Goal: Task Accomplishment & Management: Manage account settings

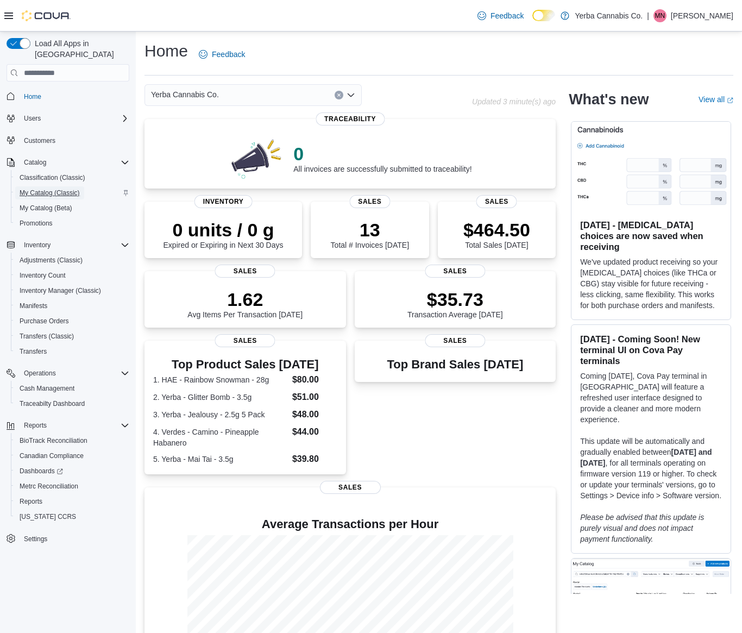
click at [51, 189] on span "My Catalog (Classic)" at bounding box center [50, 193] width 60 height 9
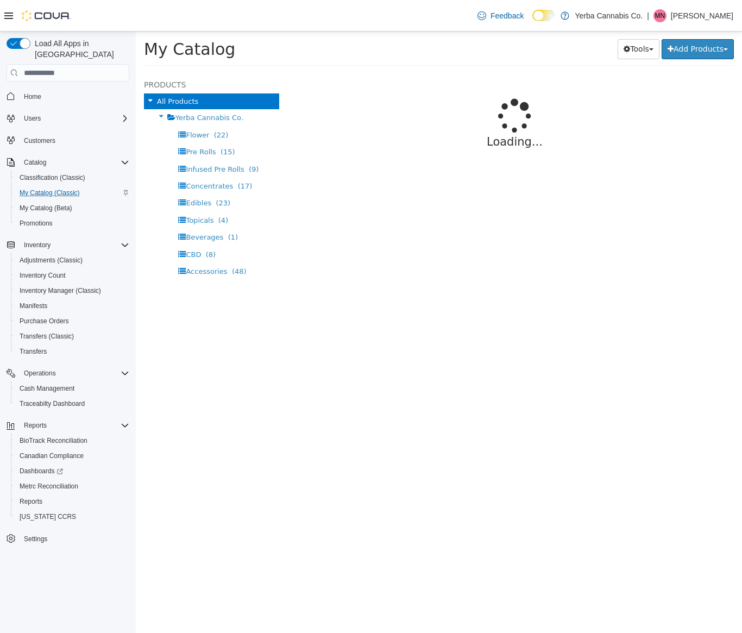
select select "**********"
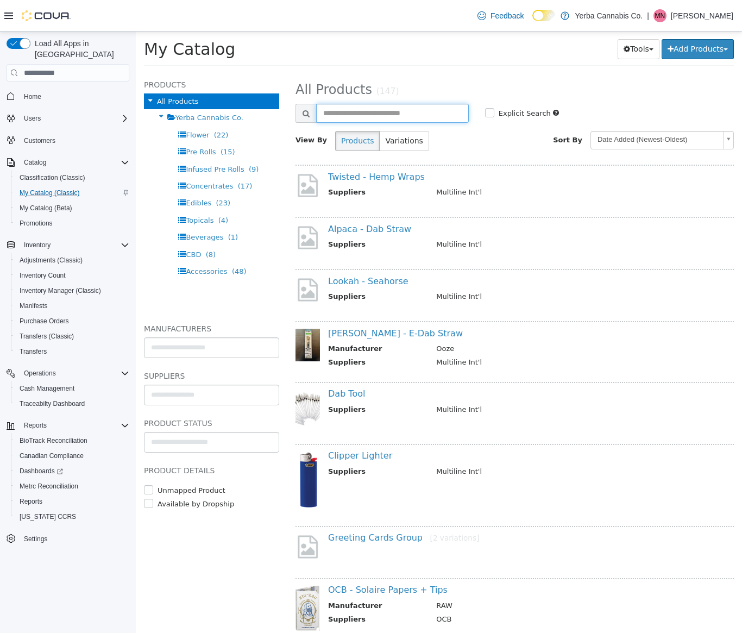
click at [343, 115] on input "text" at bounding box center [392, 113] width 153 height 19
type input "****"
select select "**********"
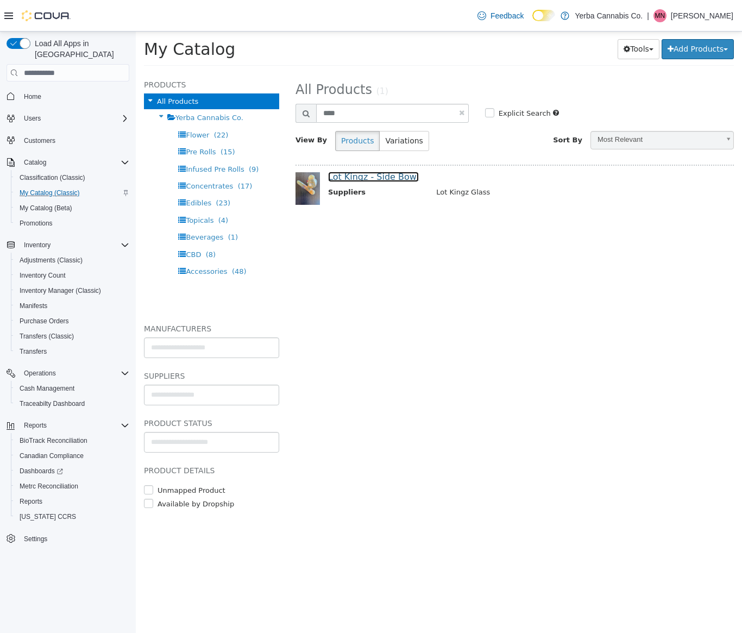
click at [349, 180] on link "Lot Kingz - Side Bowl" at bounding box center [373, 177] width 91 height 10
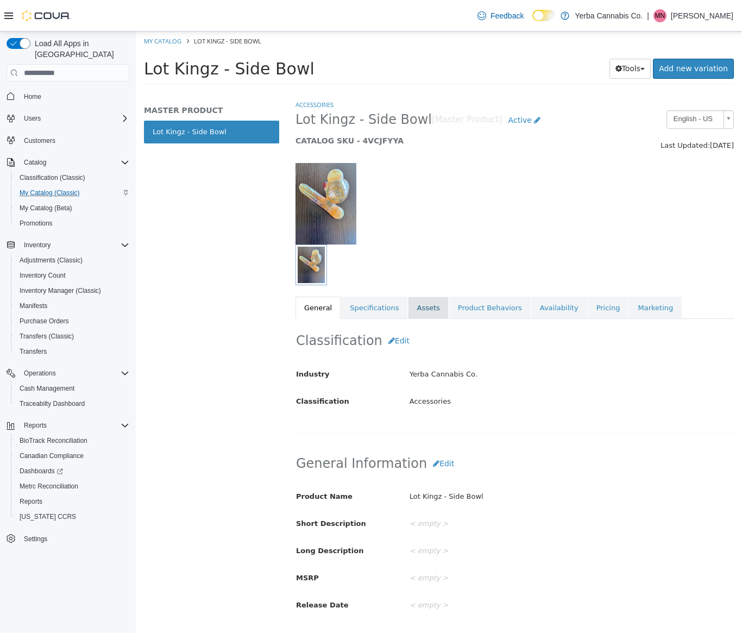
click at [427, 311] on link "Assets" at bounding box center [428, 308] width 40 height 23
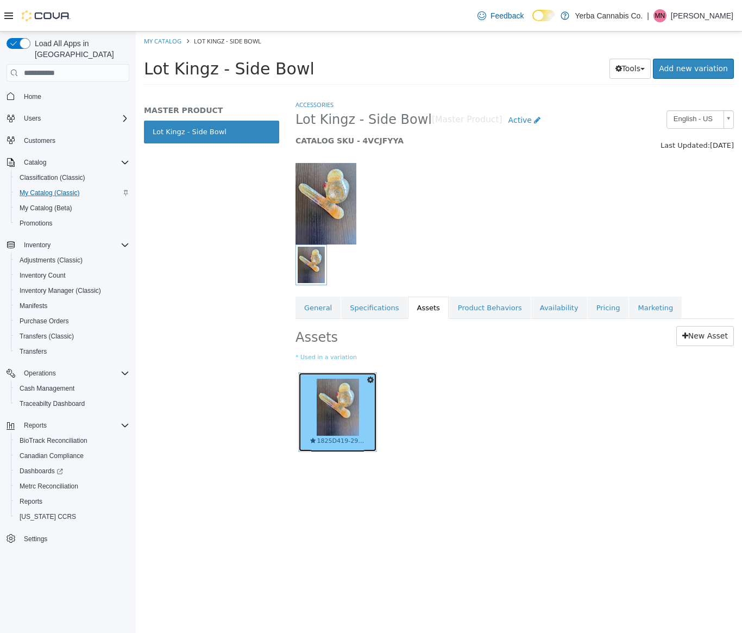
click at [323, 401] on img at bounding box center [338, 407] width 42 height 57
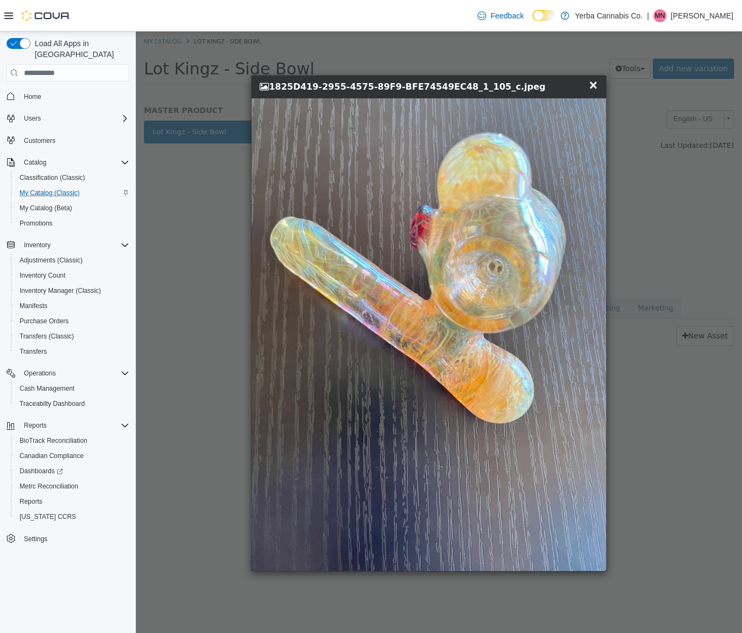
click at [405, 228] on img at bounding box center [429, 334] width 355 height 473
click at [596, 85] on span "×" at bounding box center [594, 84] width 10 height 13
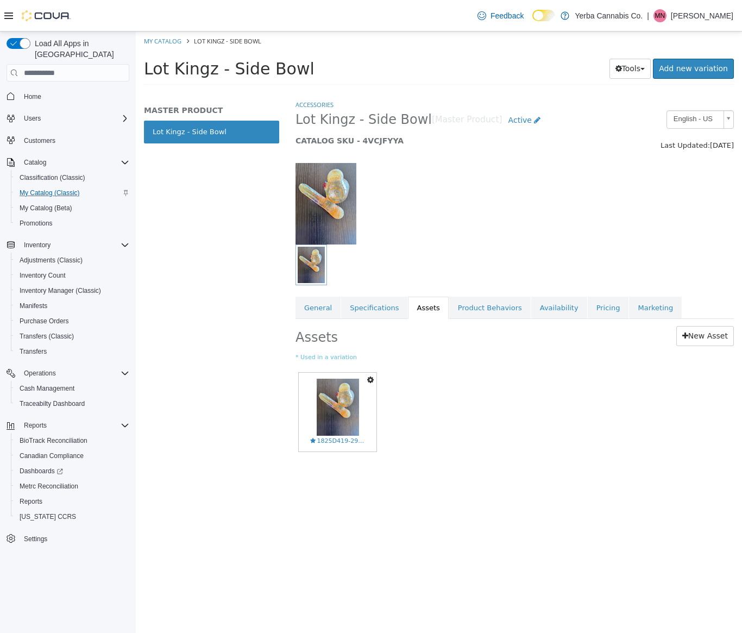
click at [373, 380] on icon "button" at bounding box center [370, 380] width 7 height 8
click at [323, 443] on link "Delete" at bounding box center [333, 443] width 86 height 15
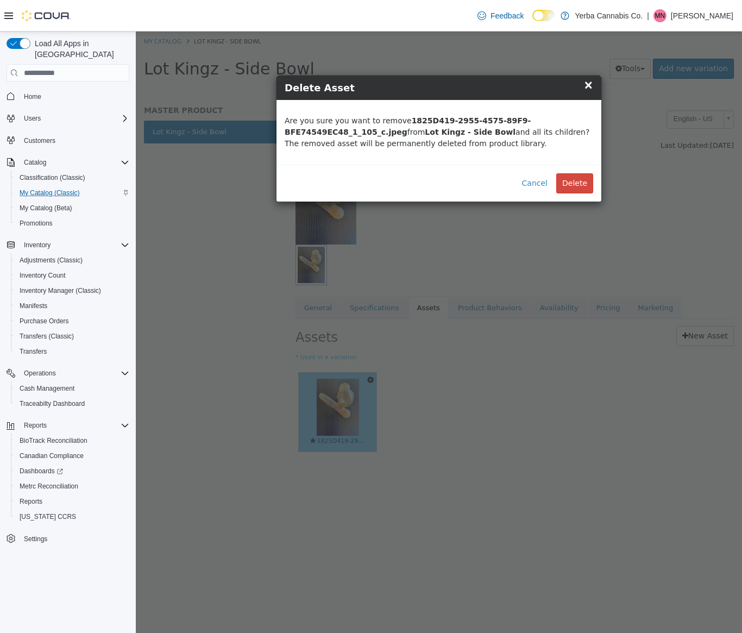
click at [325, 442] on div "× Close Confirmation Delete Asset Are you sure you want to remove 1825D419-2955…" at bounding box center [439, 332] width 606 height 601
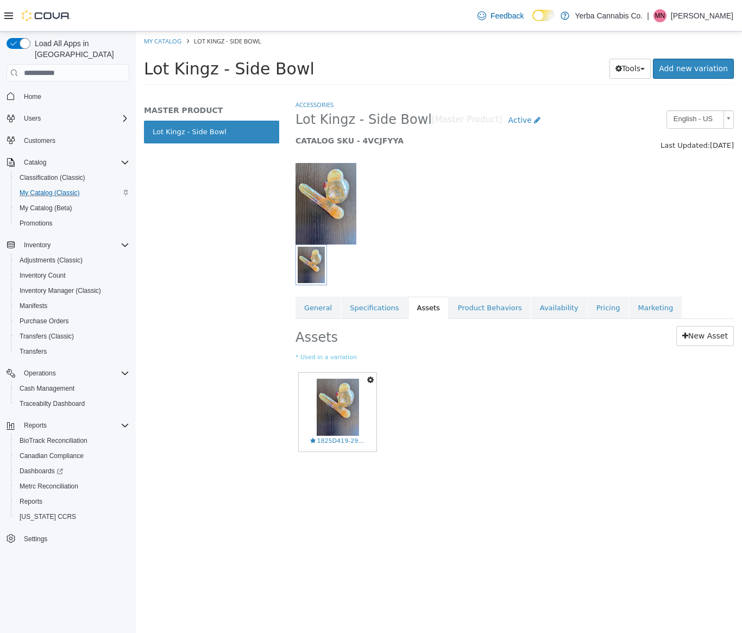
click at [372, 384] on icon "button" at bounding box center [370, 380] width 7 height 8
click at [343, 437] on link "Delete" at bounding box center [333, 443] width 86 height 15
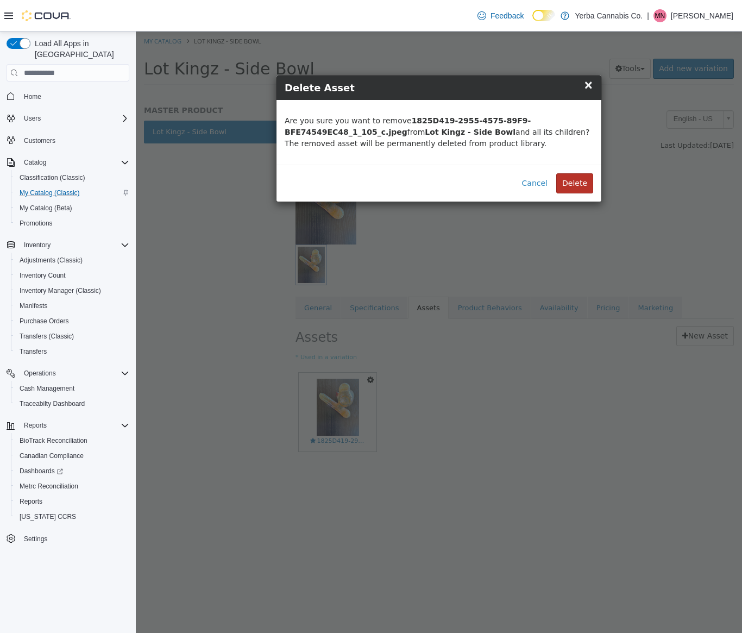
click at [580, 176] on button "Delete" at bounding box center [574, 183] width 37 height 20
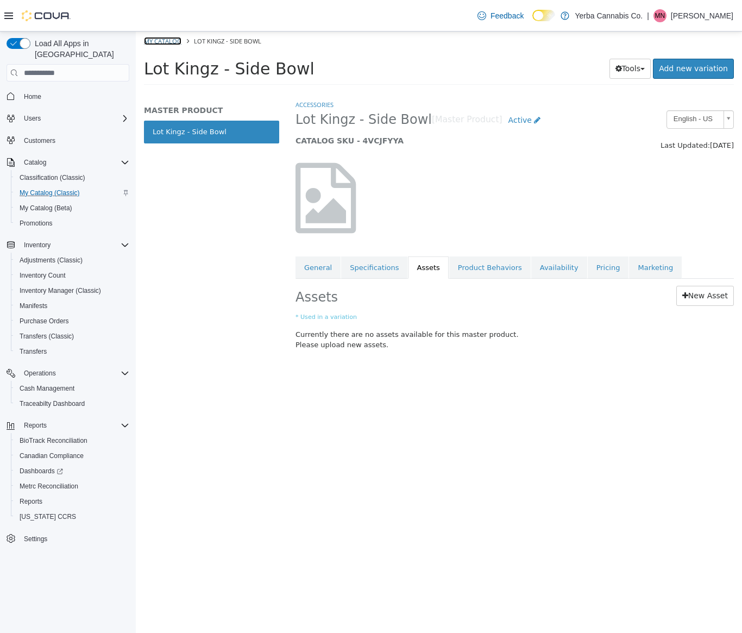
click at [159, 42] on link "My Catalog" at bounding box center [162, 41] width 37 height 8
select select "**********"
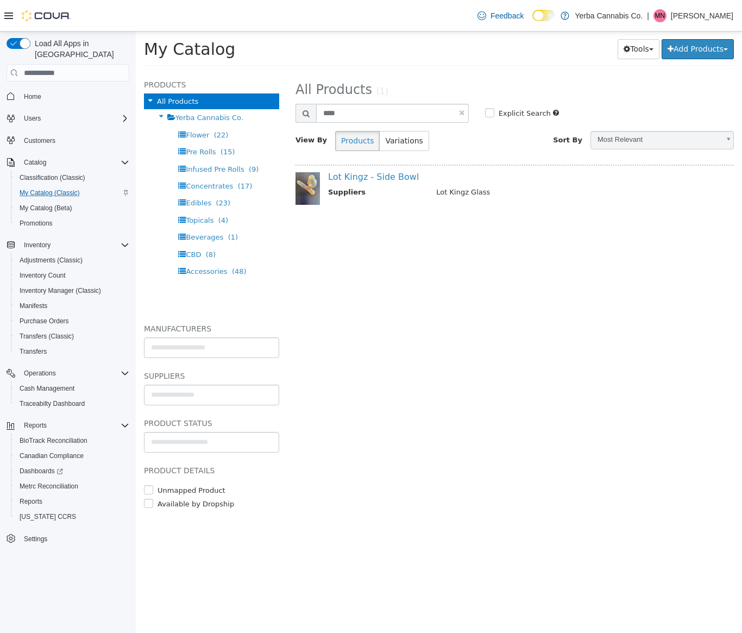
click at [462, 114] on link at bounding box center [461, 112] width 5 height 7
click at [370, 114] on input "text" at bounding box center [392, 113] width 153 height 19
type input "*"
select select "**********"
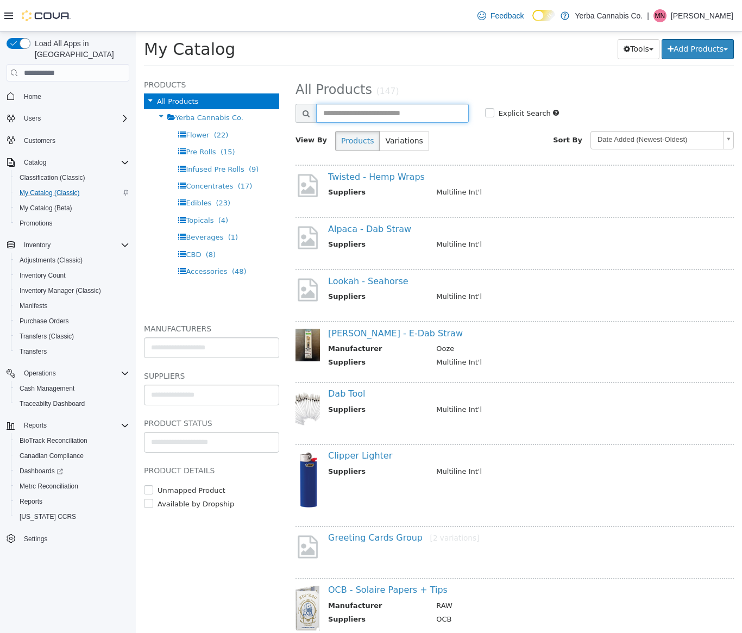
click at [334, 114] on input "text" at bounding box center [392, 113] width 153 height 19
type input "****"
select select "**********"
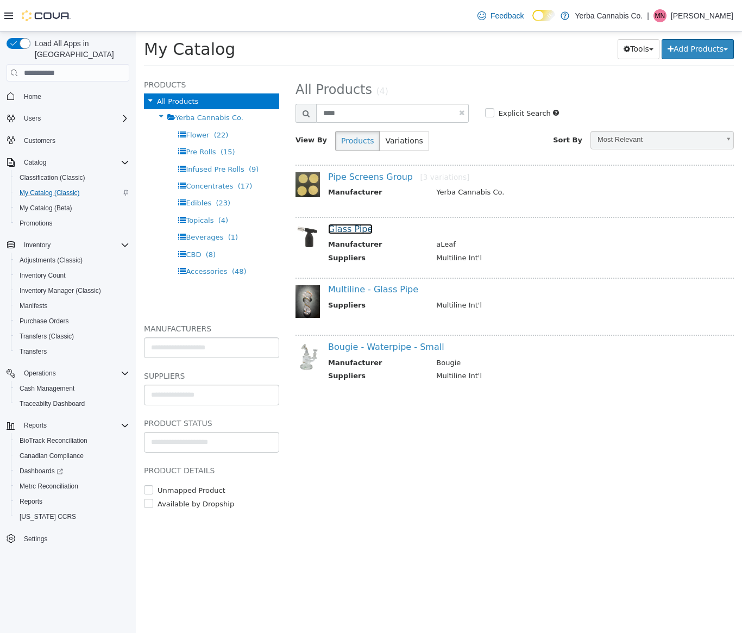
click at [347, 233] on link "Glass Pipe" at bounding box center [350, 229] width 45 height 10
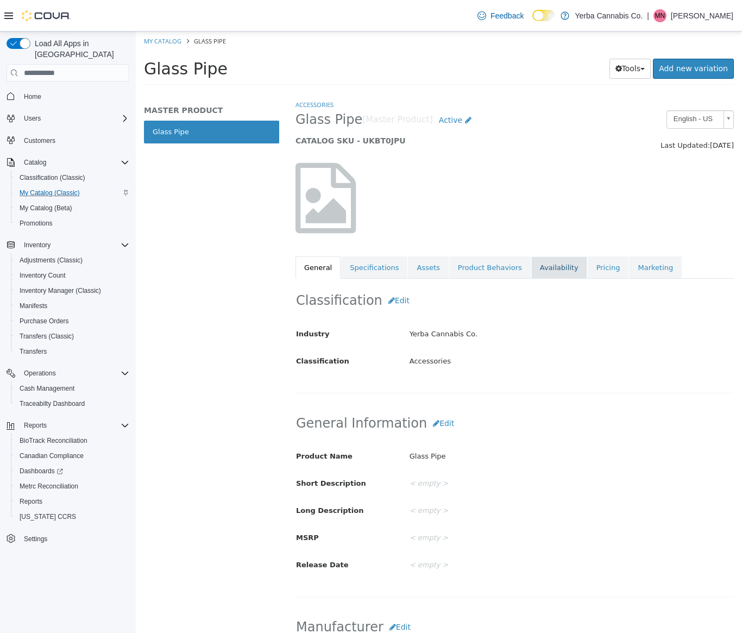
click at [555, 269] on link "Availability" at bounding box center [559, 267] width 56 height 23
select select "**********"
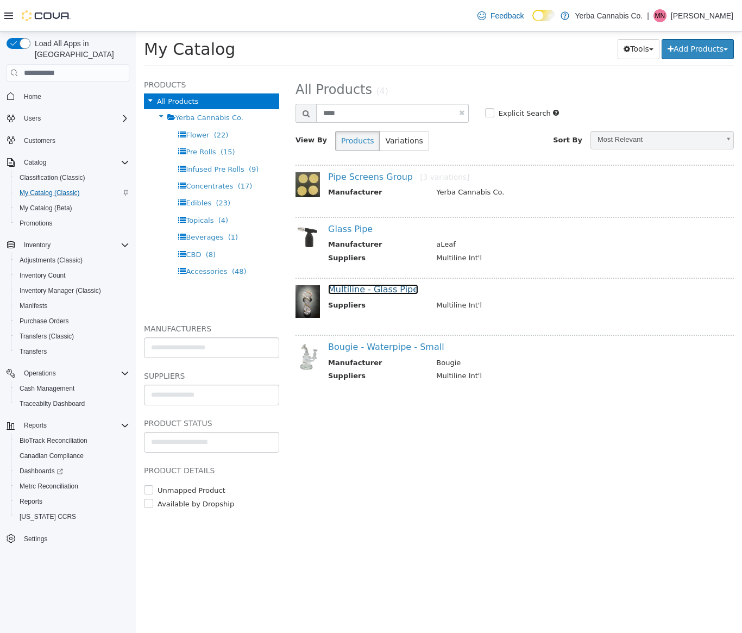
click at [385, 290] on link "Multiline - Glass Pipe" at bounding box center [373, 289] width 90 height 10
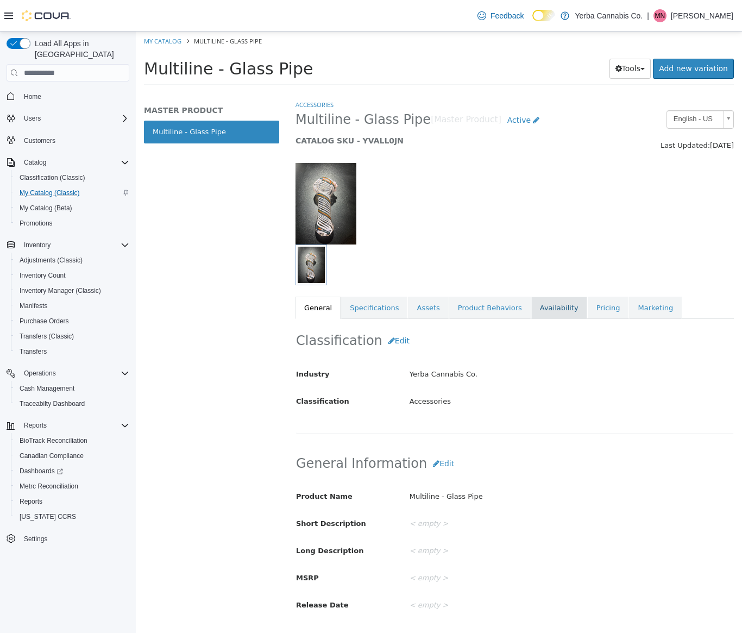
click at [562, 309] on link "Availability" at bounding box center [559, 308] width 56 height 23
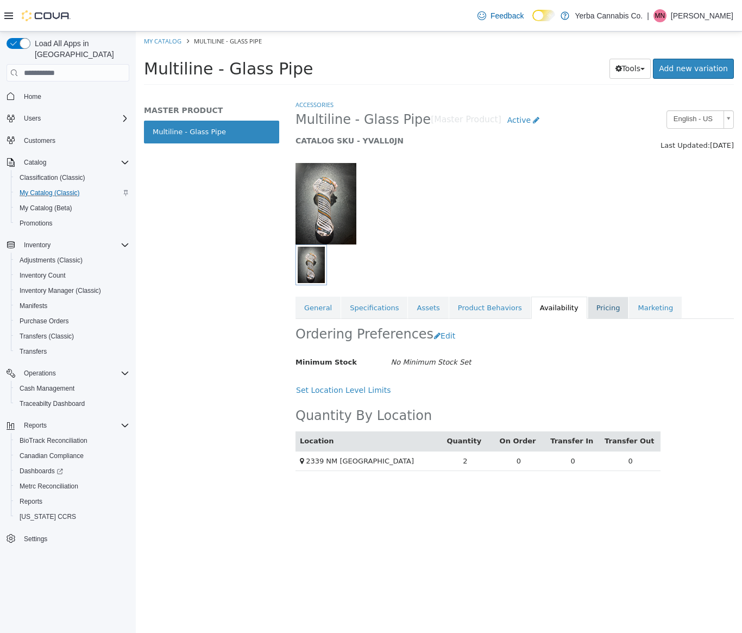
click at [592, 302] on link "Pricing" at bounding box center [608, 308] width 41 height 23
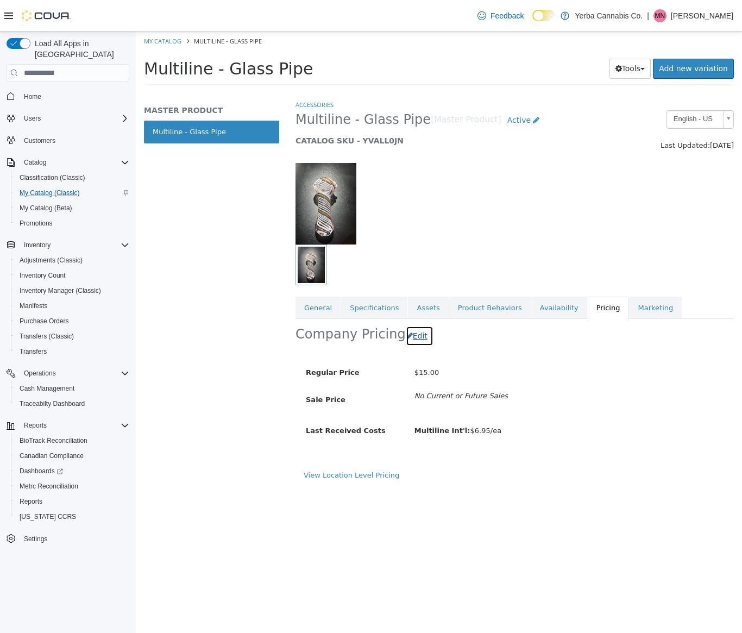
click at [413, 333] on button "Edit" at bounding box center [420, 336] width 28 height 20
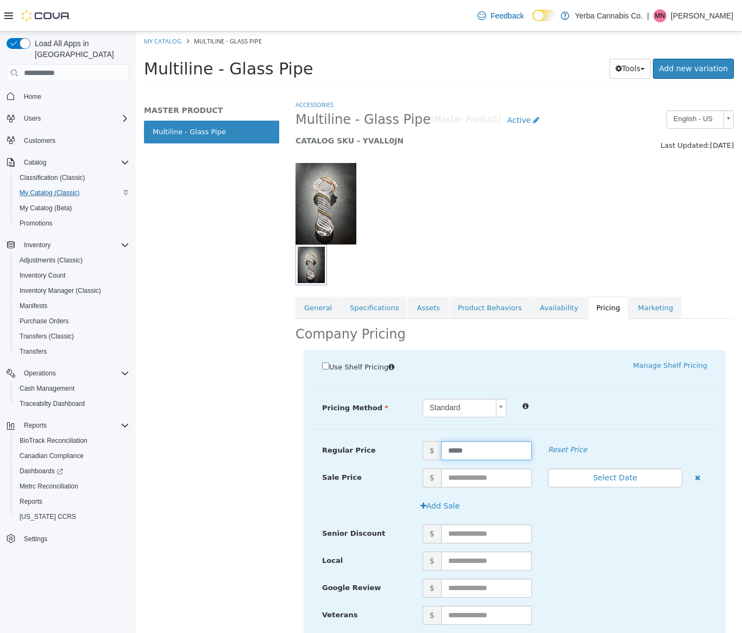
drag, startPoint x: 473, startPoint y: 451, endPoint x: 433, endPoint y: 437, distance: 42.3
click at [433, 437] on div "Use Shelf Pricing    Manage Shelf Pricing Shelf Price Select a Shelf Price Shel…" at bounding box center [515, 534] width 422 height 368
type input "**"
click at [632, 420] on div "Pricing Method Standard * Regular Price $ ** Reset Price Sale Price $ Select Da…" at bounding box center [514, 414] width 401 height 31
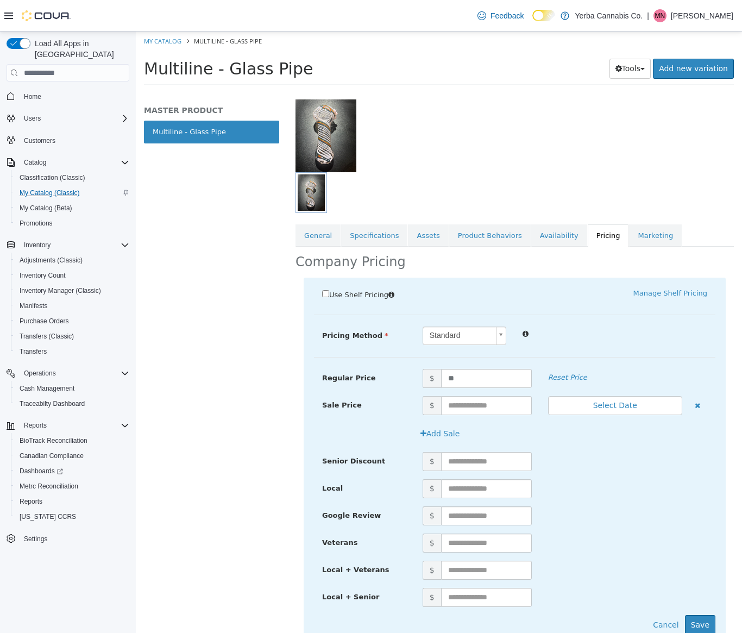
scroll to position [114, 0]
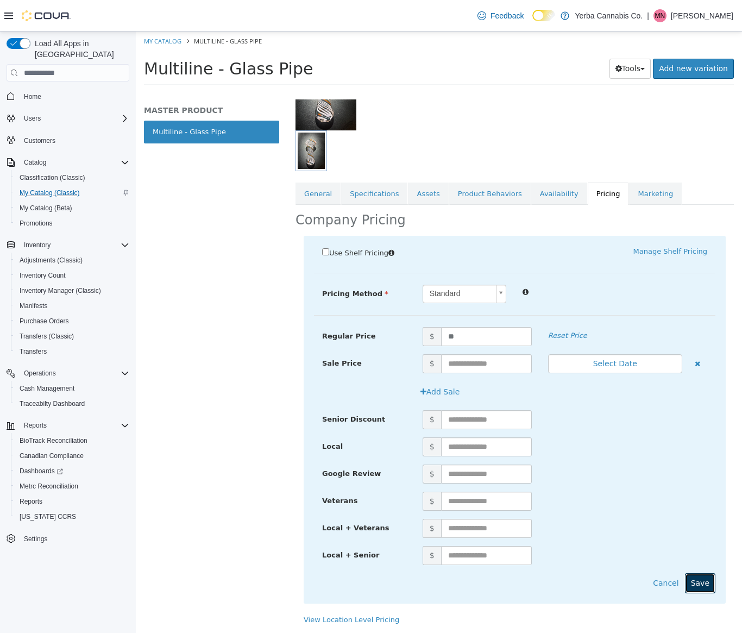
click at [693, 588] on button "Save" at bounding box center [700, 583] width 30 height 20
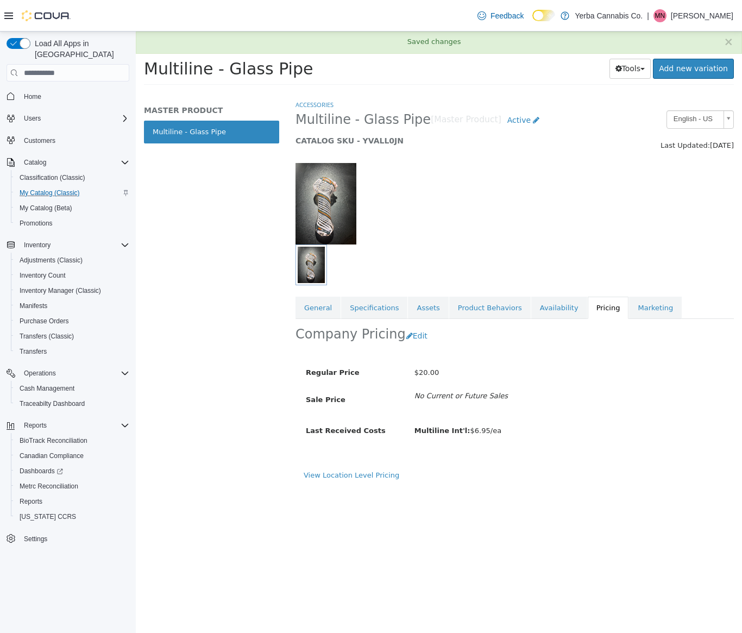
scroll to position [0, 0]
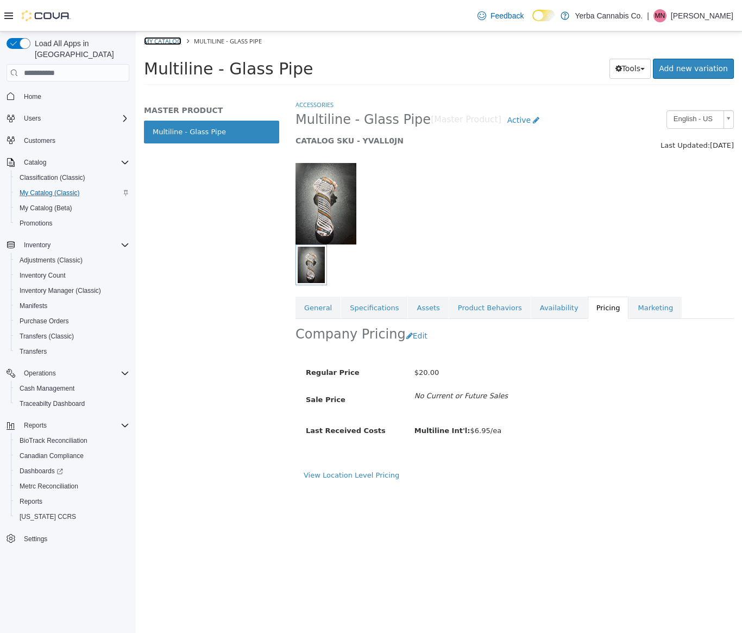
click at [164, 40] on link "My Catalog" at bounding box center [162, 41] width 37 height 8
select select "**********"
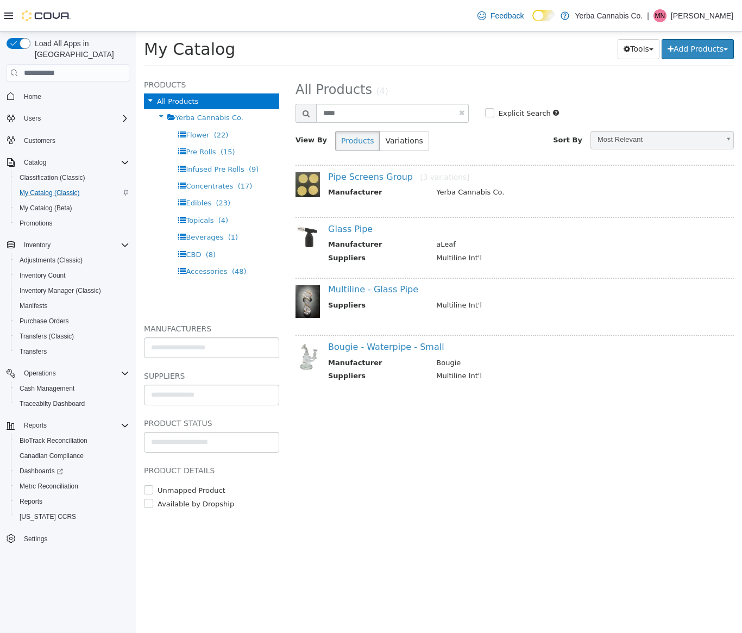
click at [459, 113] on link at bounding box center [461, 112] width 5 height 7
click at [232, 274] on span "(48)" at bounding box center [239, 271] width 15 height 8
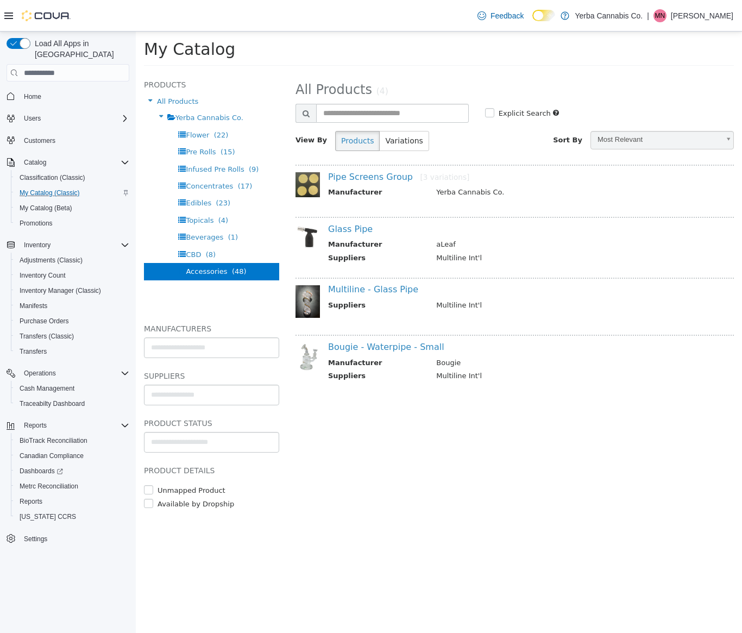
select select "**********"
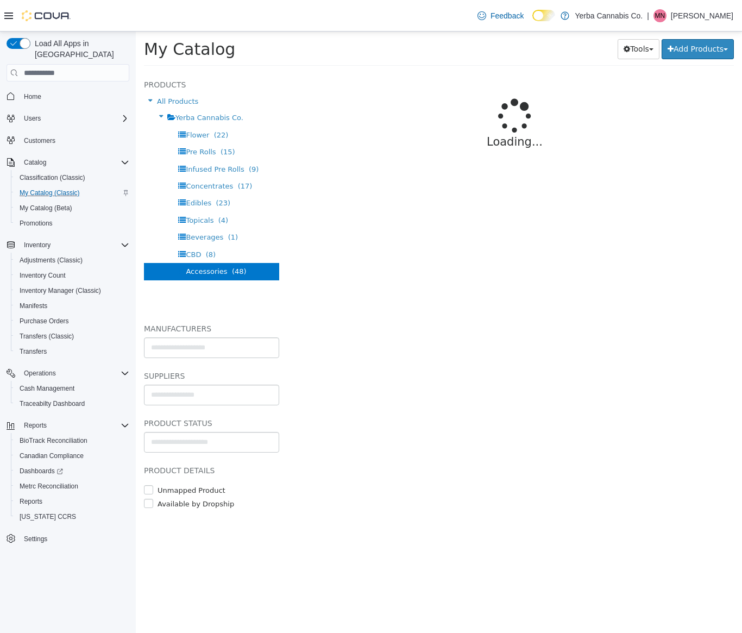
select select "**********"
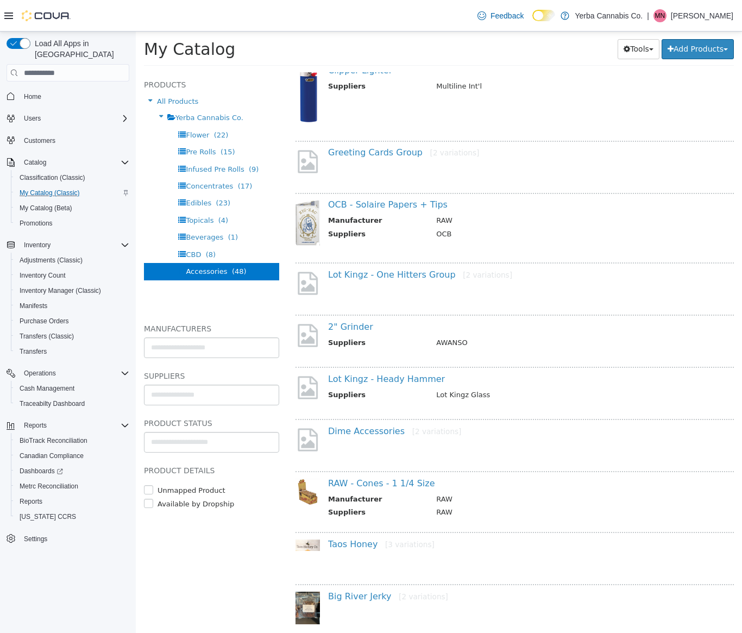
scroll to position [382, 0]
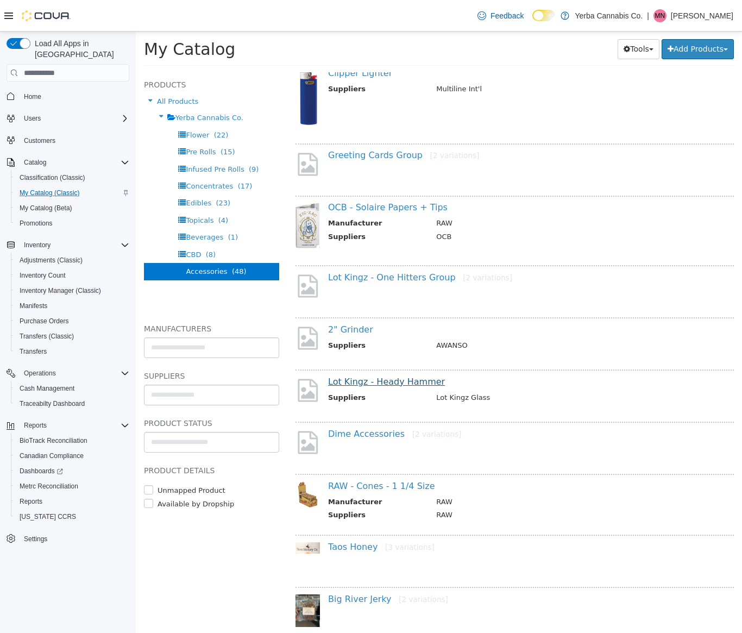
click at [409, 375] on div "Lot Kingz - Heady Hammer Suppliers Lot Kingz Glass" at bounding box center [515, 392] width 438 height 47
click at [413, 390] on div "Lot Kingz - Heady Hammer Suppliers Lot Kingz Glass" at bounding box center [528, 390] width 417 height 29
click at [411, 386] on link "Lot Kingz - Heady Hammer" at bounding box center [386, 381] width 117 height 10
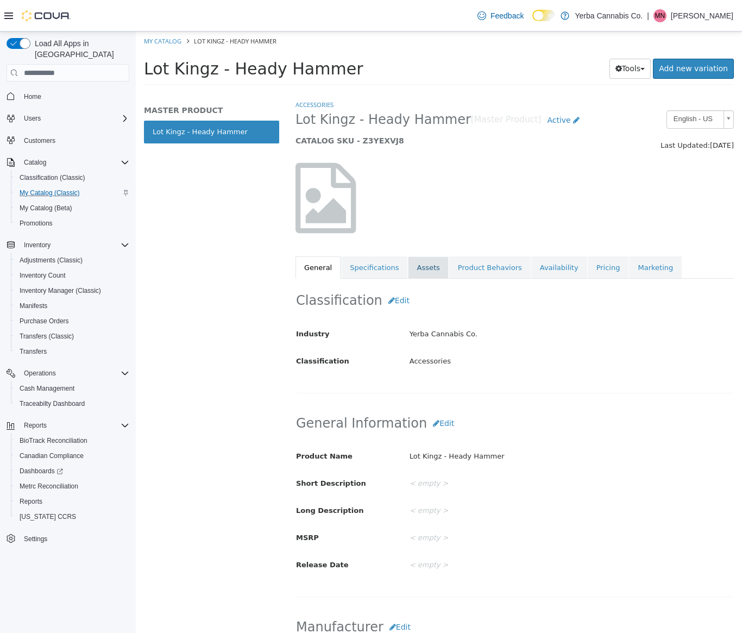
click at [422, 264] on link "Assets" at bounding box center [428, 267] width 40 height 23
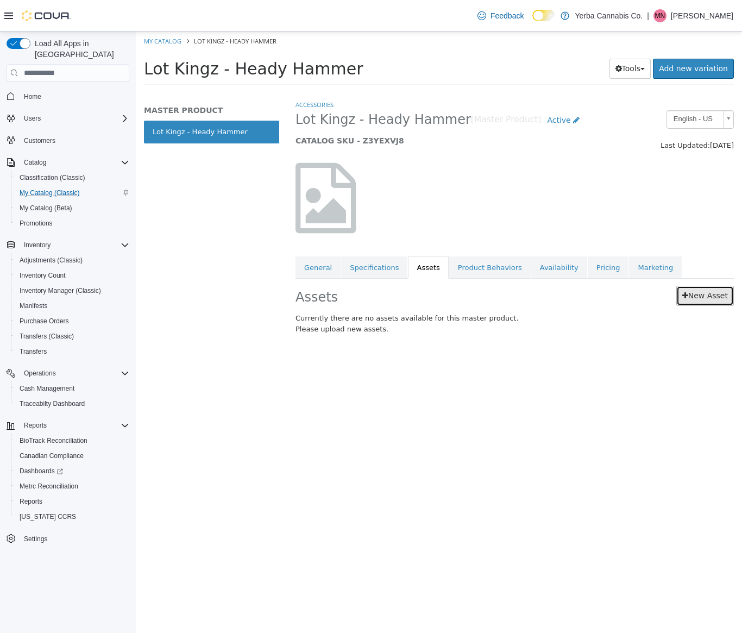
click at [718, 298] on link "New Asset" at bounding box center [705, 296] width 58 height 20
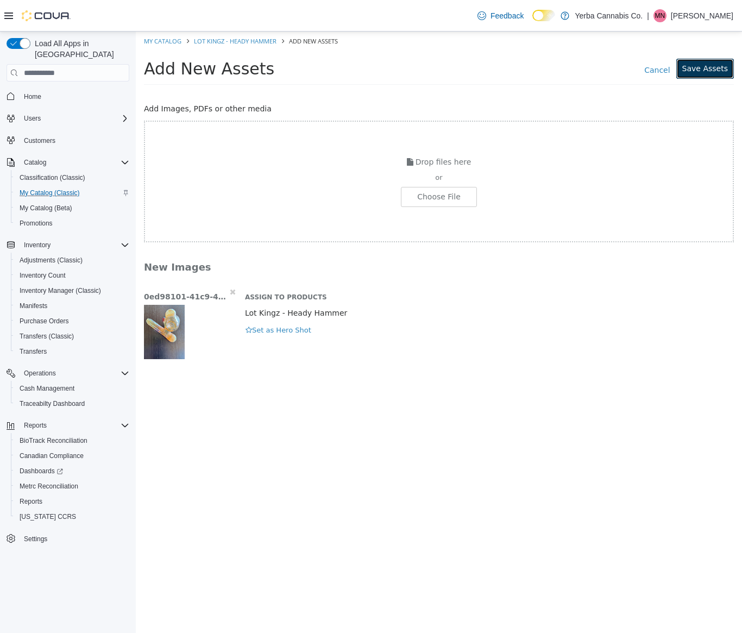
click at [713, 74] on button "Save Assets" at bounding box center [705, 69] width 58 height 20
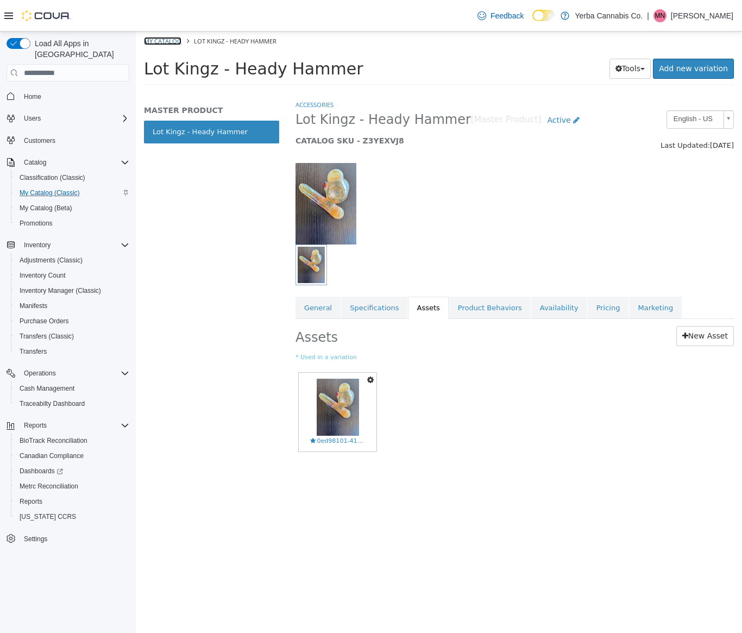
click at [174, 38] on link "My Catalog" at bounding box center [162, 41] width 37 height 8
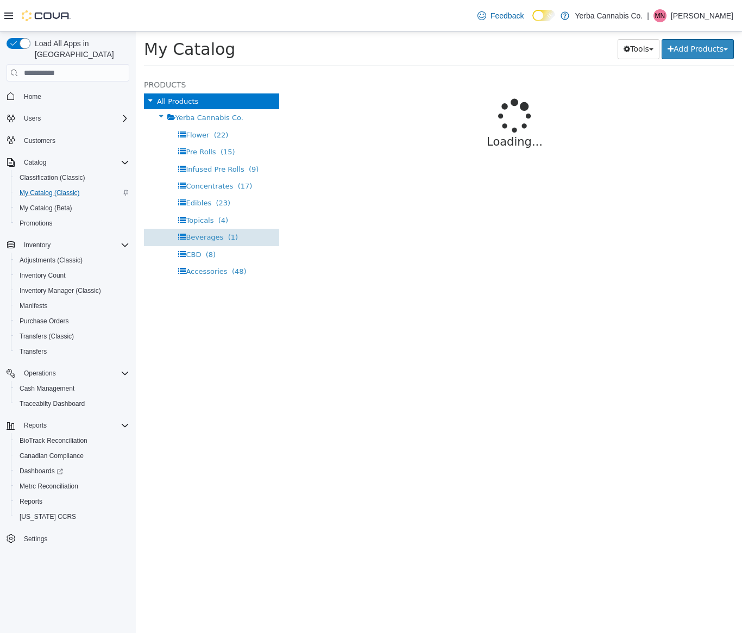
select select "**********"
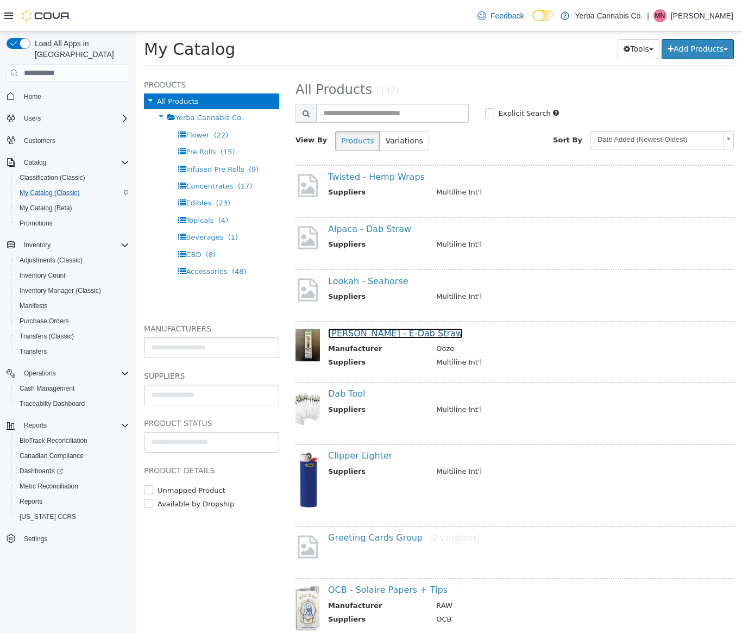
click at [390, 337] on link "[PERSON_NAME] - E-Dab Straw" at bounding box center [395, 333] width 135 height 10
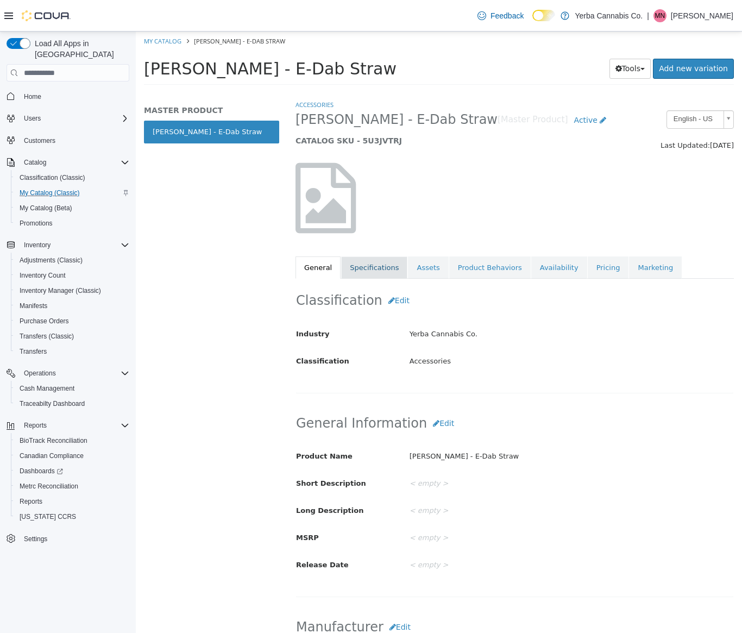
click at [383, 273] on link "Specifications" at bounding box center [374, 267] width 66 height 23
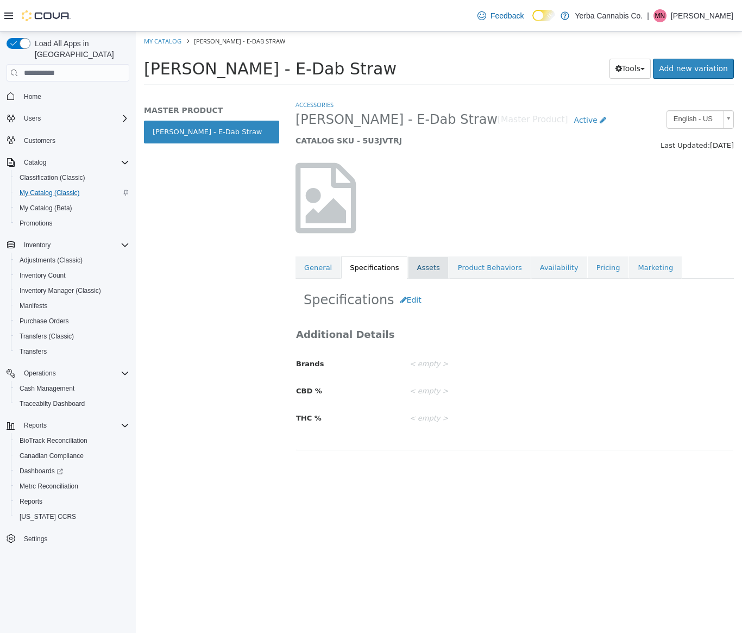
click at [418, 269] on link "Assets" at bounding box center [428, 267] width 40 height 23
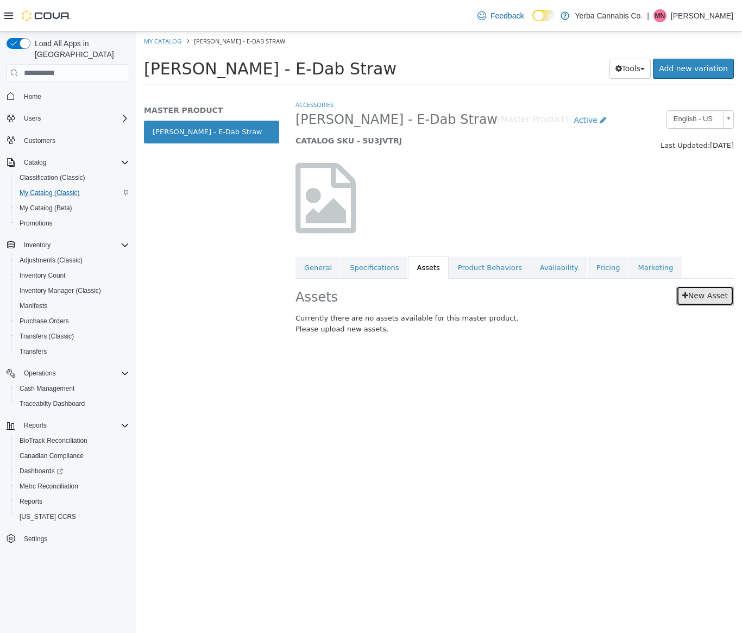
click at [712, 299] on link "New Asset" at bounding box center [705, 296] width 58 height 20
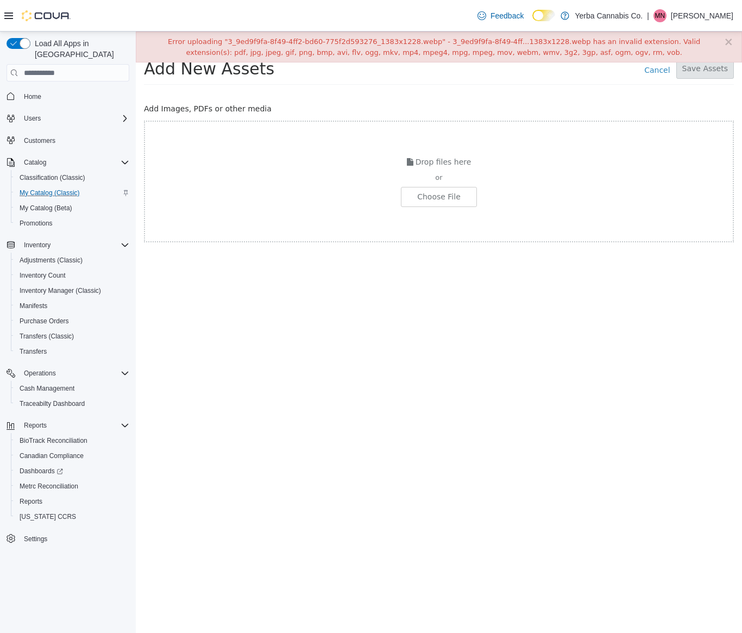
click at [432, 185] on div "Drop files here or Choose File" at bounding box center [439, 182] width 590 height 122
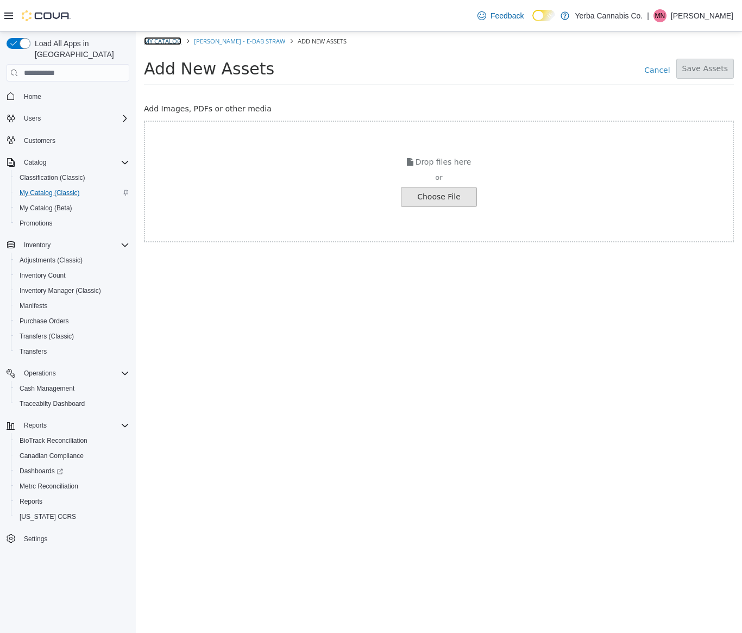
click at [153, 39] on link "My Catalog" at bounding box center [162, 41] width 37 height 8
select select "**********"
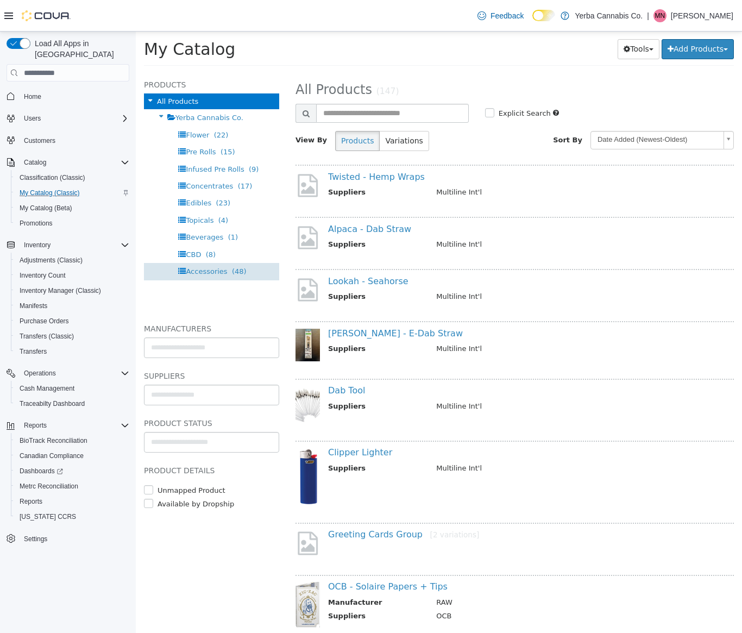
click at [200, 265] on div "Accessories (48)" at bounding box center [211, 271] width 135 height 17
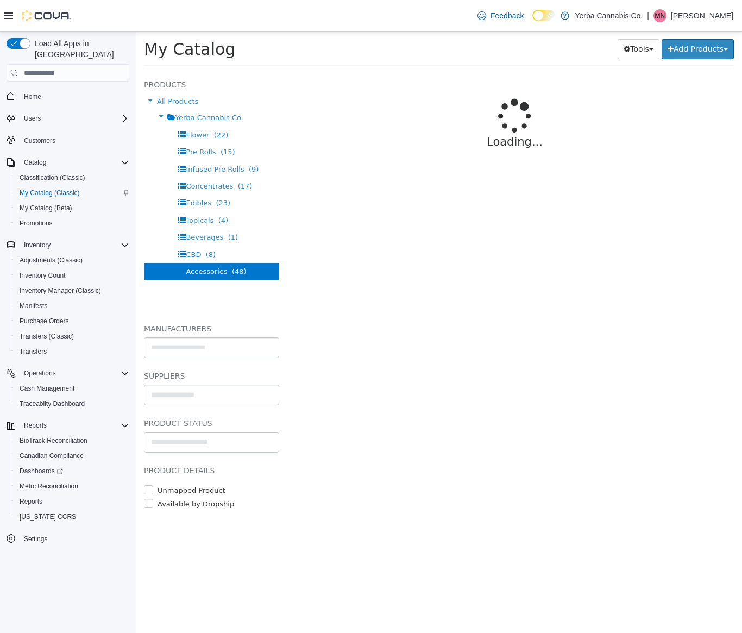
select select "**********"
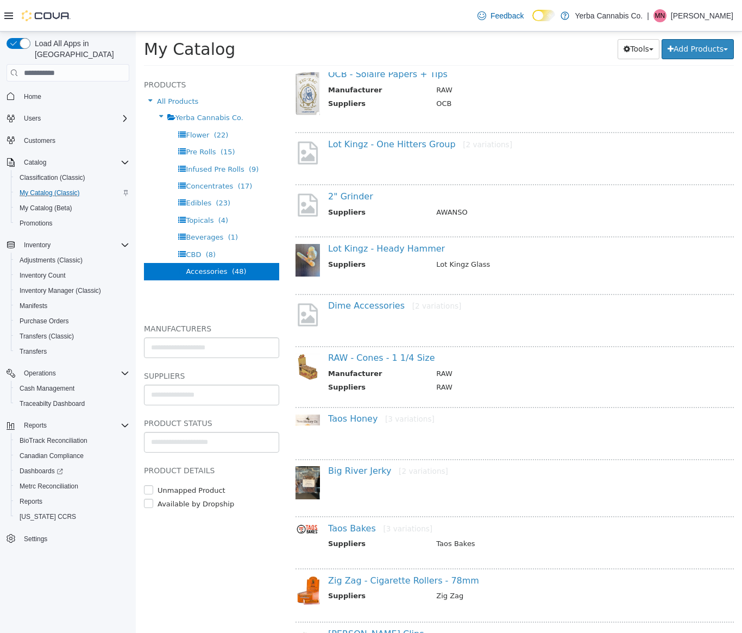
scroll to position [728, 0]
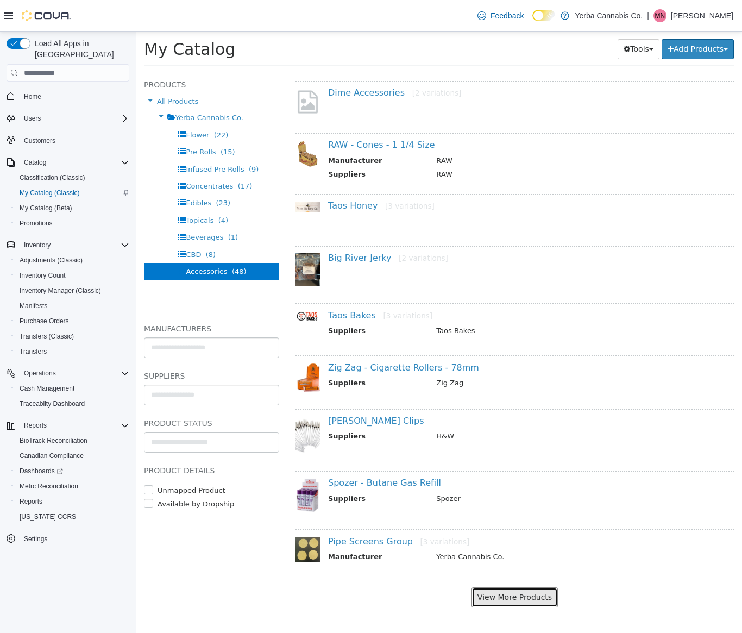
click at [524, 601] on button "View More Products" at bounding box center [515, 597] width 86 height 20
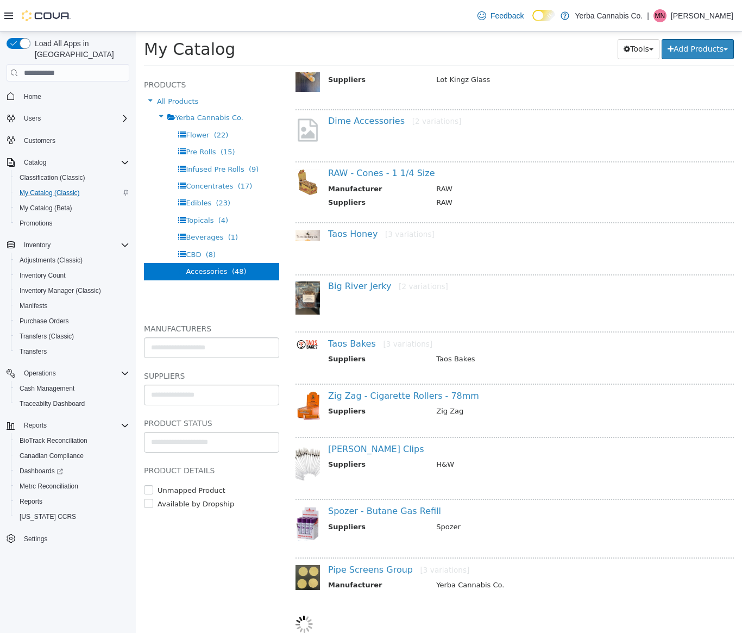
select select "**********"
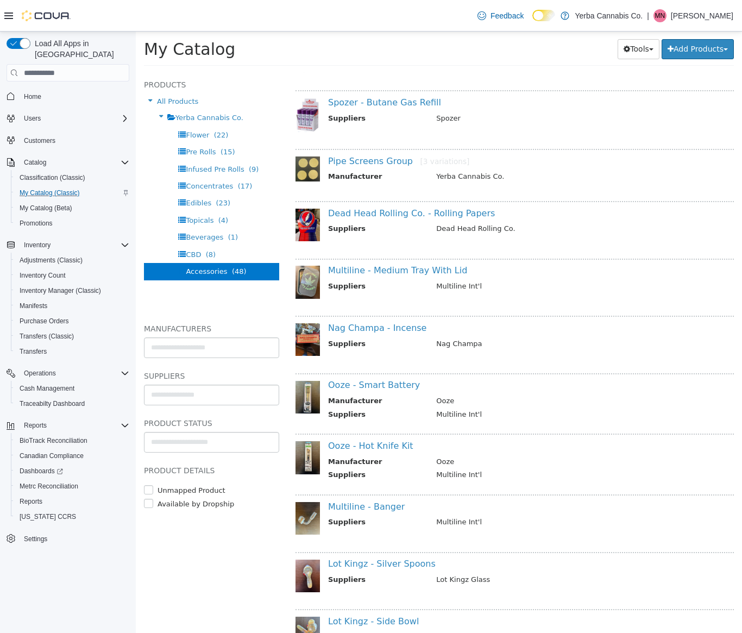
scroll to position [1109, 0]
click at [376, 503] on link "Multiline - Banger" at bounding box center [366, 506] width 77 height 10
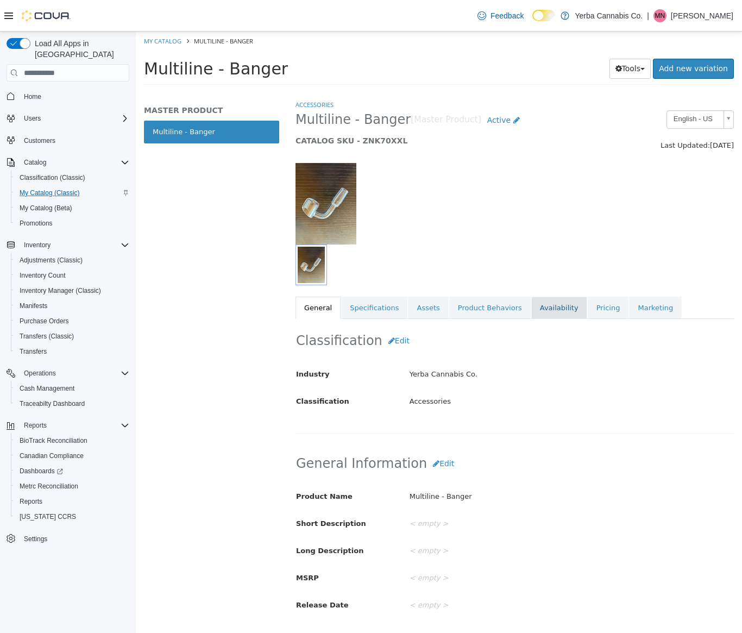
click at [568, 299] on link "Availability" at bounding box center [559, 308] width 56 height 23
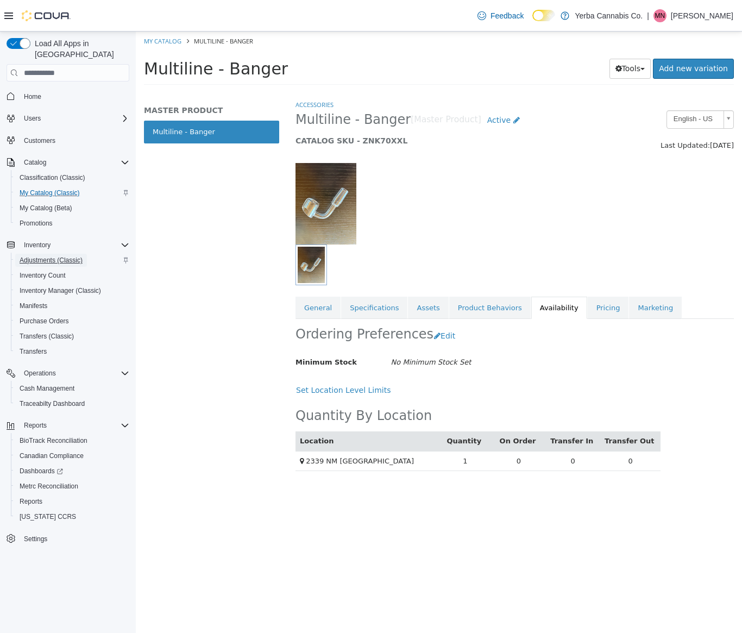
click at [52, 256] on span "Adjustments (Classic)" at bounding box center [51, 260] width 63 height 9
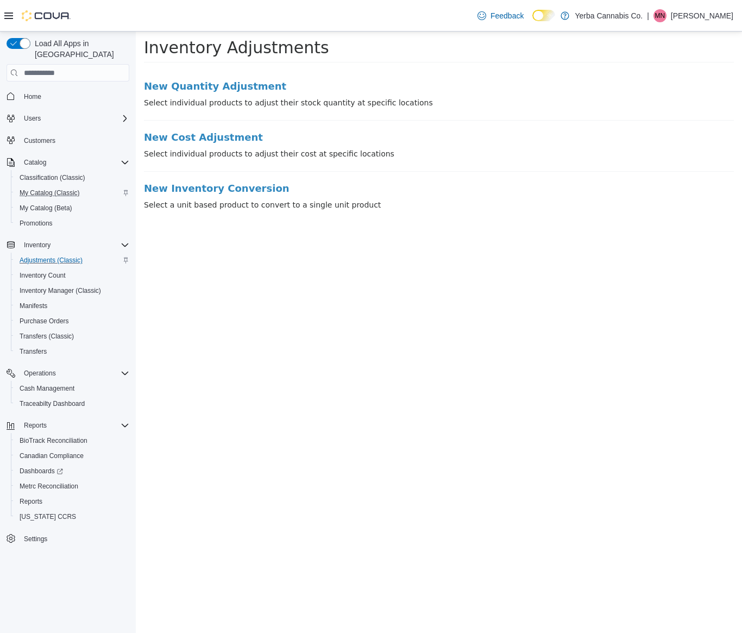
click at [190, 77] on div "New Quantity Adjustment Select individual products to adjust their stock quanti…" at bounding box center [439, 143] width 606 height 147
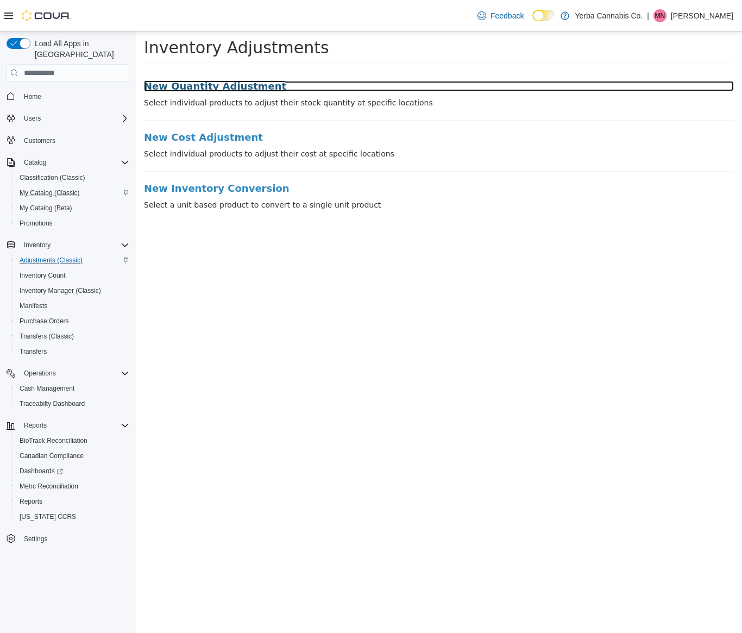
click at [192, 84] on h3 "New Quantity Adjustment" at bounding box center [439, 86] width 590 height 11
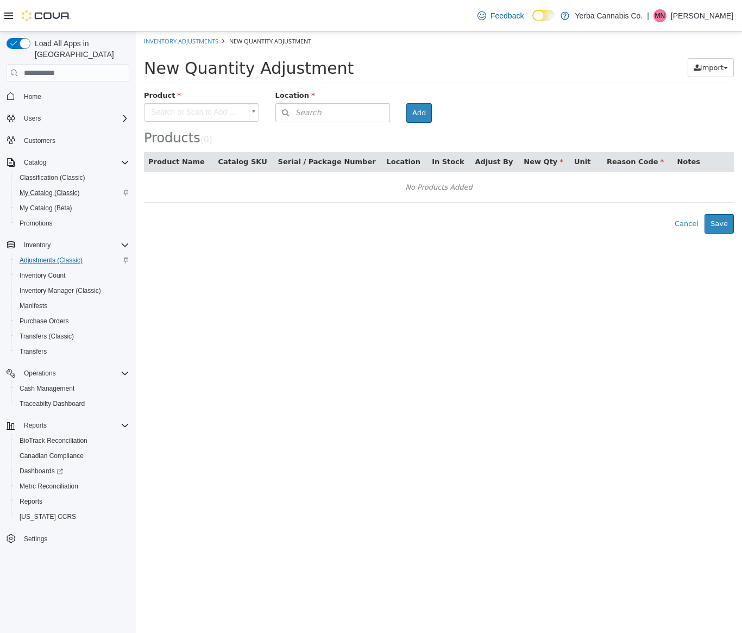
click at [229, 118] on body "× Inventory Adjustments New Quantity Adjustment New Quantity Adjustment Import …" at bounding box center [439, 133] width 606 height 202
type input "****"
type input "**********"
click at [289, 111] on icon "button" at bounding box center [286, 113] width 20 height 8
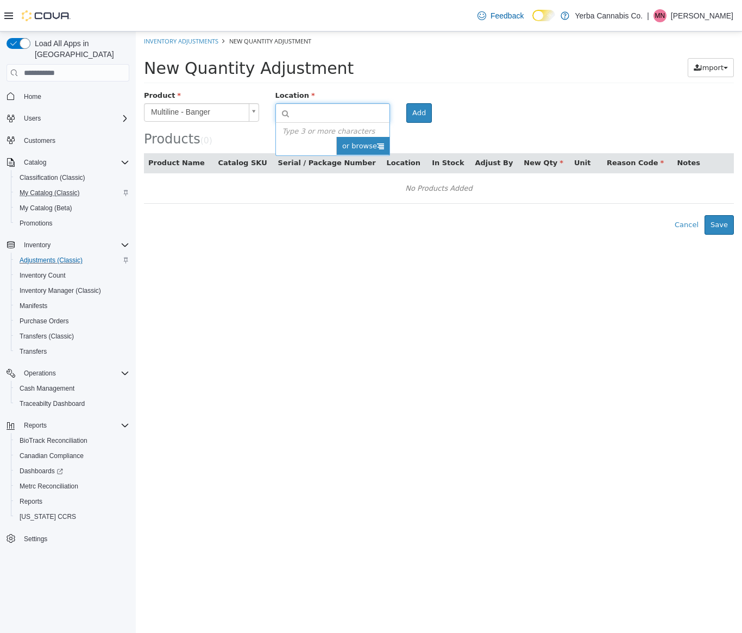
click at [355, 150] on span "or browse" at bounding box center [362, 146] width 53 height 18
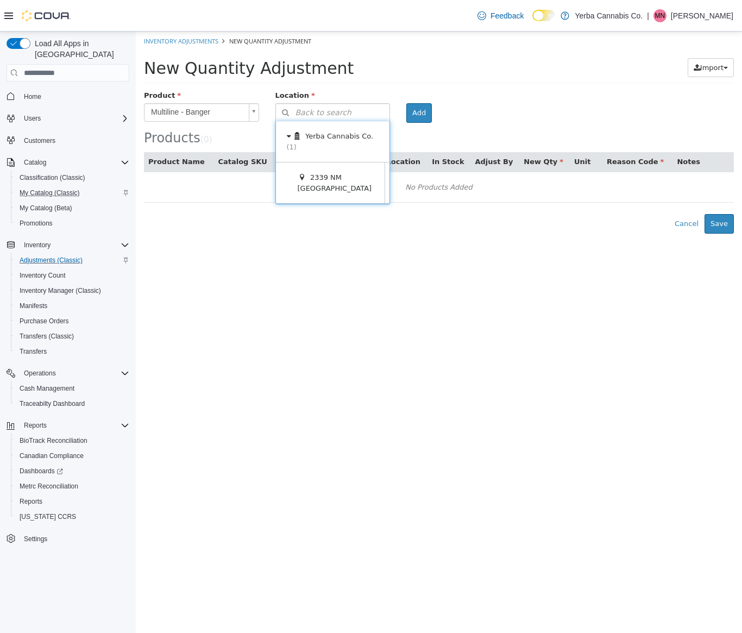
click at [385, 201] on span at bounding box center [402, 182] width 34 height 41
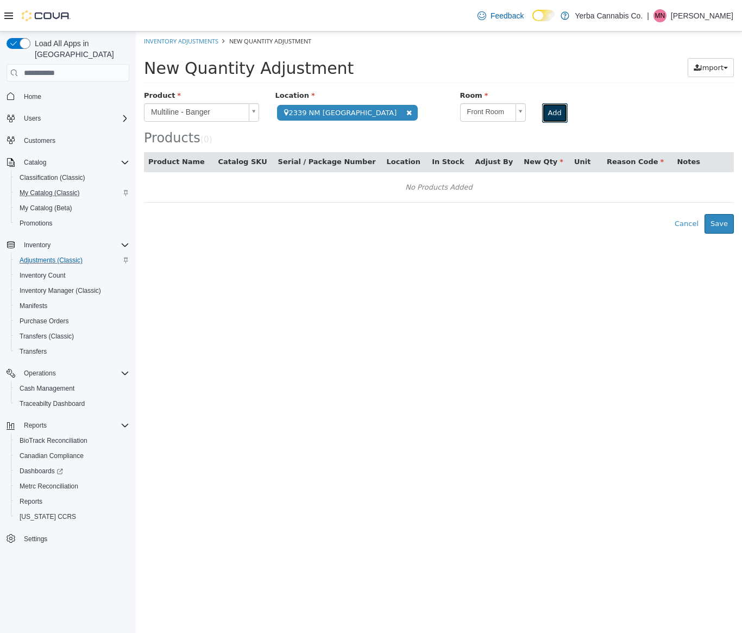
click at [558, 115] on button "Add" at bounding box center [555, 113] width 26 height 20
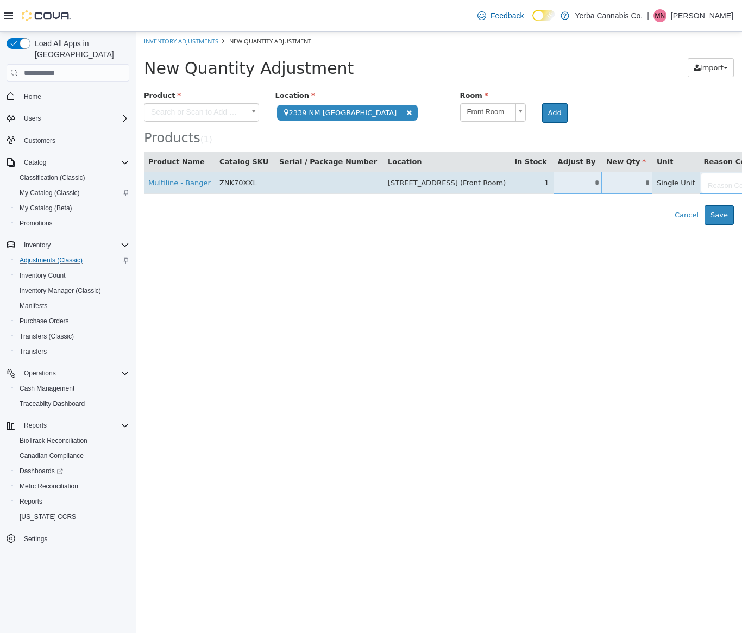
click at [562, 179] on input "*" at bounding box center [578, 183] width 49 height 8
type input "*"
click at [680, 180] on body "**********" at bounding box center [439, 128] width 606 height 193
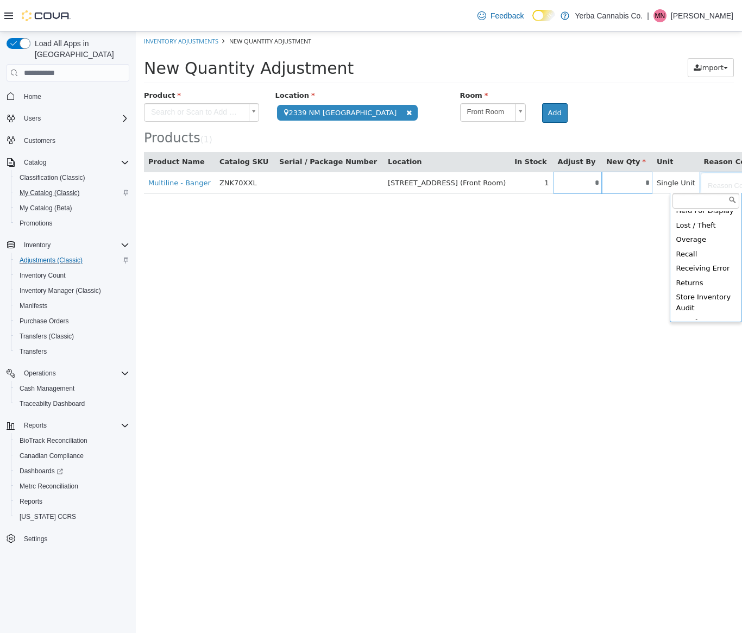
scroll to position [185, 0]
type input "**********"
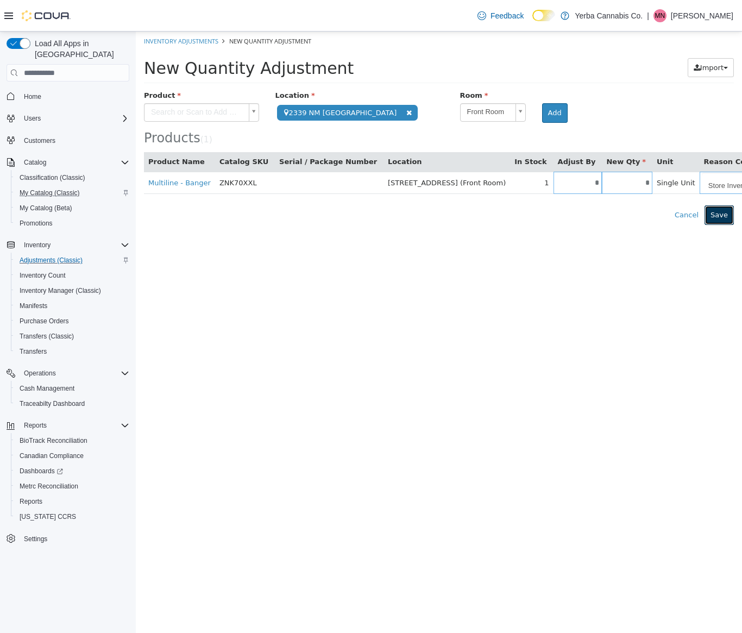
click at [719, 218] on button "Save" at bounding box center [719, 215] width 29 height 20
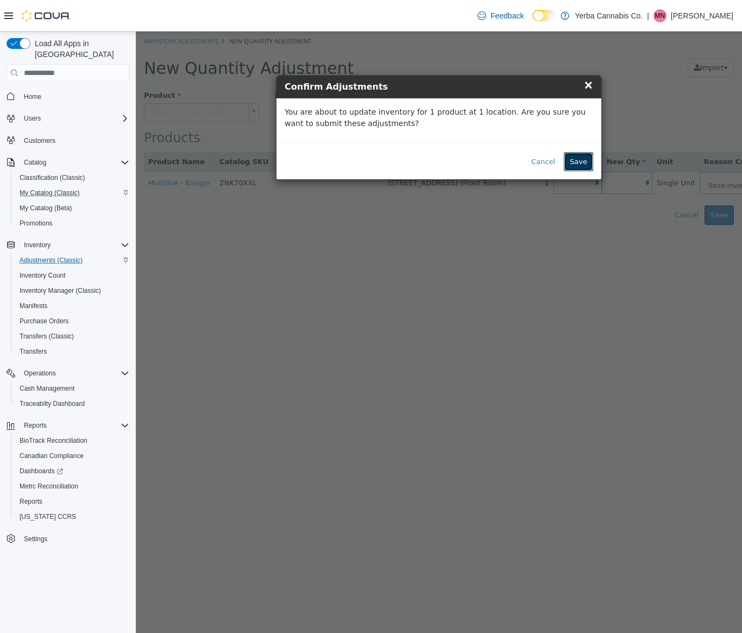
click at [585, 162] on button "Save" at bounding box center [578, 162] width 29 height 20
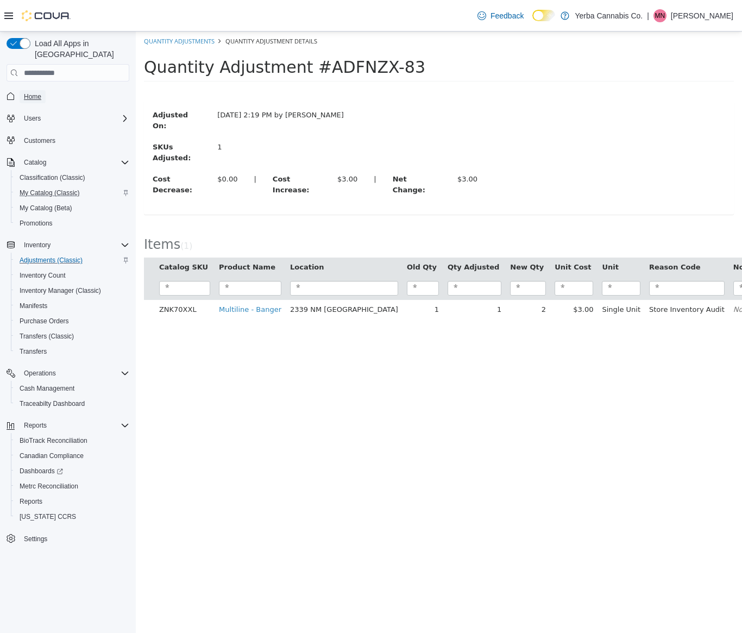
click at [30, 92] on span "Home" at bounding box center [32, 96] width 17 height 9
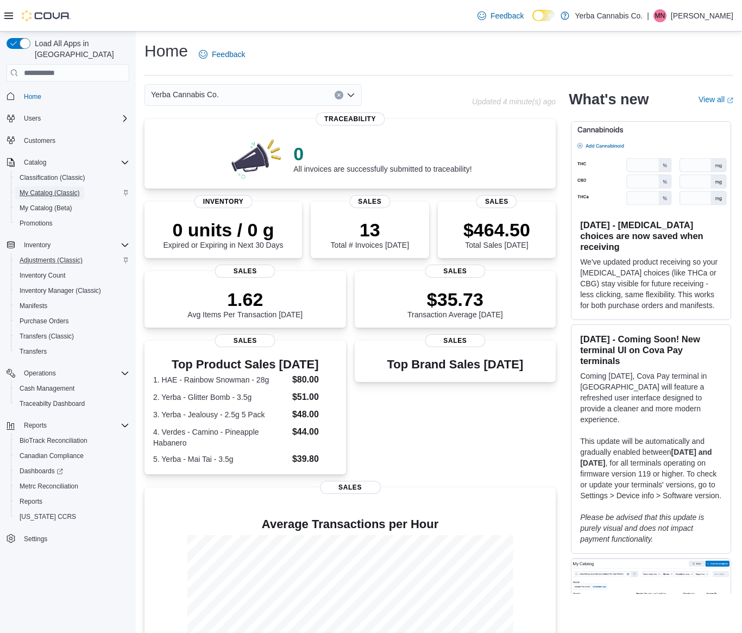
click at [37, 189] on span "My Catalog (Classic)" at bounding box center [50, 193] width 60 height 9
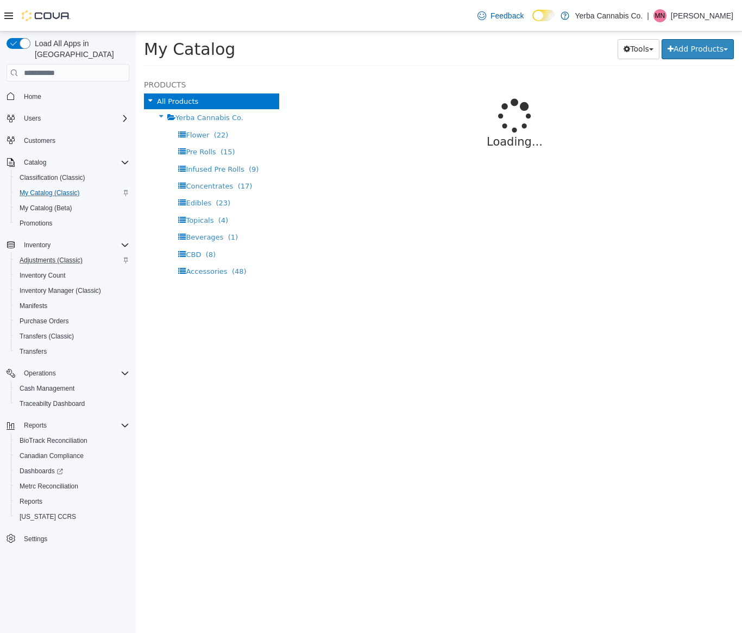
select select "**********"
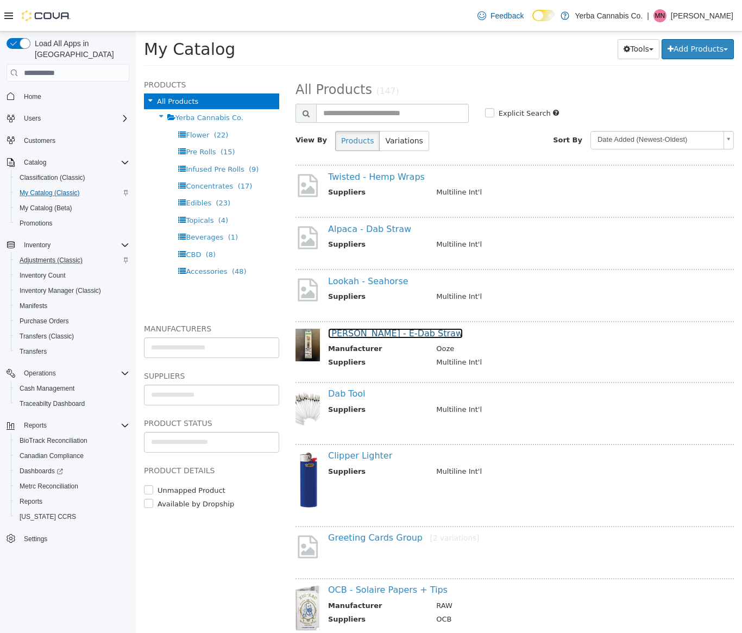
click at [388, 336] on link "[PERSON_NAME] - E-Dab Straw" at bounding box center [395, 333] width 135 height 10
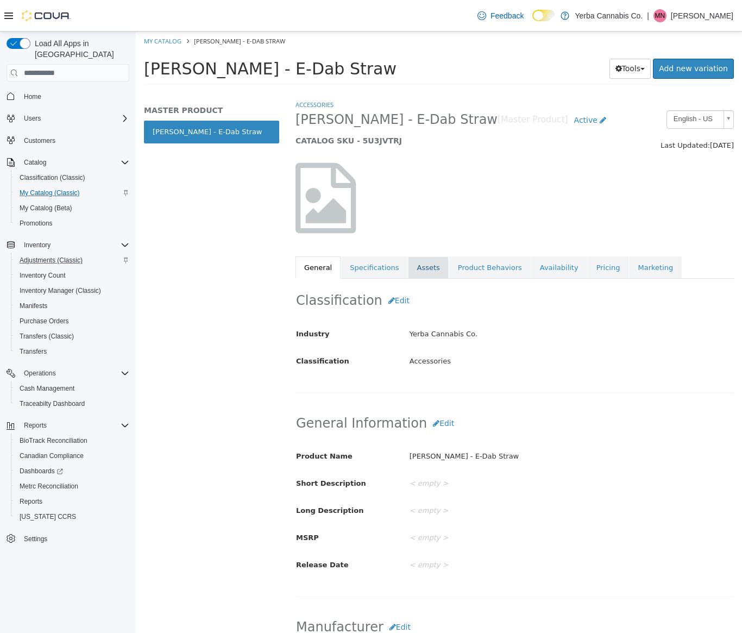
click at [416, 271] on link "Assets" at bounding box center [428, 267] width 40 height 23
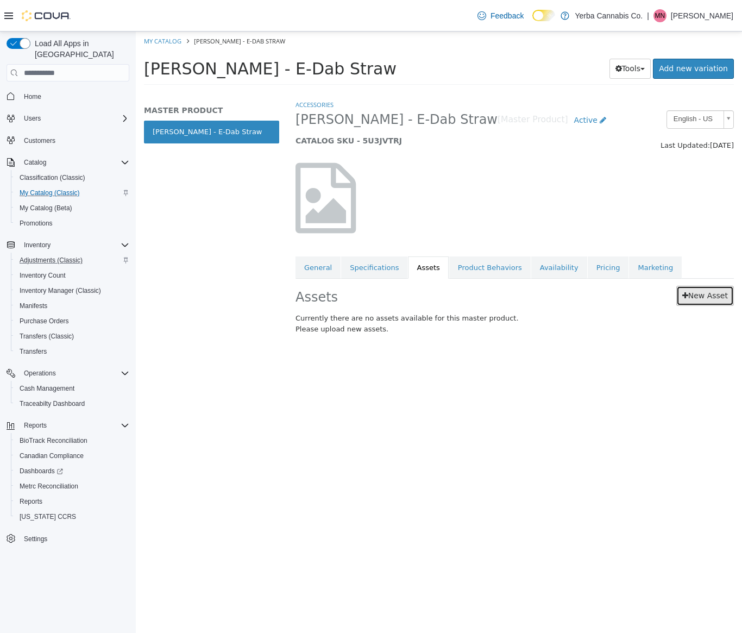
click at [721, 297] on link "New Asset" at bounding box center [705, 296] width 58 height 20
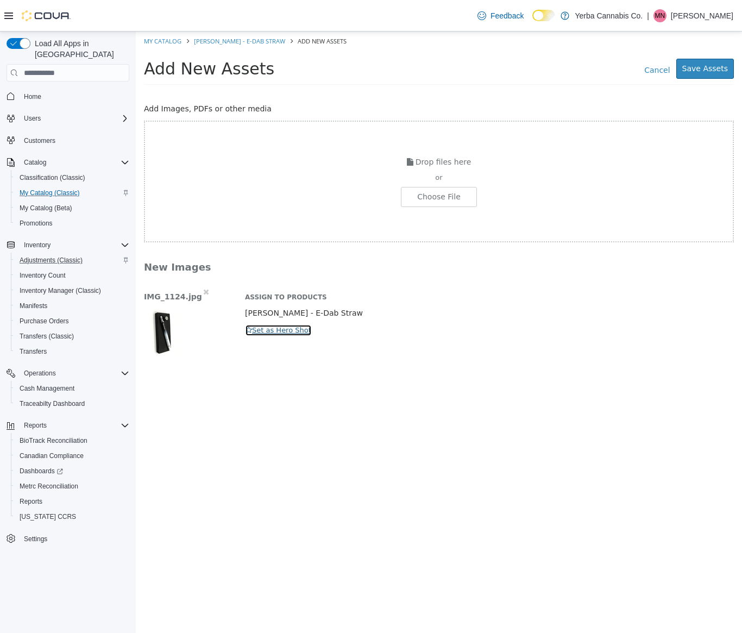
click at [274, 328] on button "Set as Hero Shot" at bounding box center [278, 330] width 67 height 12
click at [712, 69] on button "Save Assets" at bounding box center [705, 69] width 58 height 20
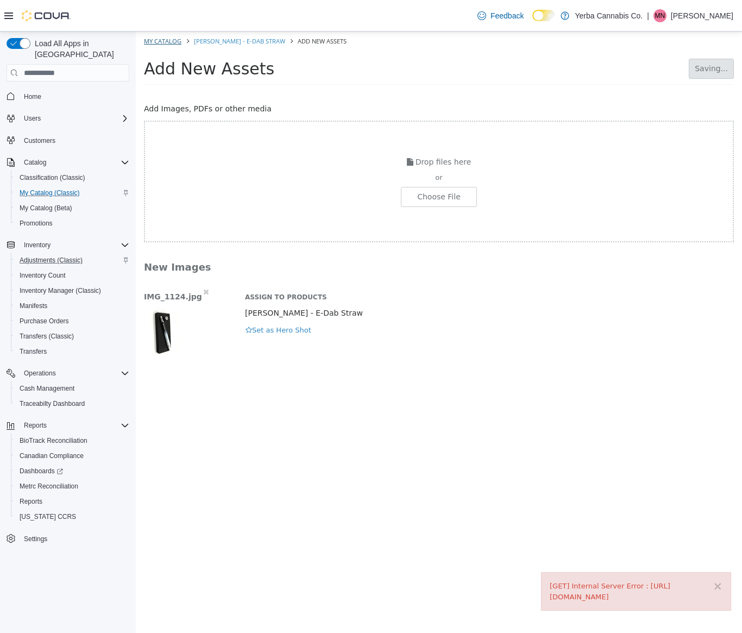
click at [171, 37] on li "My Catalog" at bounding box center [163, 41] width 39 height 10
click at [248, 331] on icon "button" at bounding box center [249, 329] width 7 height 7
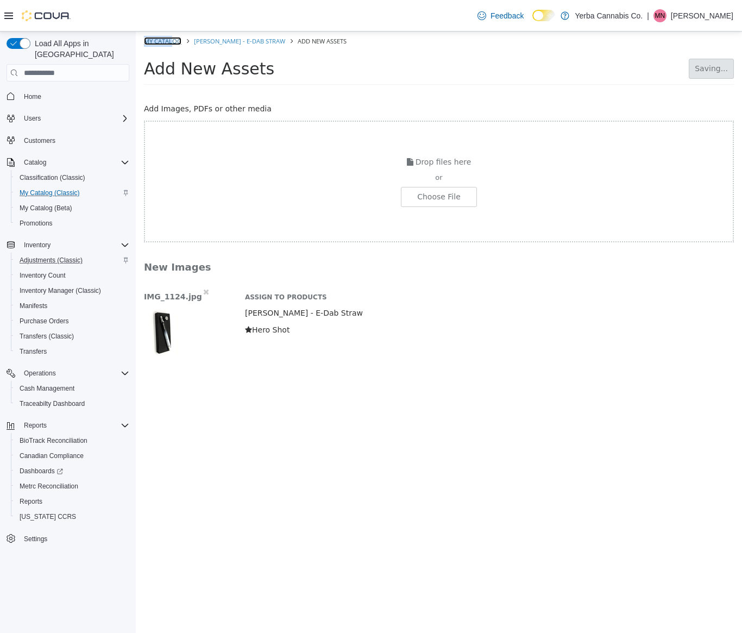
click at [158, 42] on link "My Catalog" at bounding box center [162, 41] width 37 height 8
select select "**********"
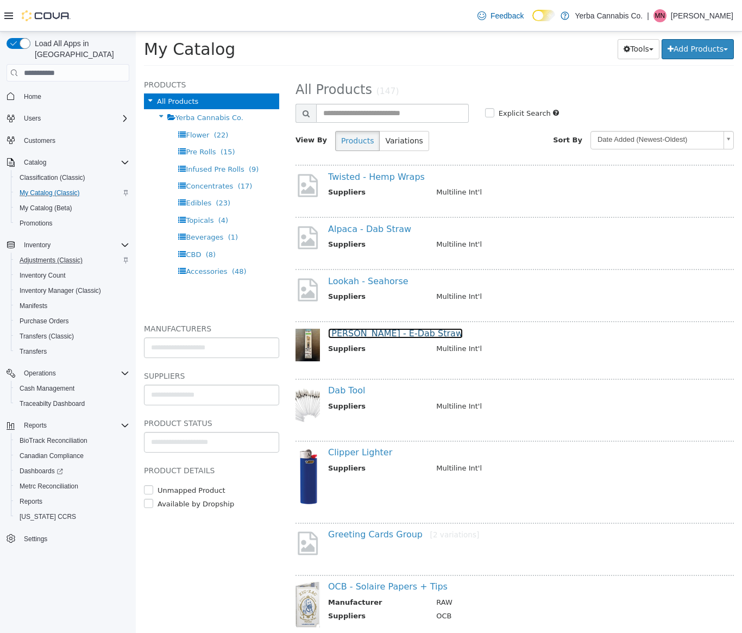
click at [340, 336] on link "[PERSON_NAME] - E-Dab Straw" at bounding box center [395, 333] width 135 height 10
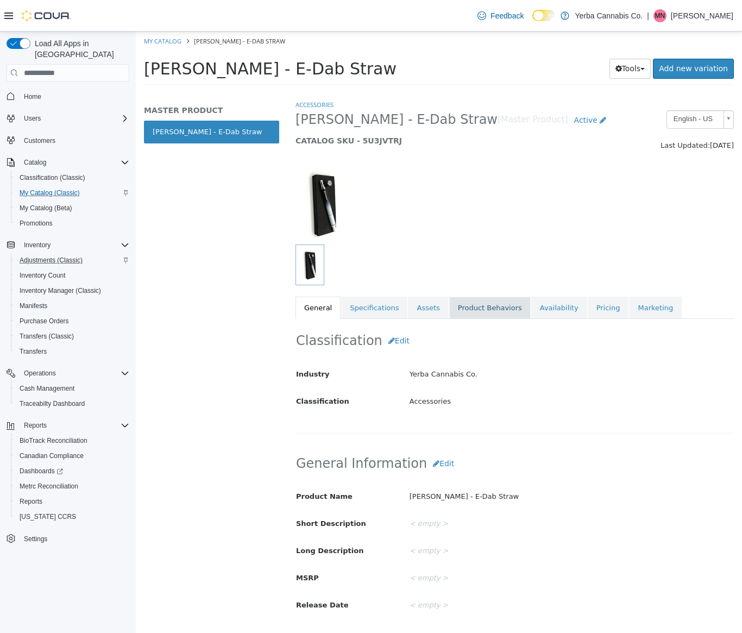
click at [449, 306] on link "Product Behaviors" at bounding box center [489, 308] width 81 height 23
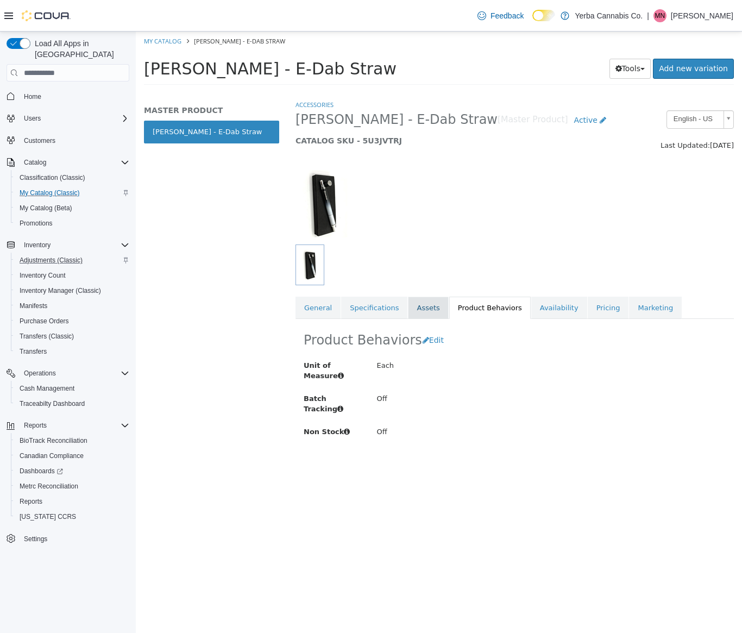
click at [414, 309] on link "Assets" at bounding box center [428, 308] width 40 height 23
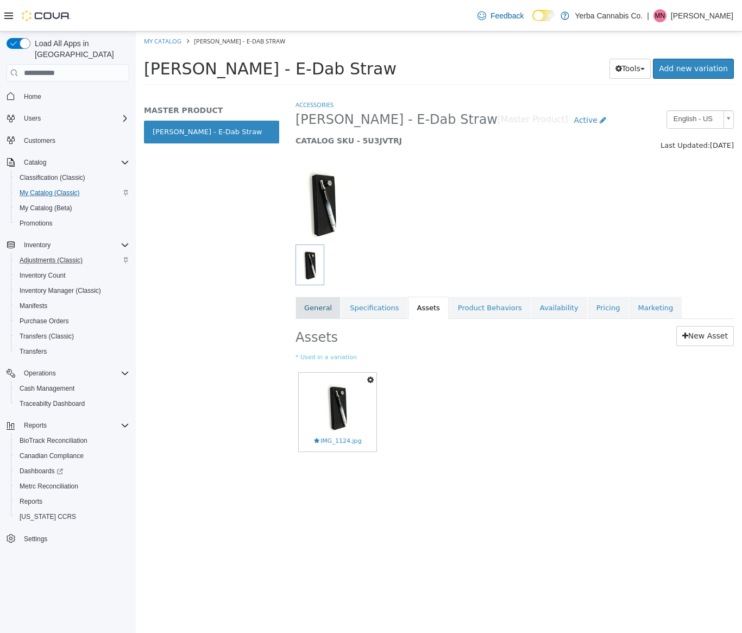
click at [321, 311] on link "General" at bounding box center [318, 308] width 45 height 23
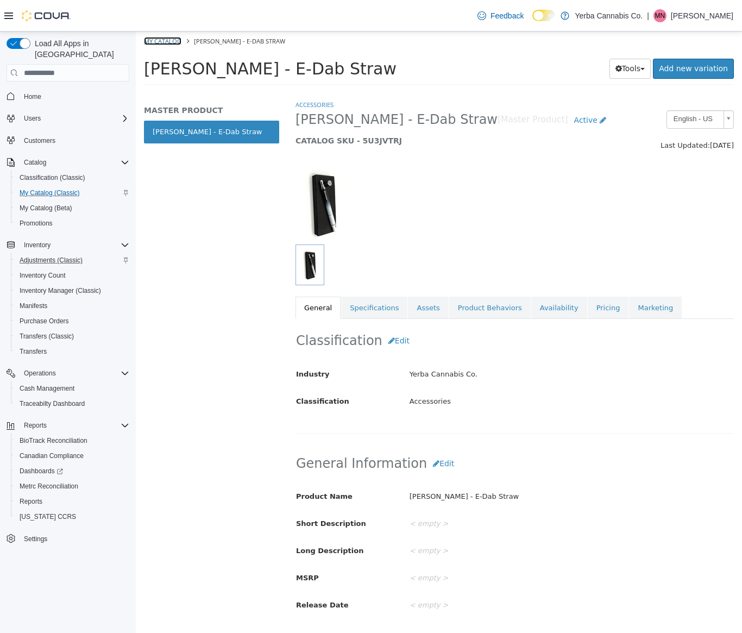
click at [155, 40] on link "My Catalog" at bounding box center [162, 41] width 37 height 8
select select "**********"
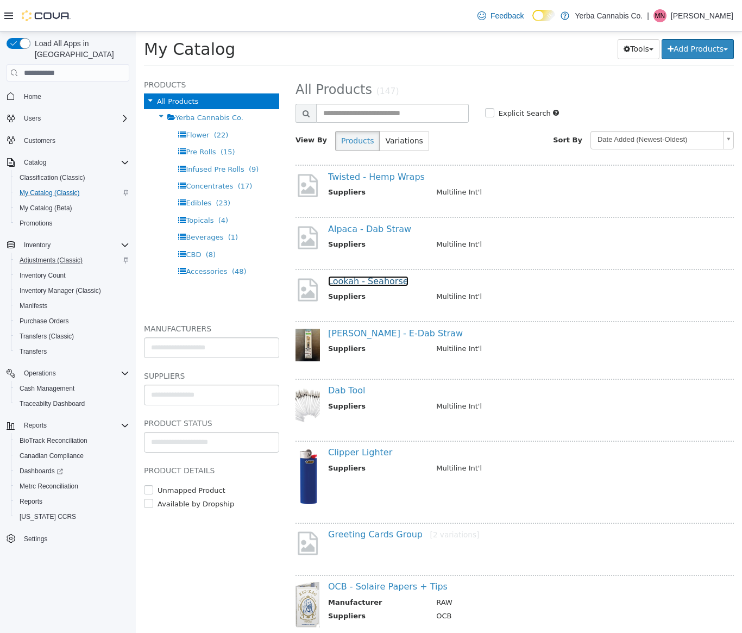
click at [368, 277] on link "Lookah - Seahorse" at bounding box center [368, 281] width 80 height 10
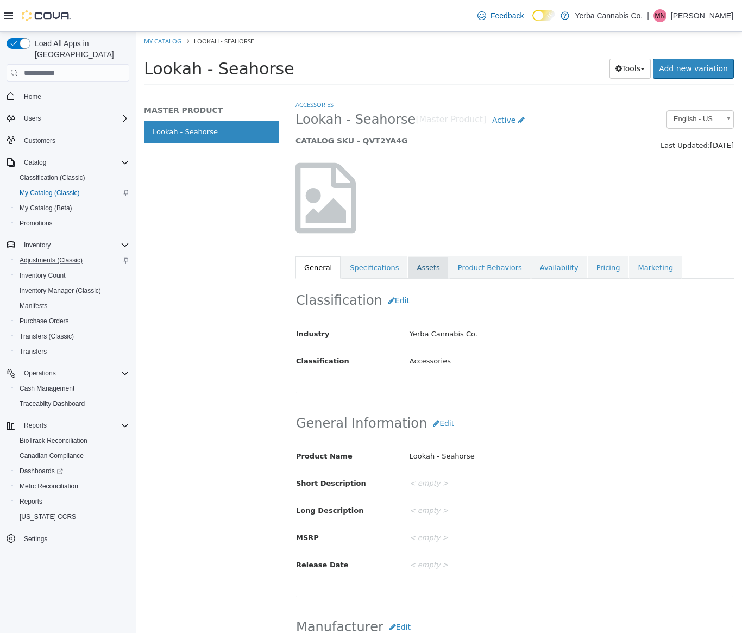
click at [420, 264] on link "Assets" at bounding box center [428, 267] width 40 height 23
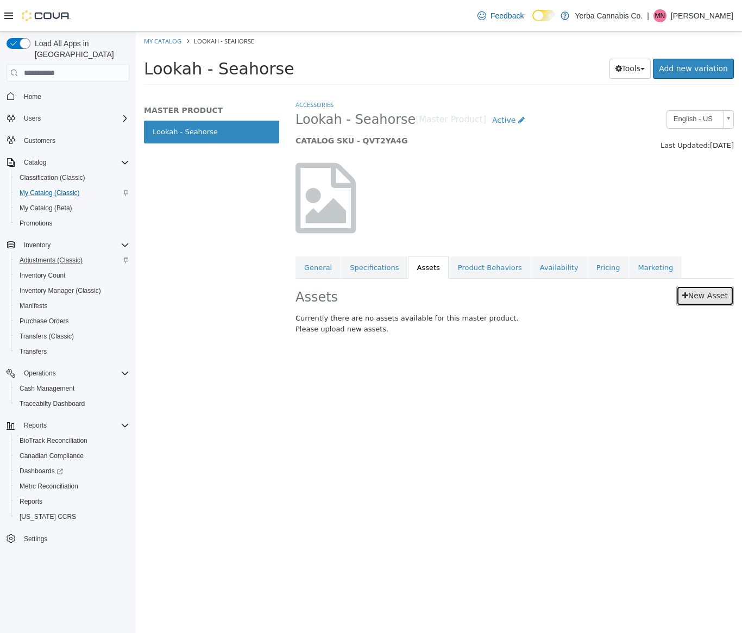
click at [694, 296] on link "New Asset" at bounding box center [705, 296] width 58 height 20
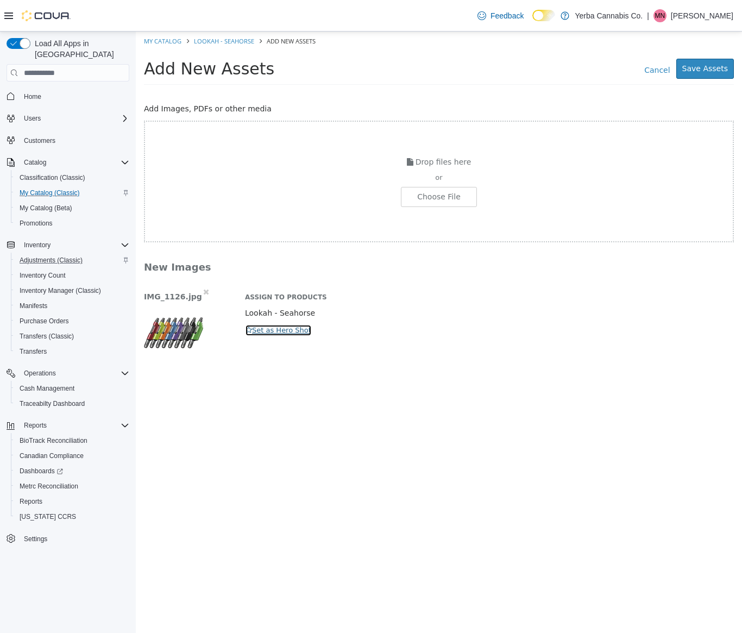
click at [250, 332] on icon "button" at bounding box center [249, 329] width 7 height 7
click at [698, 72] on button "Save Assets" at bounding box center [705, 69] width 58 height 20
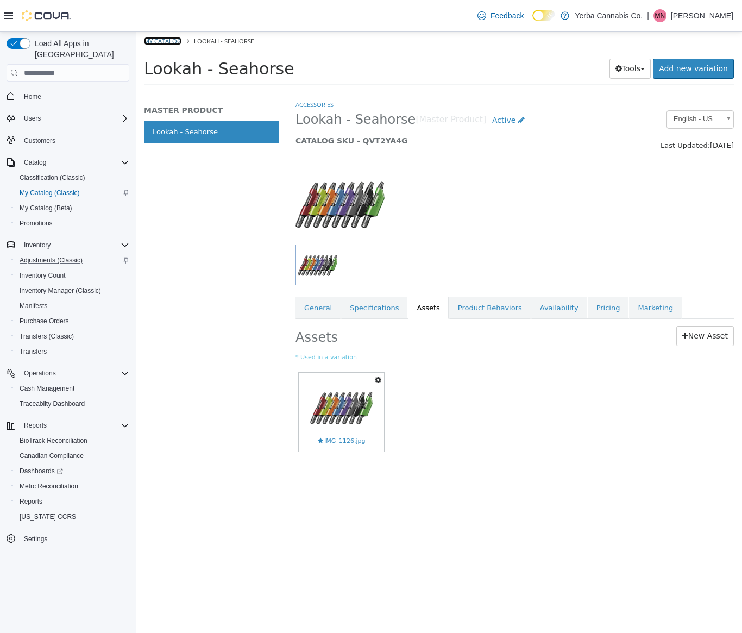
click at [158, 38] on link "My Catalog" at bounding box center [162, 41] width 37 height 8
select select "**********"
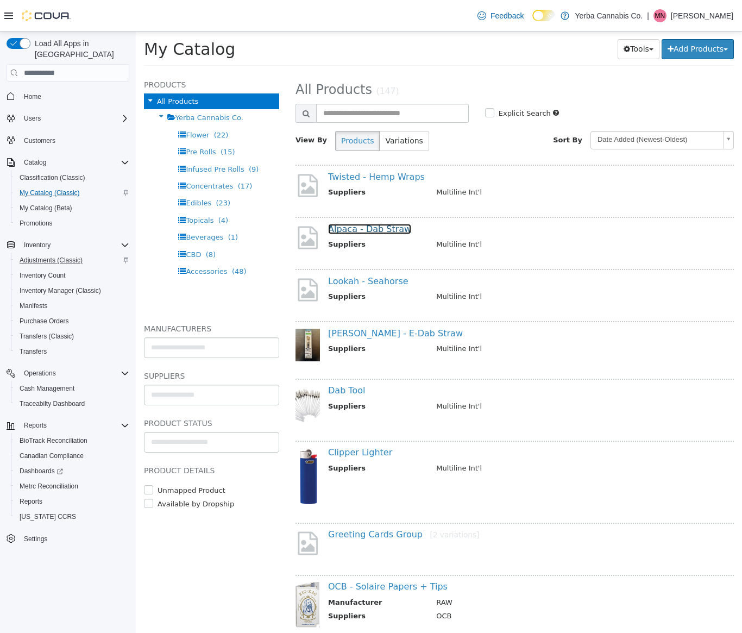
click at [354, 231] on link "Alpaca - Dab Straw" at bounding box center [369, 229] width 83 height 10
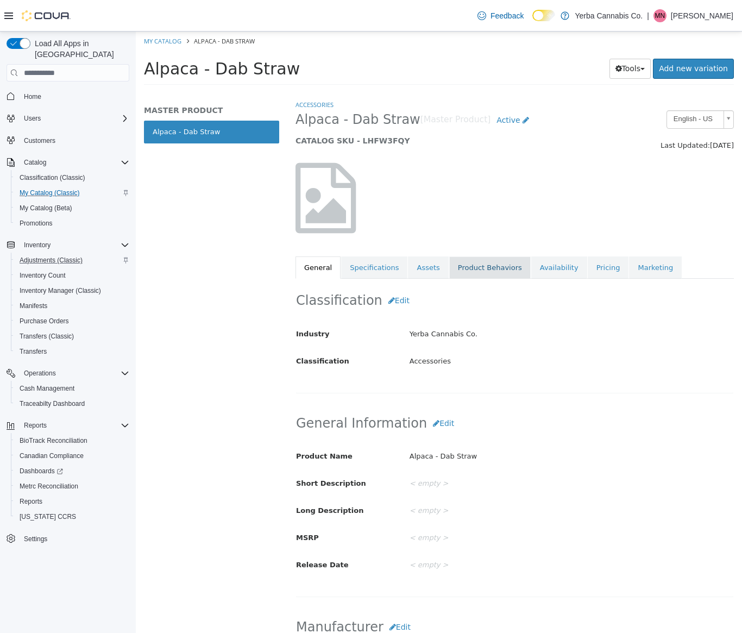
click at [452, 261] on link "Product Behaviors" at bounding box center [489, 267] width 81 height 23
click at [431, 265] on link "Assets" at bounding box center [428, 267] width 40 height 23
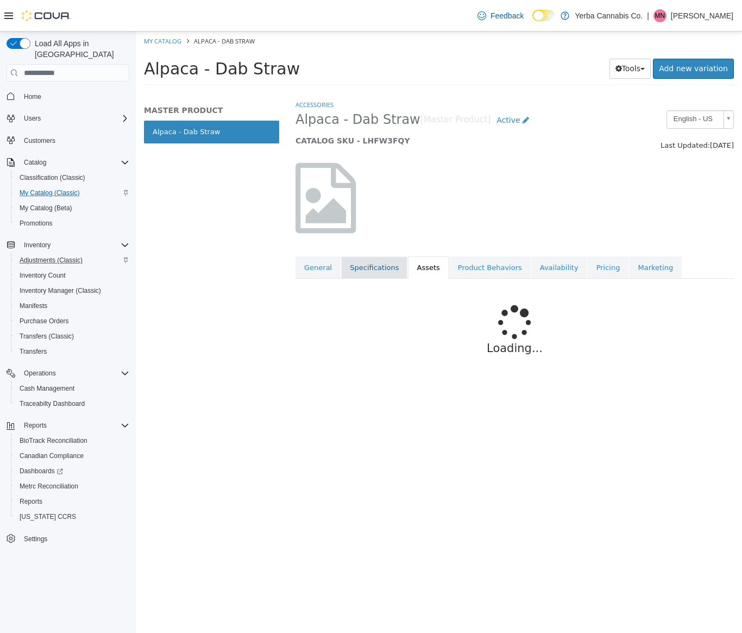
click at [380, 268] on link "Specifications" at bounding box center [374, 267] width 66 height 23
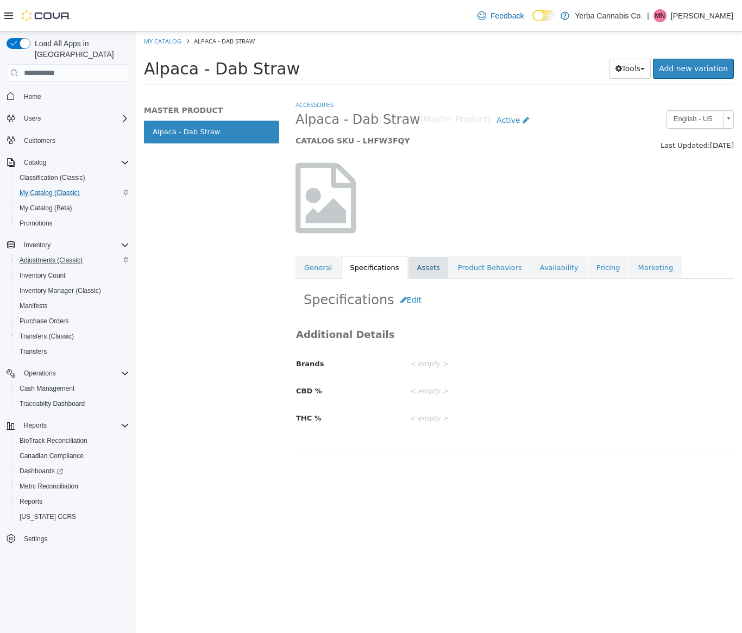
click at [419, 262] on link "Assets" at bounding box center [428, 267] width 40 height 23
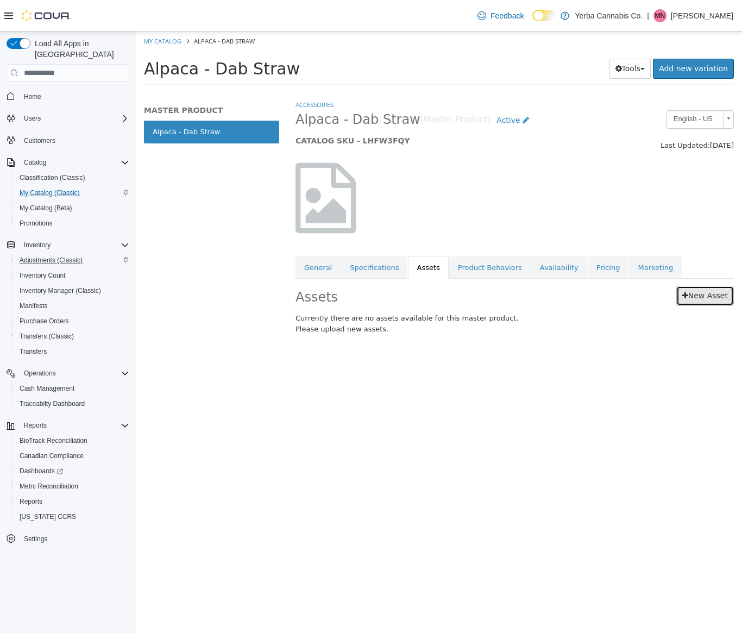
click at [705, 299] on link "New Asset" at bounding box center [705, 296] width 58 height 20
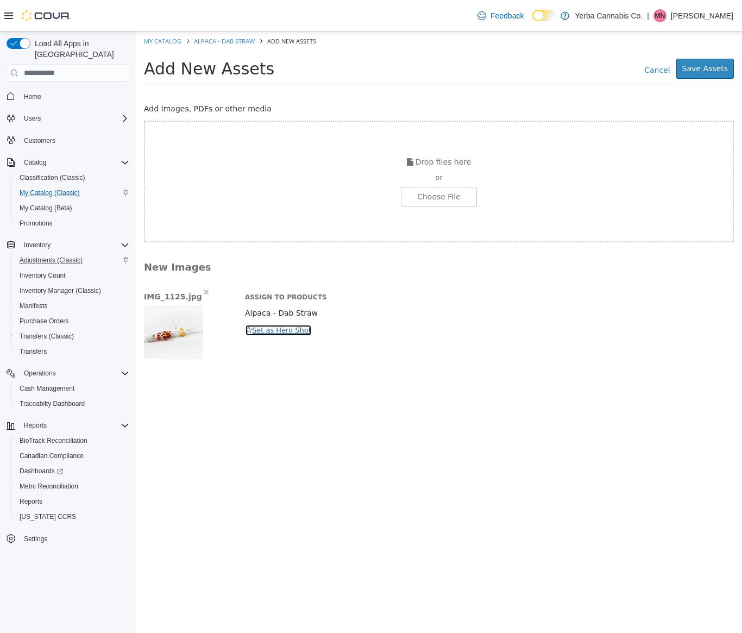
click at [246, 331] on icon "button" at bounding box center [249, 329] width 7 height 7
click at [705, 70] on button "Save Assets" at bounding box center [705, 69] width 58 height 20
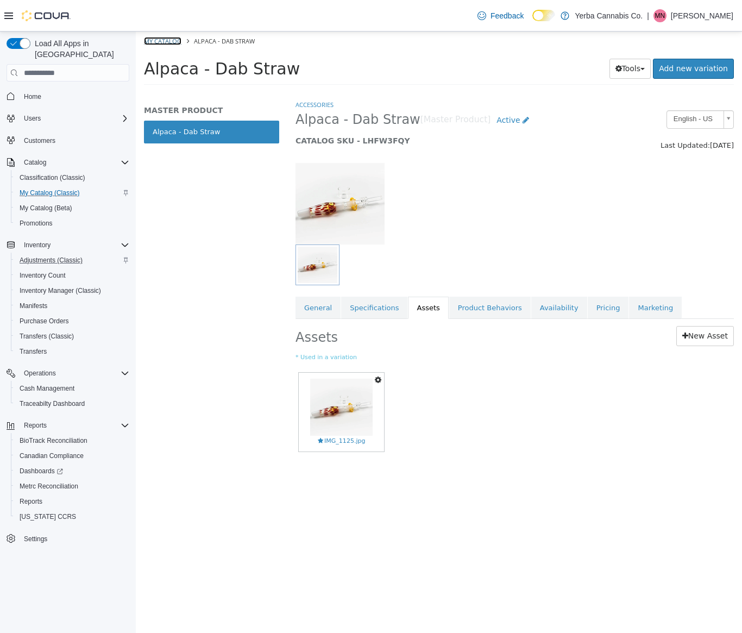
click at [169, 41] on link "My Catalog" at bounding box center [162, 41] width 37 height 8
select select "**********"
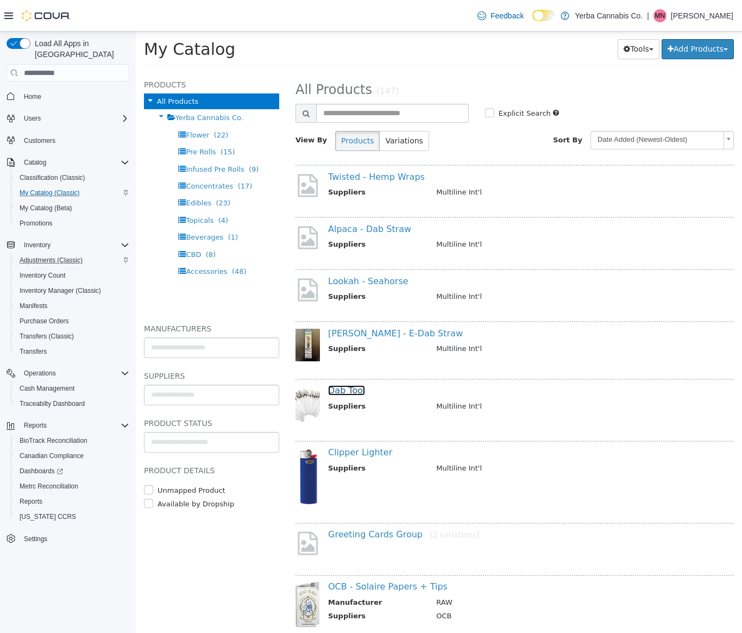
click at [340, 390] on link "Dab Tool" at bounding box center [346, 390] width 37 height 10
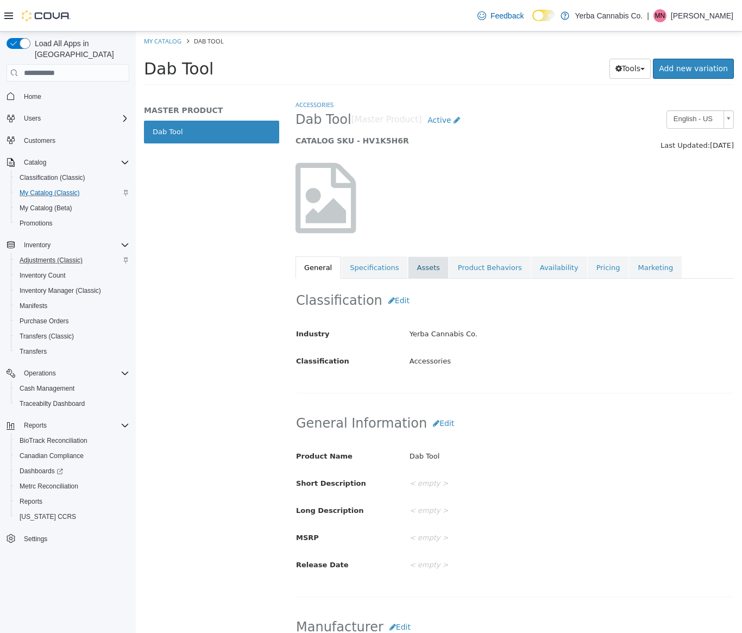
click at [426, 262] on link "Assets" at bounding box center [428, 267] width 40 height 23
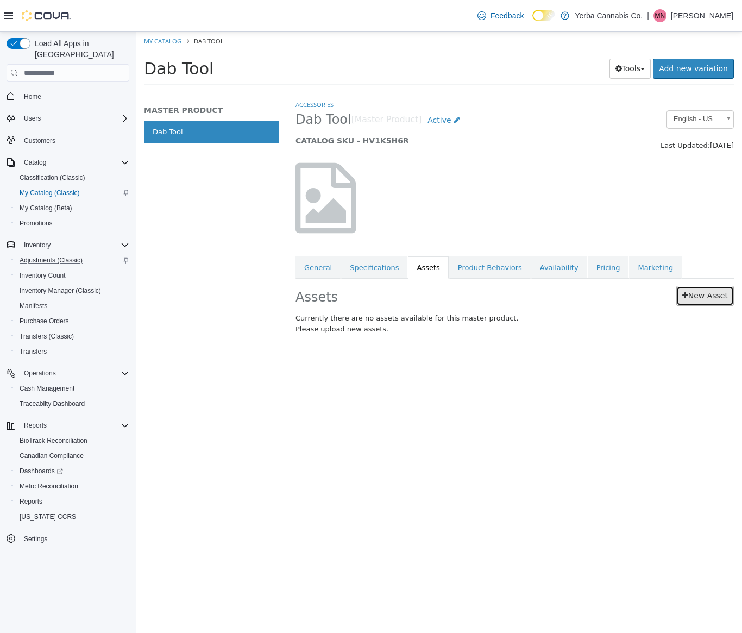
click at [684, 296] on icon at bounding box center [685, 296] width 6 height 8
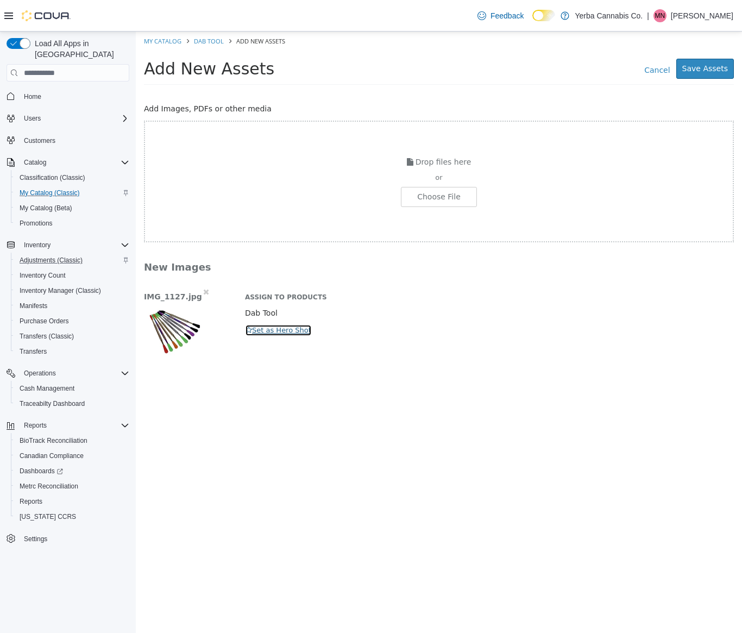
click at [262, 331] on button "Set as Hero Shot" at bounding box center [278, 330] width 67 height 12
click at [688, 64] on button "Save Assets" at bounding box center [705, 69] width 58 height 20
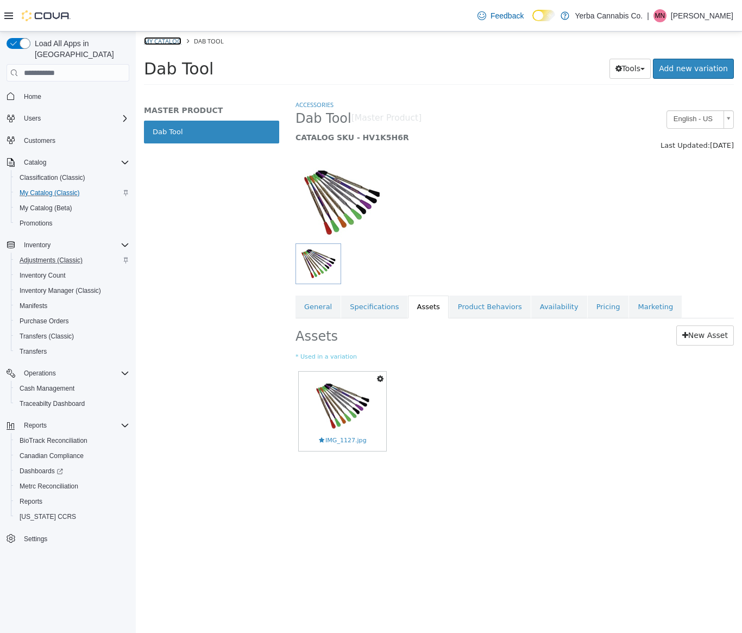
click at [163, 43] on link "My Catalog" at bounding box center [162, 41] width 37 height 8
select select "**********"
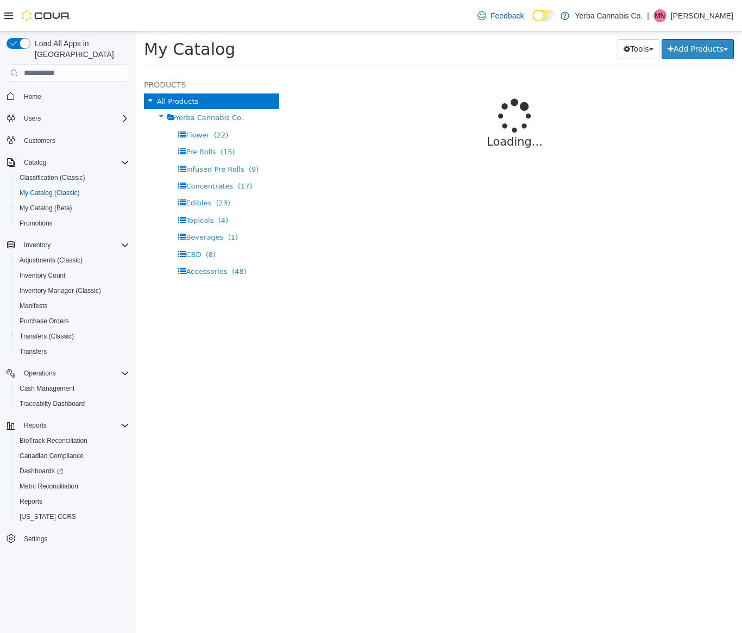
select select "**********"
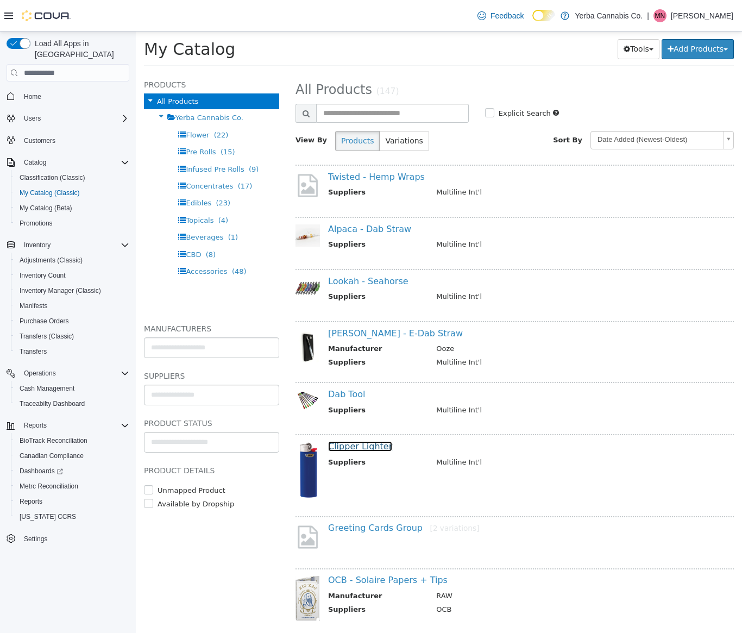
click at [358, 448] on link "Clipper Lighter" at bounding box center [360, 446] width 64 height 10
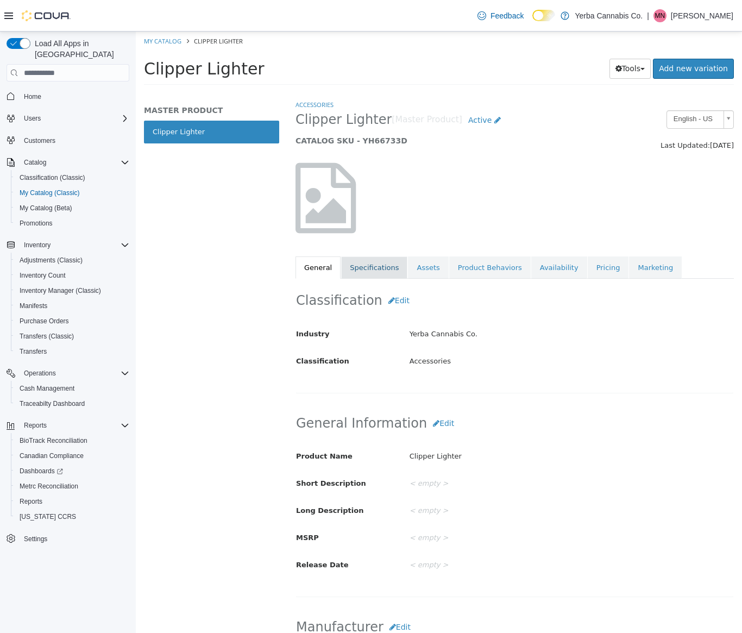
drag, startPoint x: 385, startPoint y: 266, endPoint x: 400, endPoint y: 266, distance: 15.8
click at [385, 266] on link "Specifications" at bounding box center [374, 267] width 66 height 23
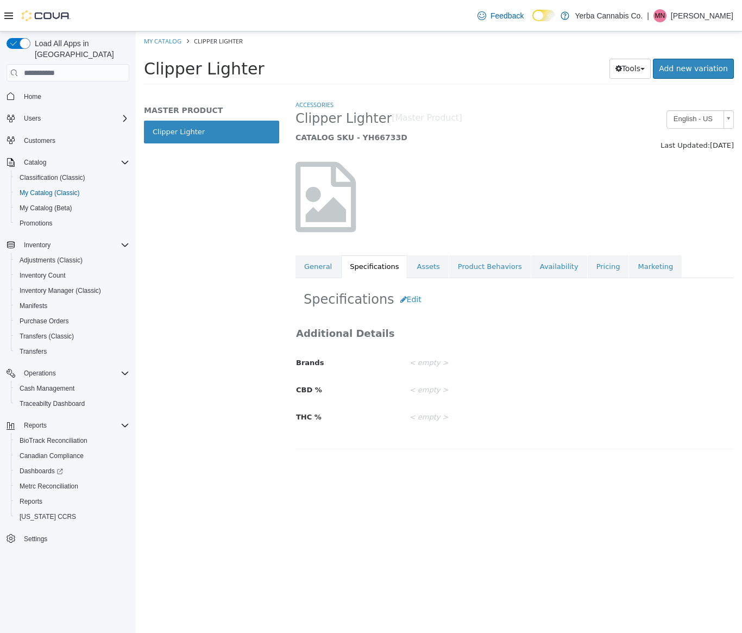
click at [410, 268] on link "Assets" at bounding box center [428, 266] width 40 height 23
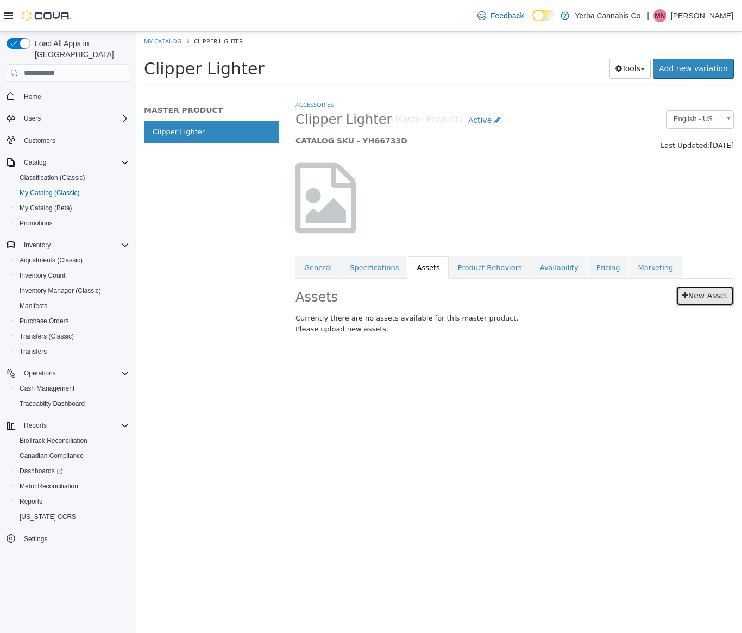
click at [690, 302] on link "New Asset" at bounding box center [705, 296] width 58 height 20
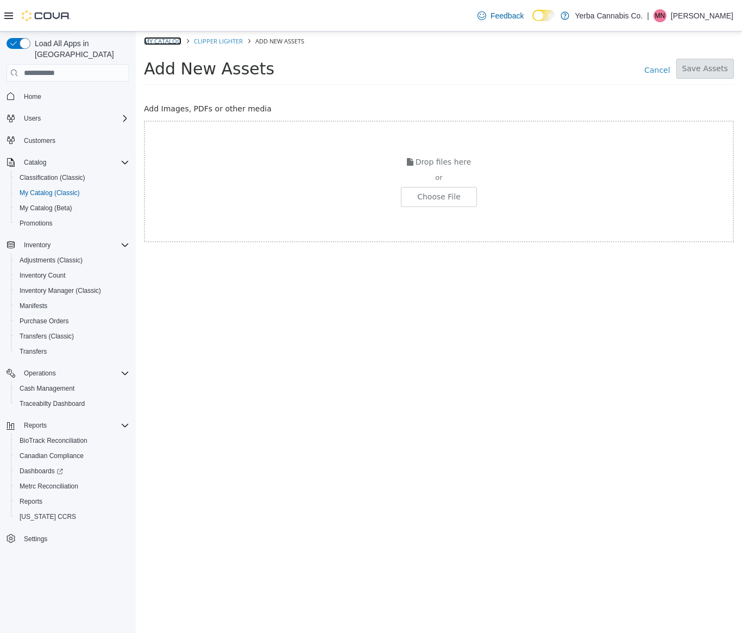
click at [165, 40] on link "My Catalog" at bounding box center [162, 41] width 37 height 8
select select "**********"
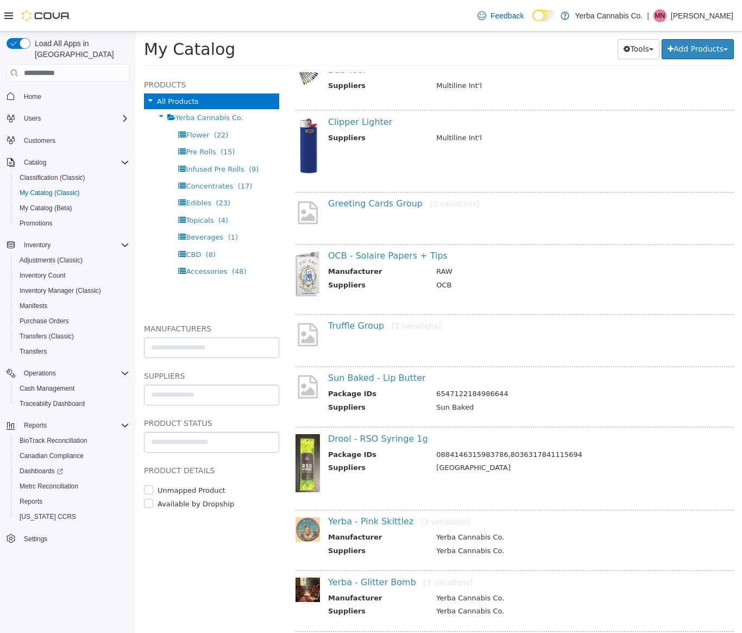
scroll to position [325, 0]
click at [338, 318] on div "Truffle Group [3 variations]" at bounding box center [515, 336] width 438 height 47
click at [344, 322] on link "Truffle Group [3 variations]" at bounding box center [384, 324] width 113 height 10
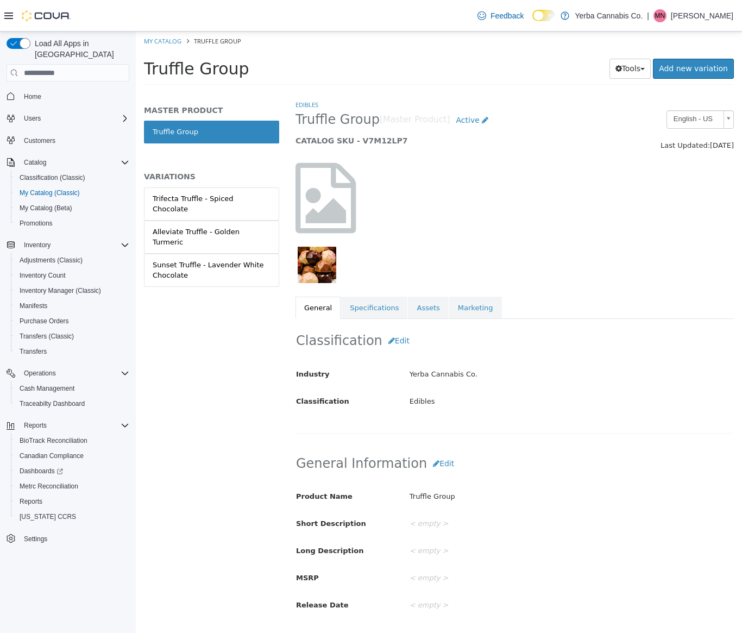
click at [318, 262] on img "button" at bounding box center [317, 265] width 39 height 36
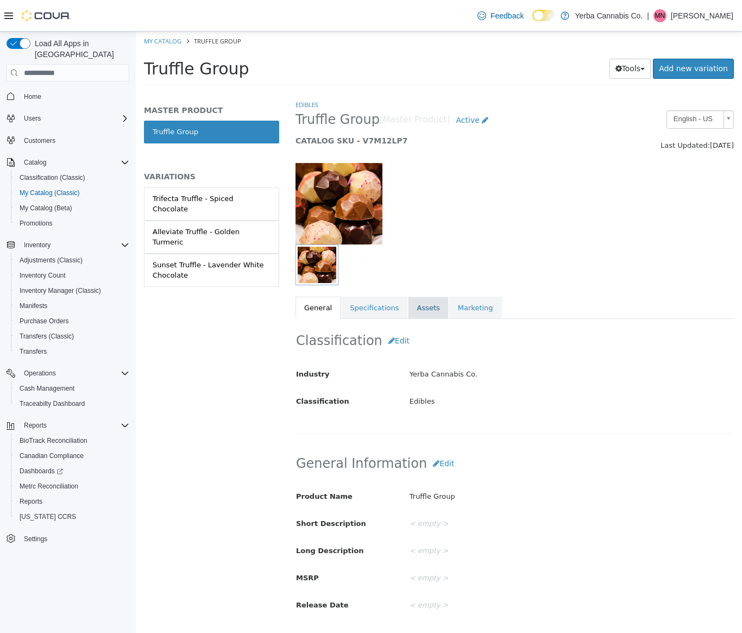
click at [416, 306] on link "Assets" at bounding box center [428, 308] width 40 height 23
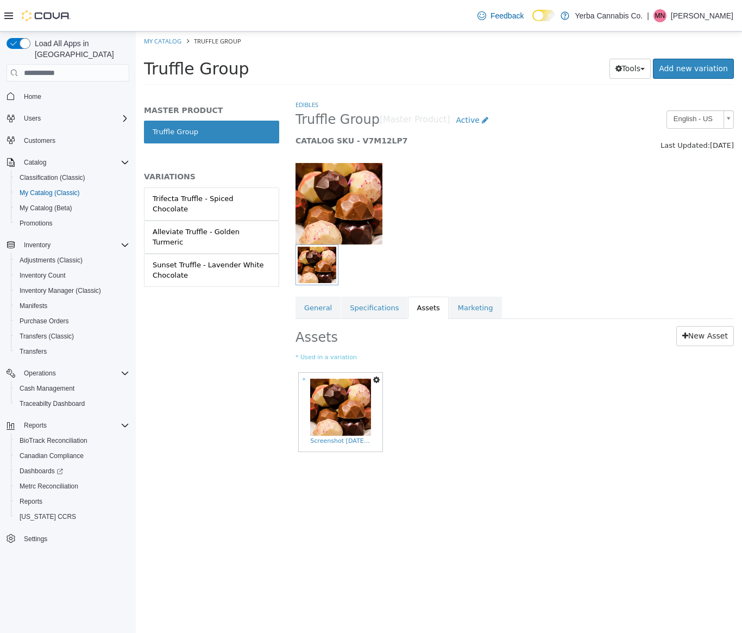
click at [377, 381] on icon "button" at bounding box center [376, 380] width 7 height 8
click at [354, 415] on link "Set As Hero Shot" at bounding box center [336, 413] width 91 height 15
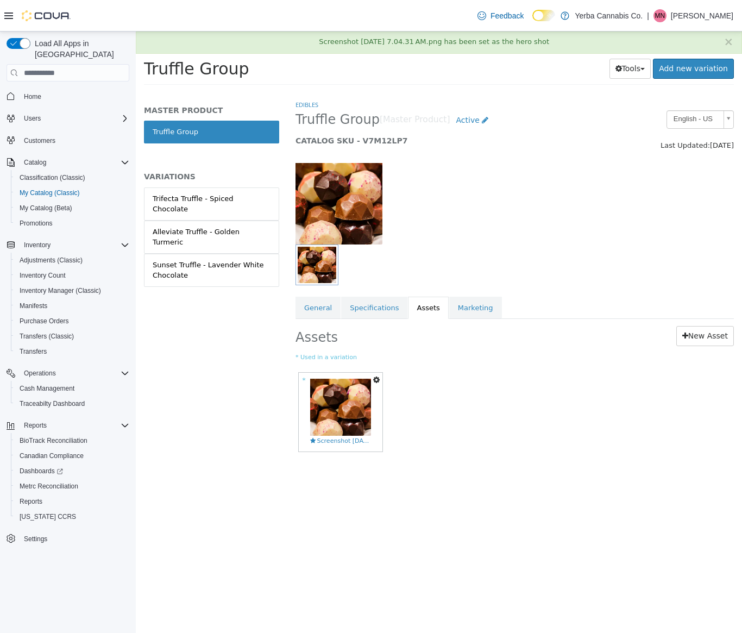
click at [375, 378] on icon "button" at bounding box center [376, 380] width 7 height 8
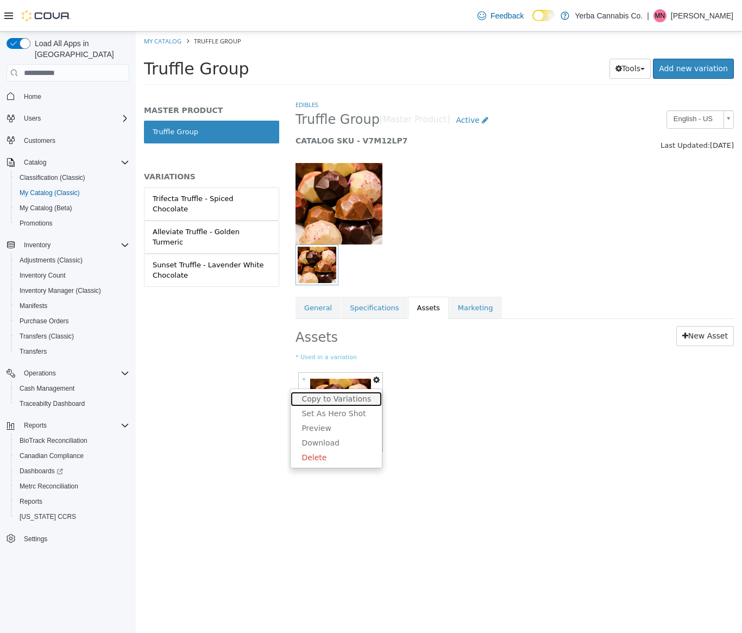
click at [363, 397] on link "Copy to Variations" at bounding box center [336, 399] width 91 height 15
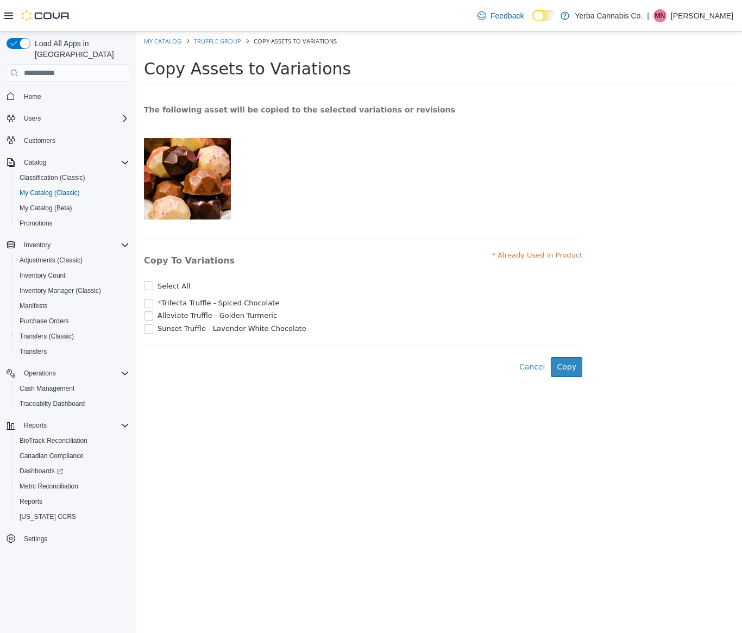
click at [155, 287] on label "Select All" at bounding box center [172, 286] width 35 height 11
click at [567, 368] on button "Copy" at bounding box center [567, 367] width 32 height 20
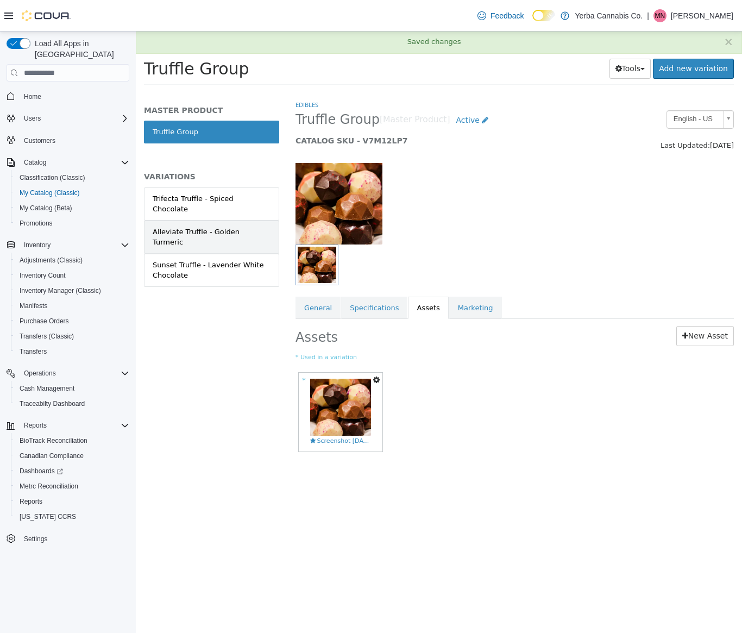
click at [203, 227] on div "Alleviate Truffle - Golden Turmeric" at bounding box center [212, 237] width 118 height 21
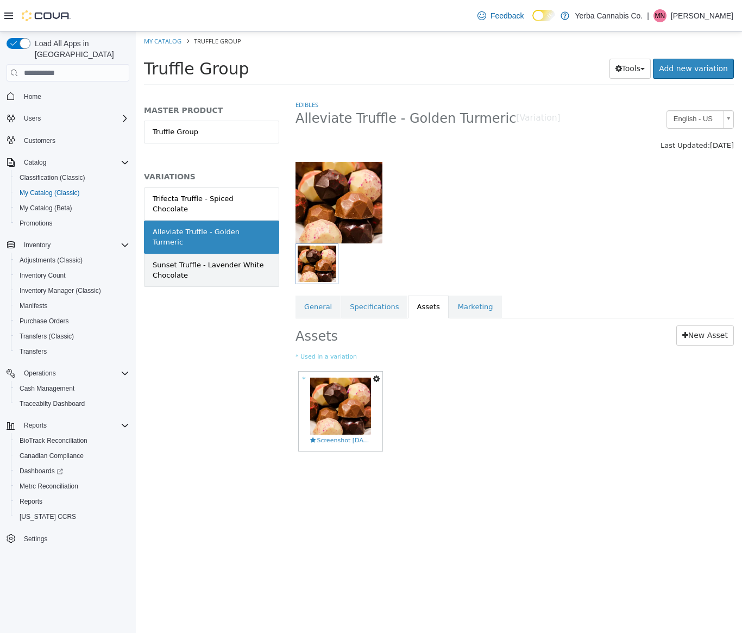
click at [211, 260] on div "Sunset Truffle - Lavender White Chocolate" at bounding box center [212, 270] width 118 height 21
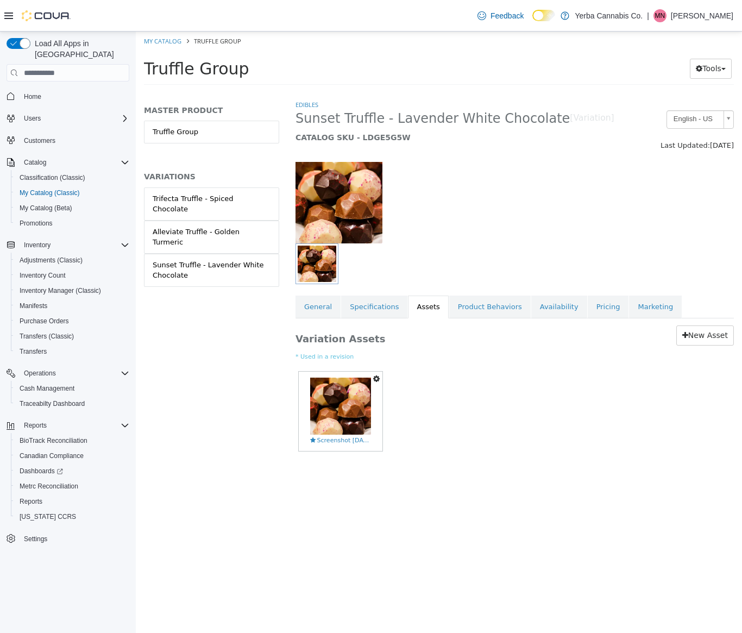
click at [216, 202] on div "Trifecta Truffle - Spiced Chocolate" at bounding box center [212, 203] width 118 height 21
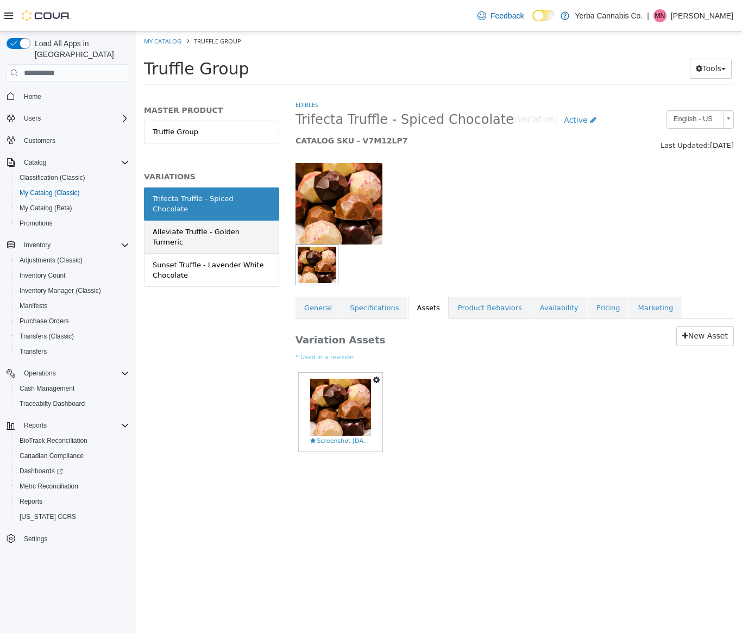
drag, startPoint x: 219, startPoint y: 213, endPoint x: 221, endPoint y: 229, distance: 15.8
click at [219, 221] on link "Alleviate Truffle - Golden Turmeric" at bounding box center [211, 237] width 135 height 33
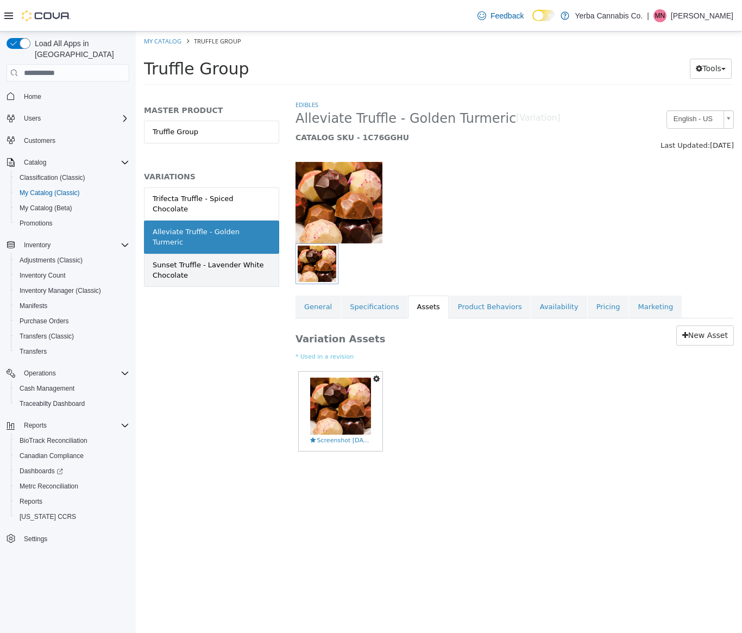
click at [223, 260] on div "Sunset Truffle - Lavender White Chocolate" at bounding box center [212, 270] width 118 height 21
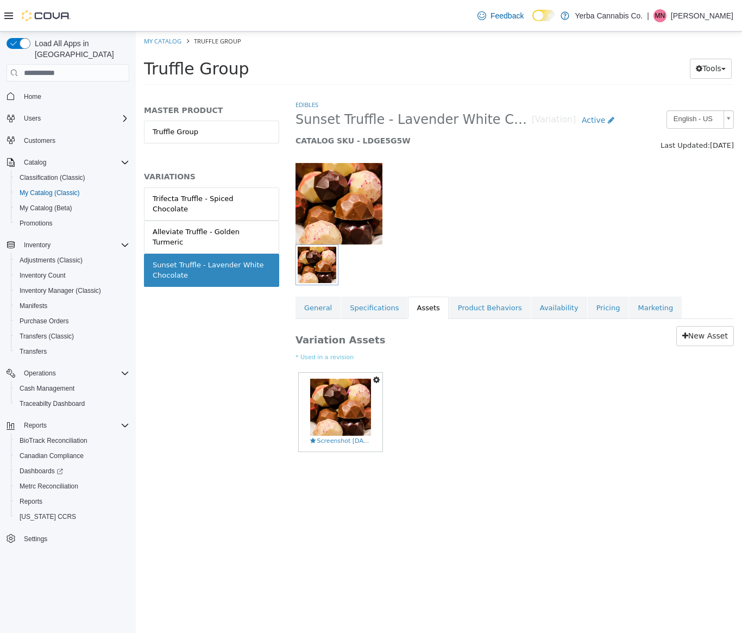
click at [378, 382] on icon "button" at bounding box center [376, 380] width 7 height 8
click at [449, 400] on div "Set As Hero Shot Preview Download Delete Screenshot 2025-06-07 at 7.04.31 AM.png" at bounding box center [515, 416] width 438 height 95
click at [164, 43] on link "My Catalog" at bounding box center [162, 41] width 37 height 8
select select "**********"
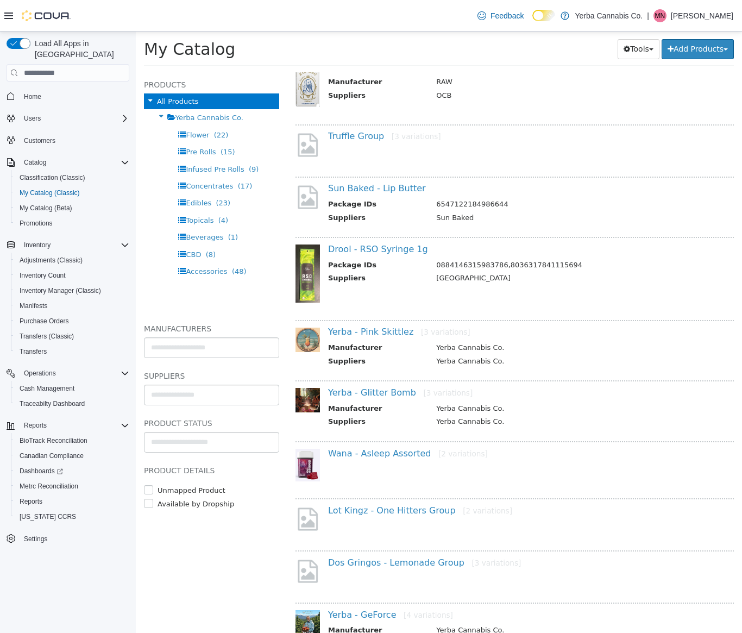
scroll to position [514, 0]
click at [413, 561] on link "Dos Gringos - Lemonade Group [3 variations]" at bounding box center [424, 562] width 193 height 10
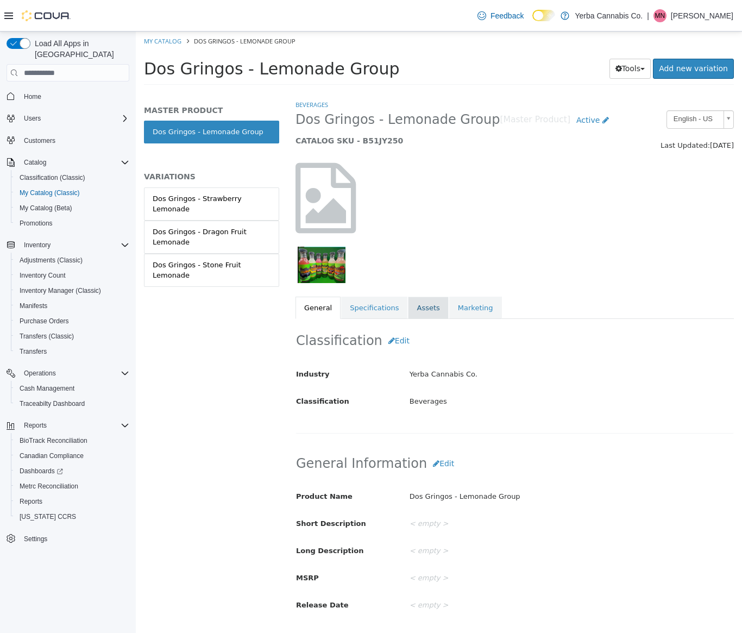
click at [420, 309] on link "Assets" at bounding box center [428, 308] width 40 height 23
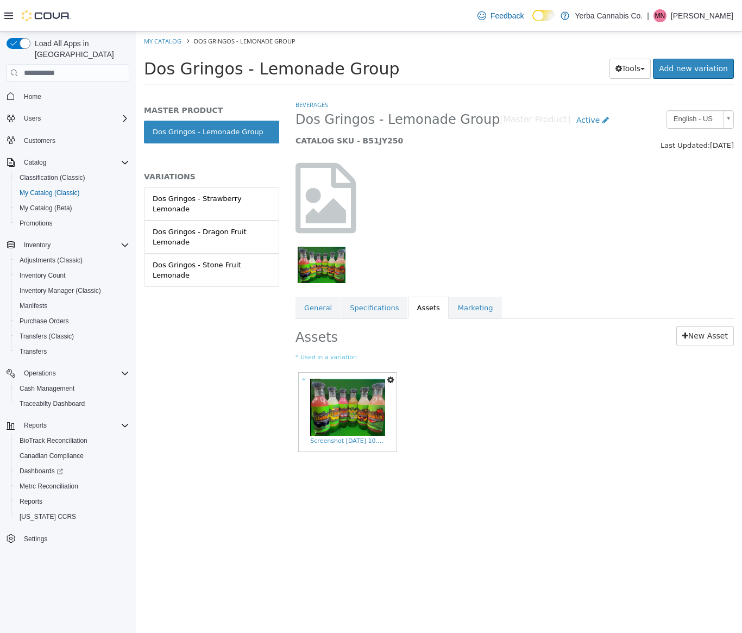
click at [392, 379] on icon "button" at bounding box center [390, 380] width 7 height 8
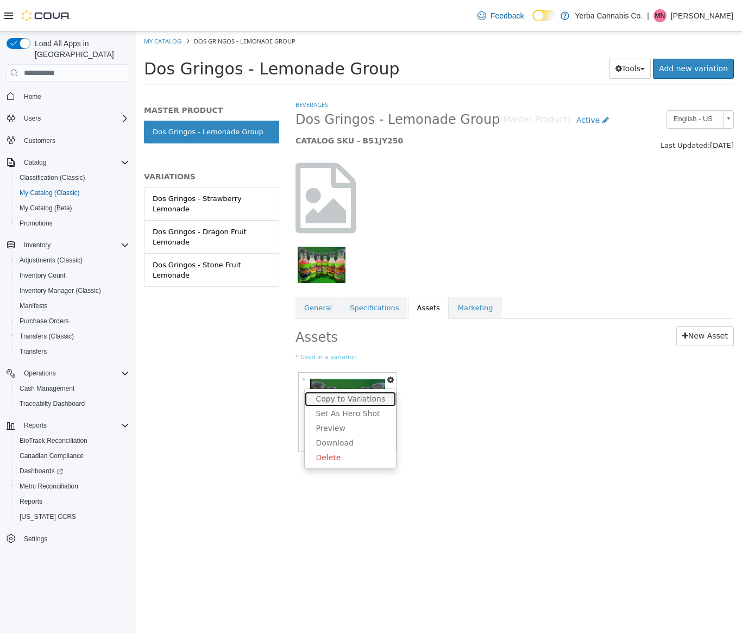
click at [377, 395] on link "Copy to Variations" at bounding box center [350, 399] width 91 height 15
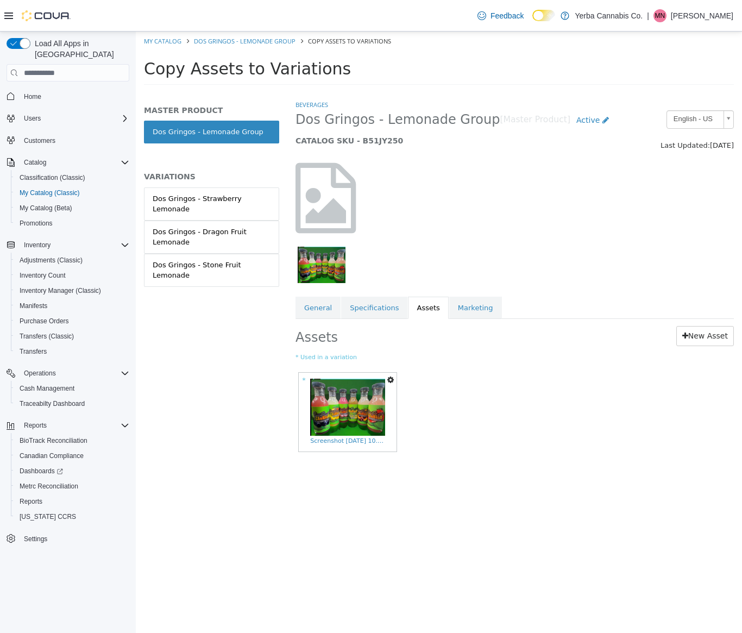
click at [391, 376] on icon "button" at bounding box center [390, 380] width 7 height 8
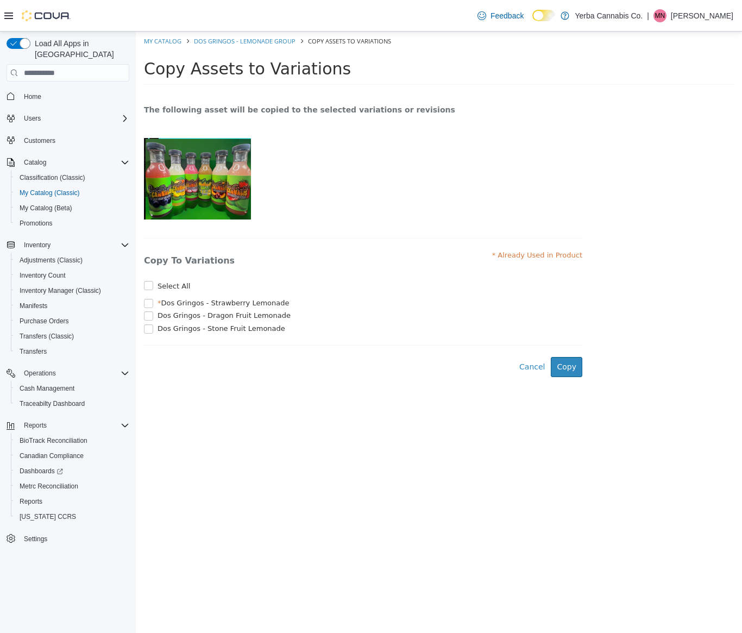
click at [381, 406] on html "Saving Bulk Changes... × Saved changes My Catalog Dos Gringos - Lemonade Group …" at bounding box center [439, 219] width 606 height 375
click at [153, 287] on div "Select All" at bounding box center [363, 286] width 438 height 11
click at [574, 367] on button "Copy" at bounding box center [567, 367] width 32 height 20
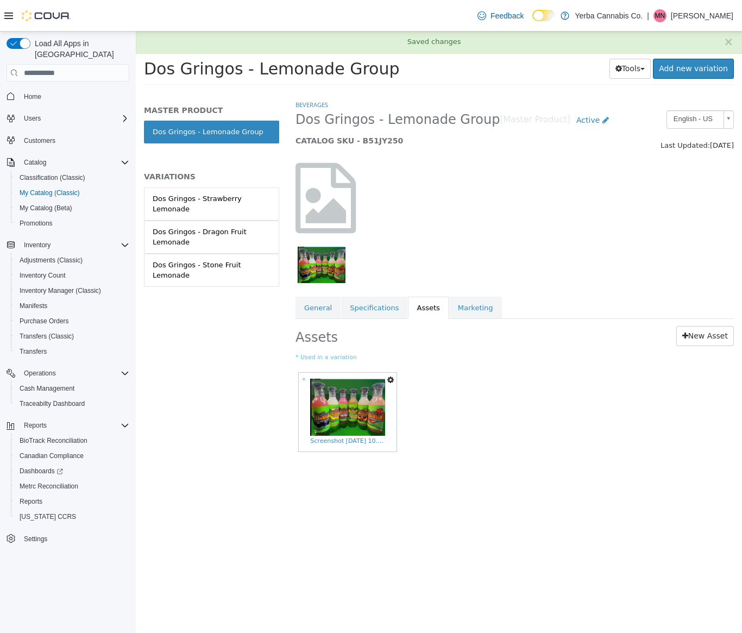
click at [389, 380] on icon "button" at bounding box center [390, 380] width 7 height 8
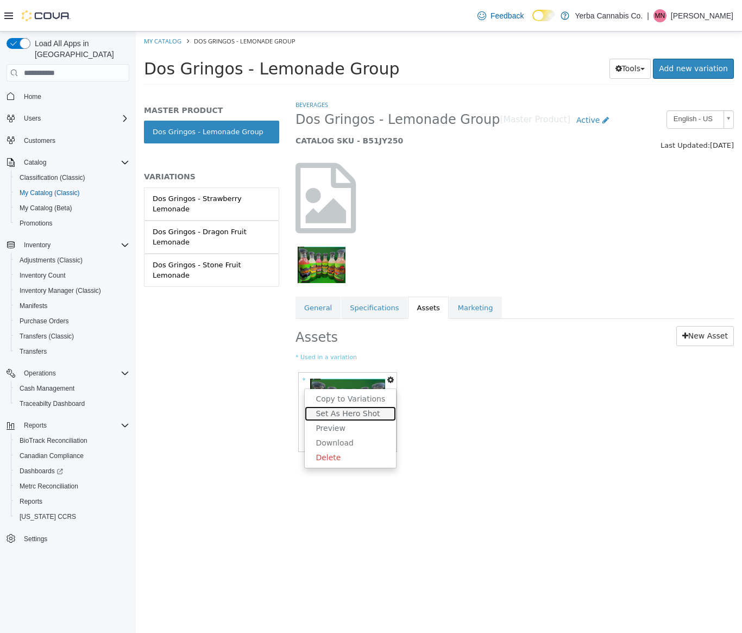
click at [373, 414] on link "Set As Hero Shot" at bounding box center [350, 413] width 91 height 15
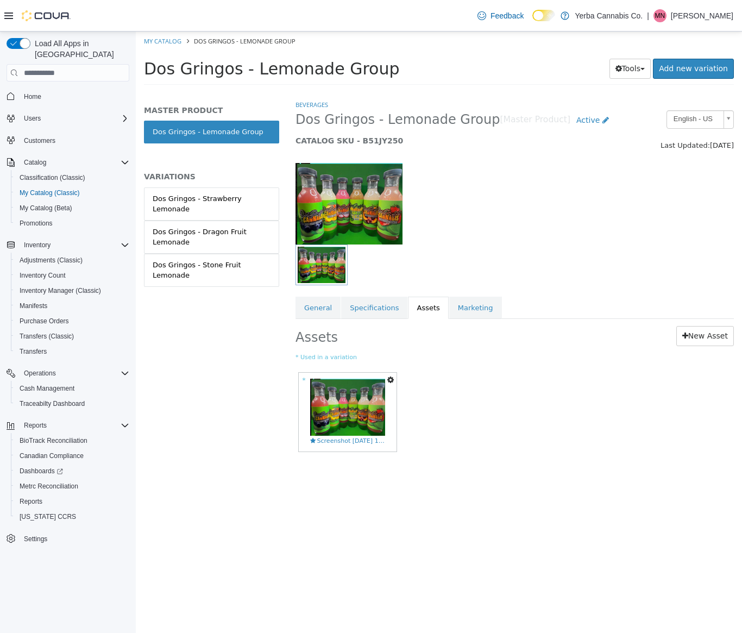
click at [179, 47] on ol "My Catalog Dos Gringos - Lemonade Group" at bounding box center [439, 42] width 606 height 20
click at [172, 40] on link "My Catalog" at bounding box center [162, 41] width 37 height 8
select select "**********"
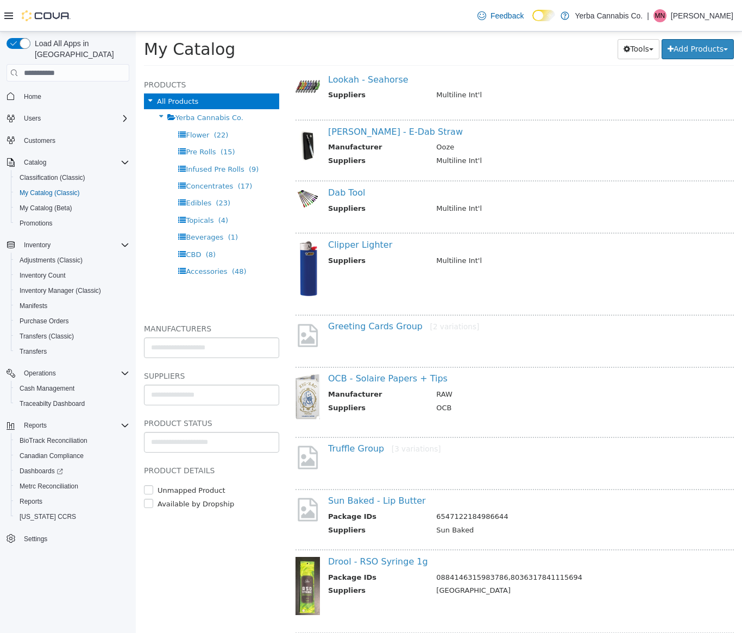
scroll to position [206, 0]
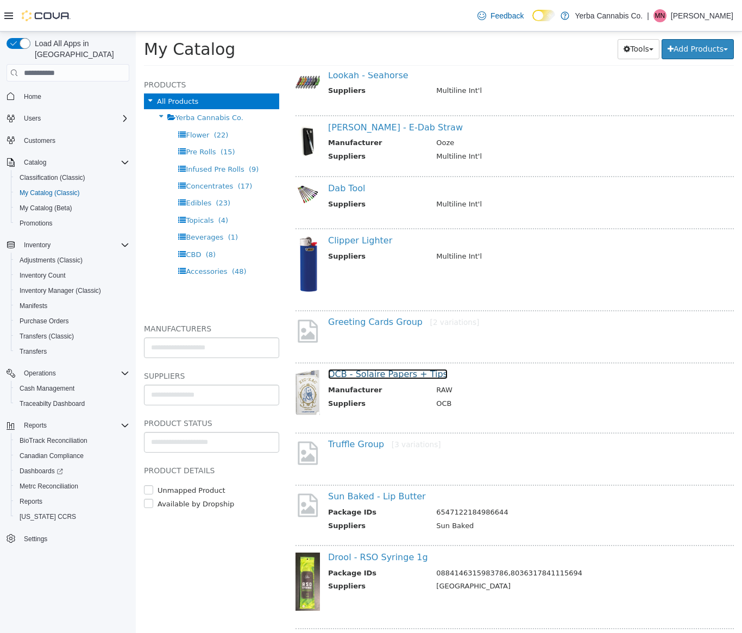
click at [384, 372] on link "OCB - Solaire Papers + Tips" at bounding box center [388, 374] width 120 height 10
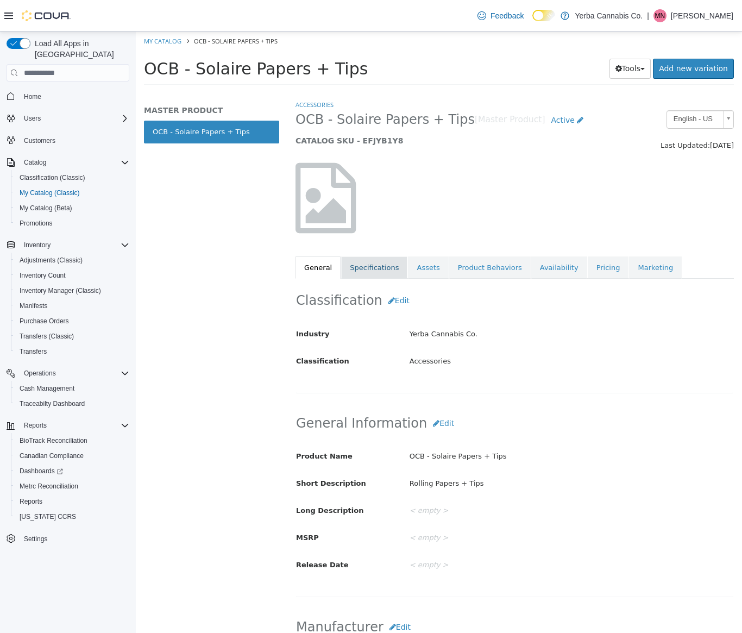
click at [381, 266] on link "Specifications" at bounding box center [374, 267] width 66 height 23
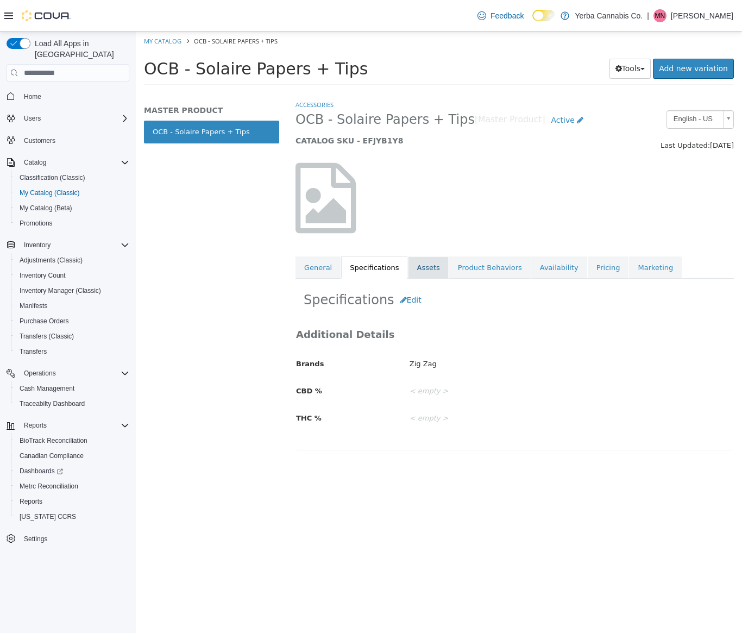
click at [410, 266] on link "Assets" at bounding box center [428, 267] width 40 height 23
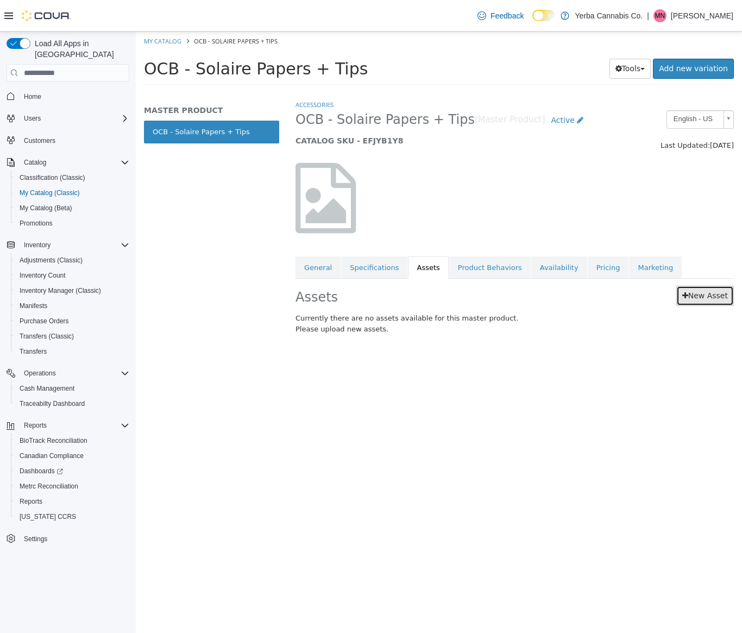
click at [695, 297] on link "New Asset" at bounding box center [705, 296] width 58 height 20
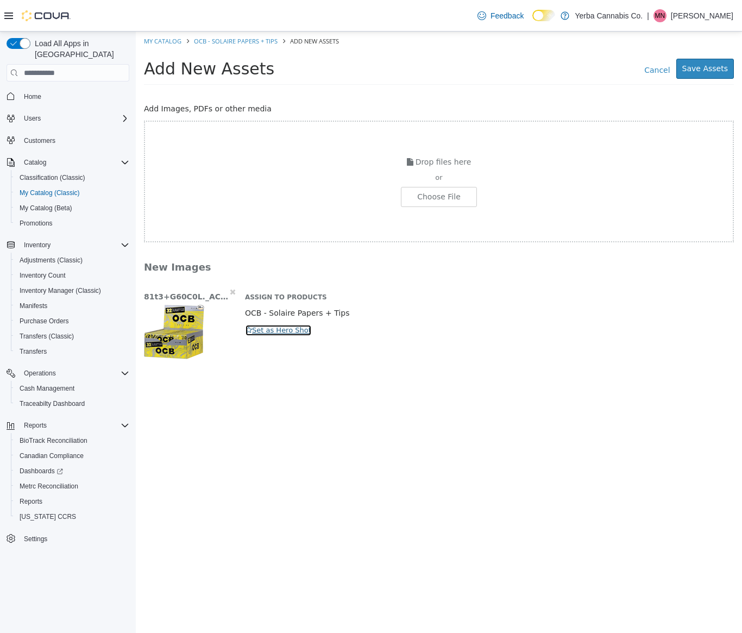
click at [252, 330] on button "Set as Hero Shot" at bounding box center [278, 330] width 67 height 12
click at [711, 65] on button "Save Assets" at bounding box center [705, 69] width 58 height 20
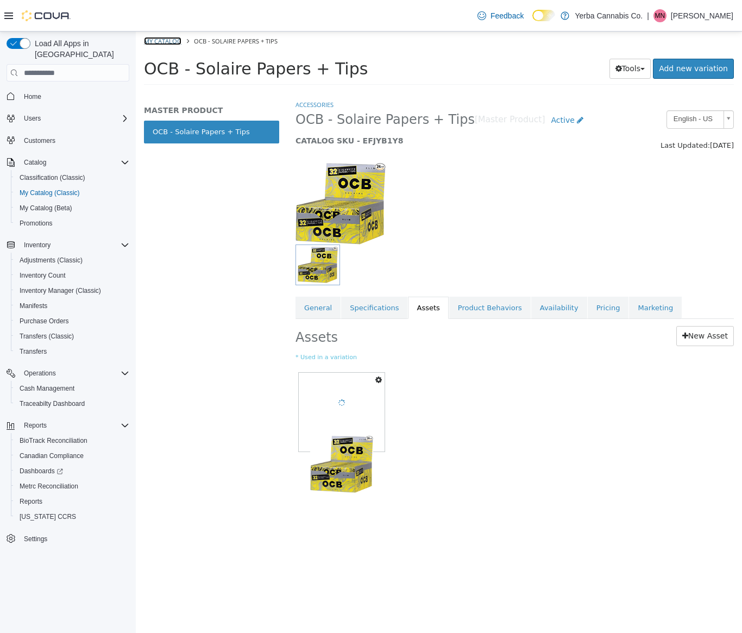
click at [161, 45] on link "My Catalog" at bounding box center [162, 41] width 37 height 8
select select "**********"
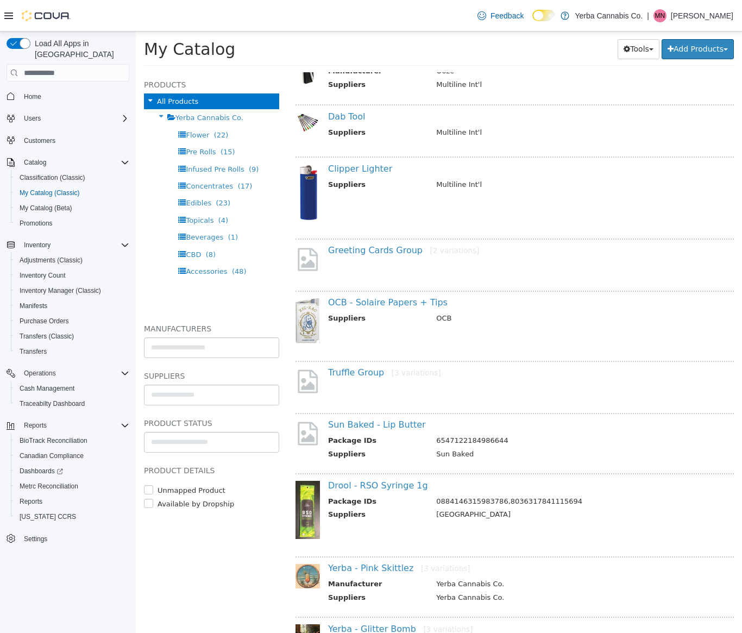
scroll to position [289, 0]
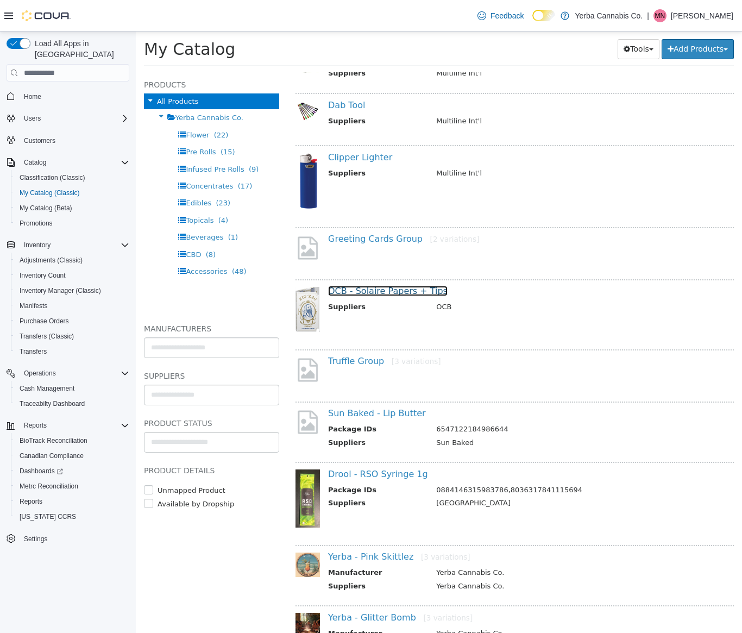
click at [393, 296] on link "OCB - Solaire Papers + Tips" at bounding box center [388, 291] width 120 height 10
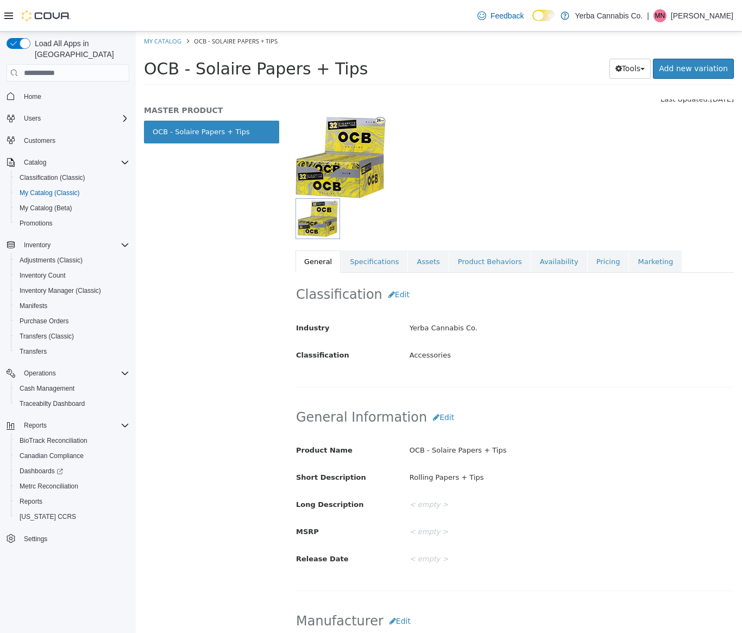
scroll to position [33, 0]
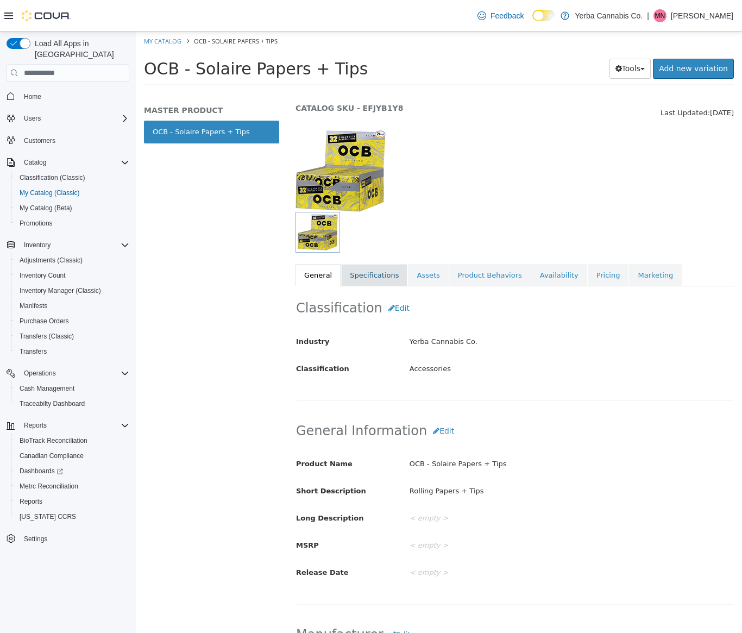
click at [350, 271] on link "Specifications" at bounding box center [374, 275] width 66 height 23
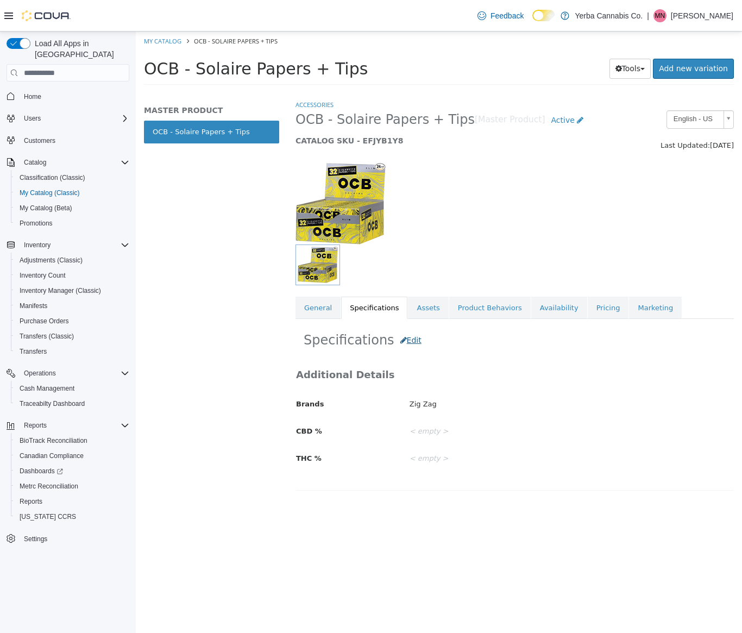
click at [394, 349] on div "Specifications Edit Additional Details Brands Zig Zag CBD % < empty > THC % < e…" at bounding box center [515, 408] width 438 height 179
click at [394, 344] on button "Edit" at bounding box center [410, 340] width 33 height 20
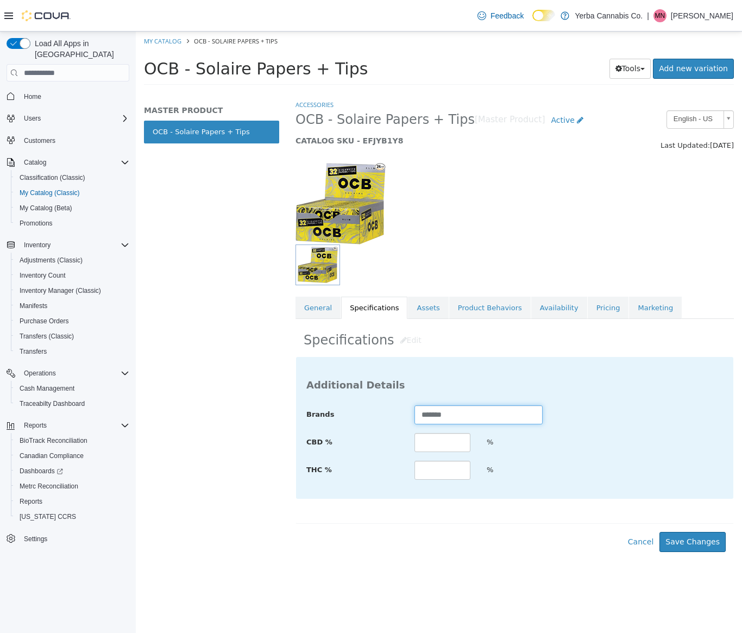
click at [467, 412] on input "*******" at bounding box center [478, 414] width 128 height 19
click at [466, 411] on input "*******" at bounding box center [478, 414] width 128 height 19
type input "***"
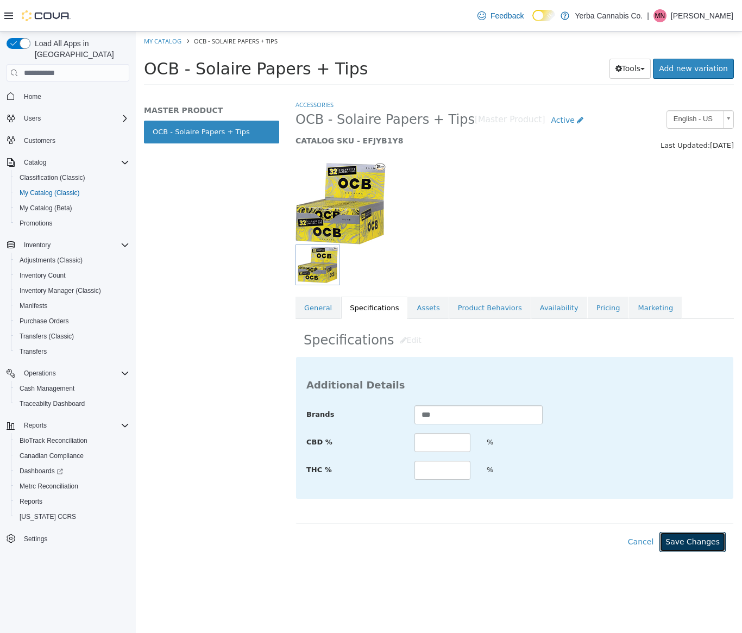
click at [675, 537] on button "Save Changes" at bounding box center [693, 542] width 66 height 20
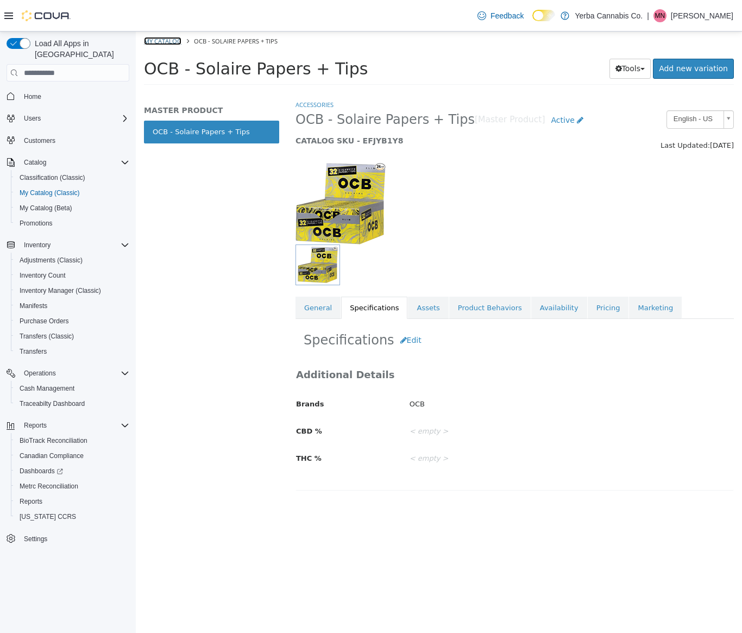
click at [168, 37] on link "My Catalog" at bounding box center [162, 41] width 37 height 8
select select "**********"
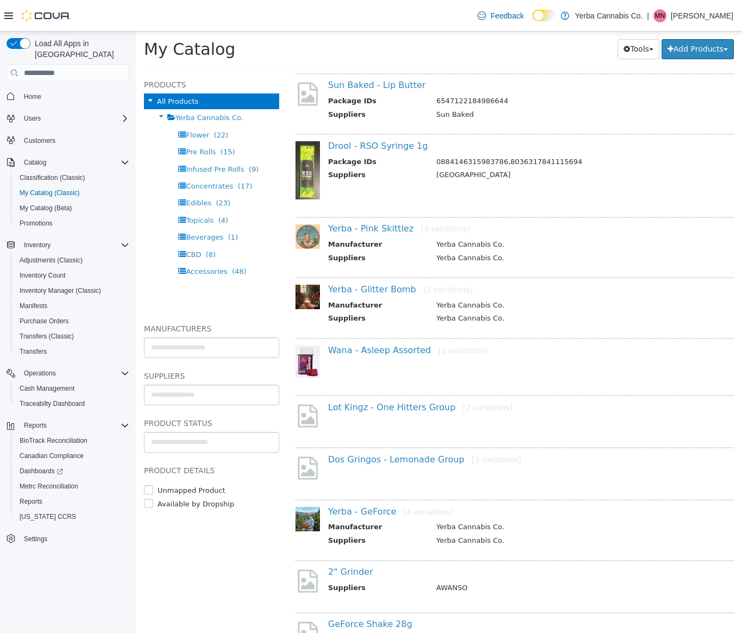
scroll to position [618, 0]
click at [408, 353] on link "Wana - Asleep Assorted [2 variations]" at bounding box center [408, 349] width 160 height 10
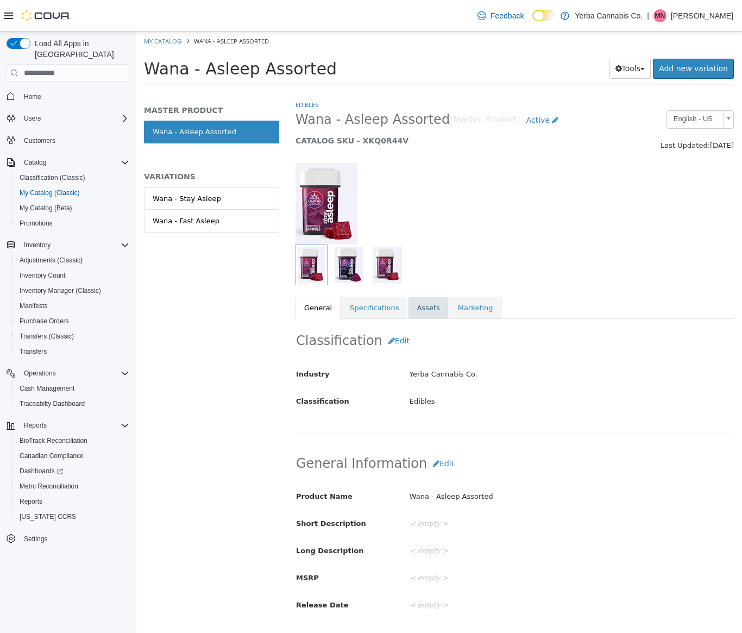
click at [421, 312] on link "Assets" at bounding box center [428, 308] width 40 height 23
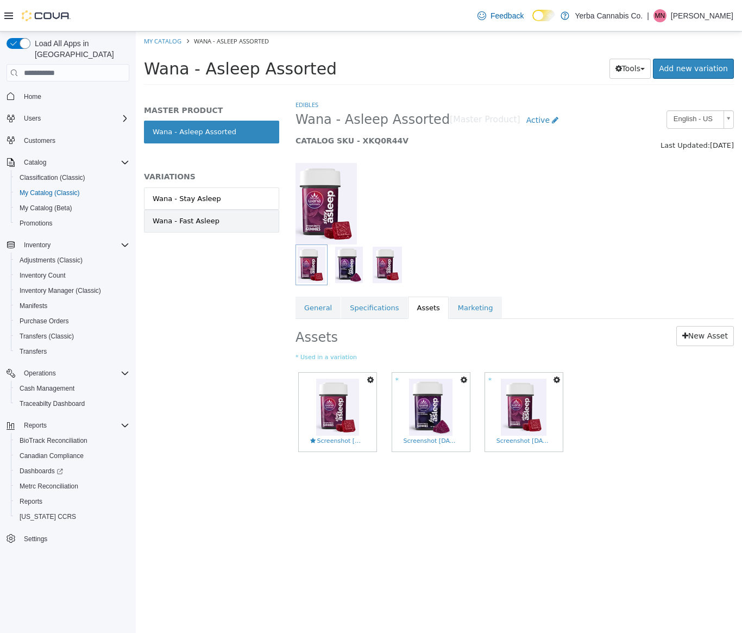
click at [206, 226] on link "Wana - Fast Asleep" at bounding box center [211, 221] width 135 height 23
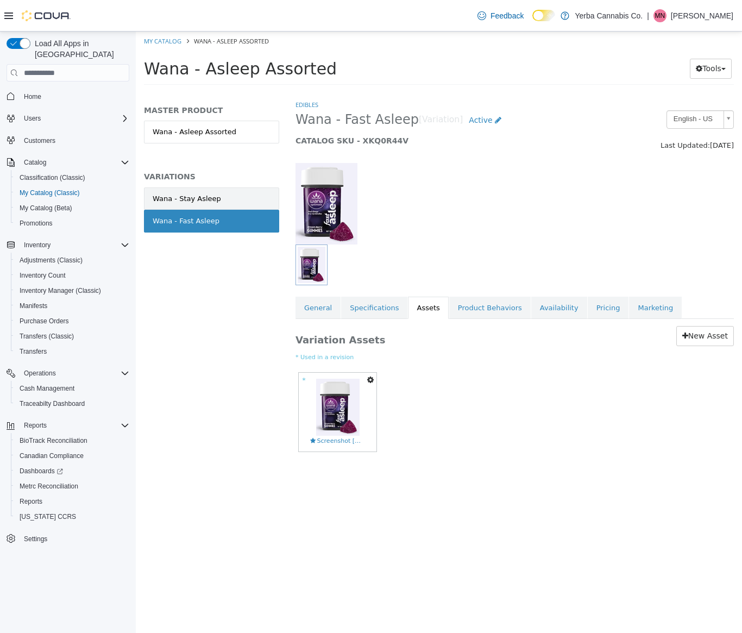
click at [211, 199] on div "Wana - Stay Asleep" at bounding box center [187, 198] width 68 height 11
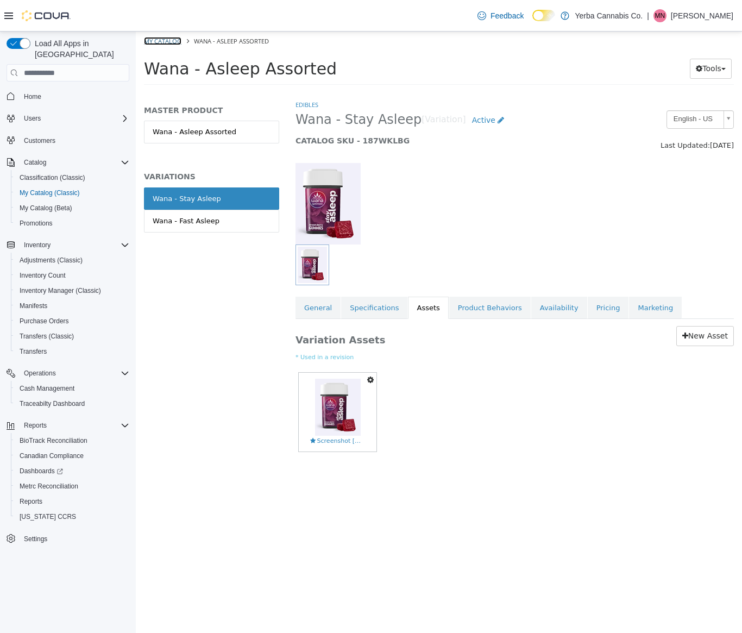
click at [174, 37] on link "My Catalog" at bounding box center [162, 41] width 37 height 8
select select "**********"
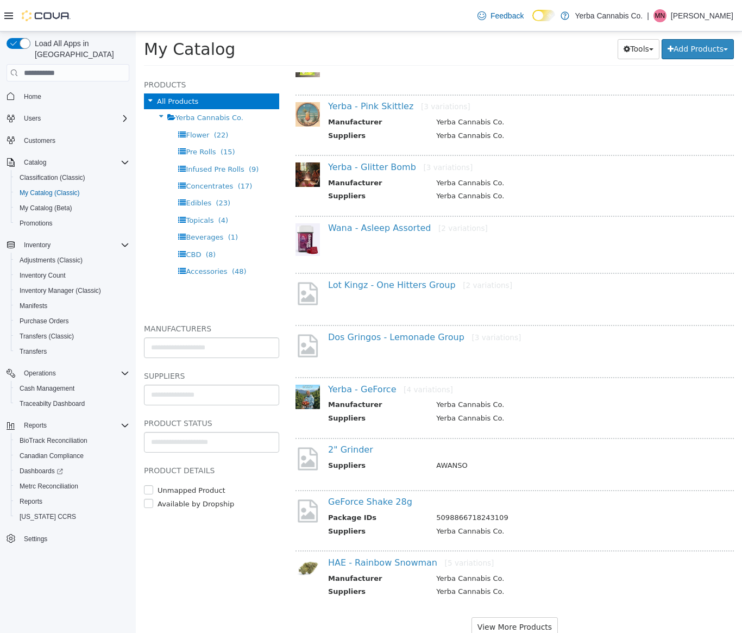
scroll to position [769, 0]
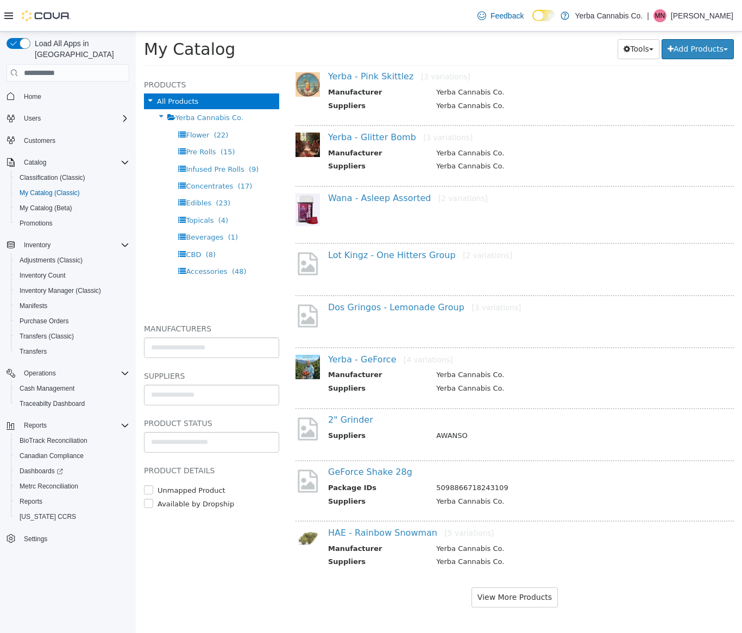
click at [417, 527] on h4 "HAE - Rainbow Snowman [5 variations]" at bounding box center [528, 532] width 400 height 11
click at [416, 531] on link "HAE - Rainbow Snowman [5 variations]" at bounding box center [411, 532] width 166 height 10
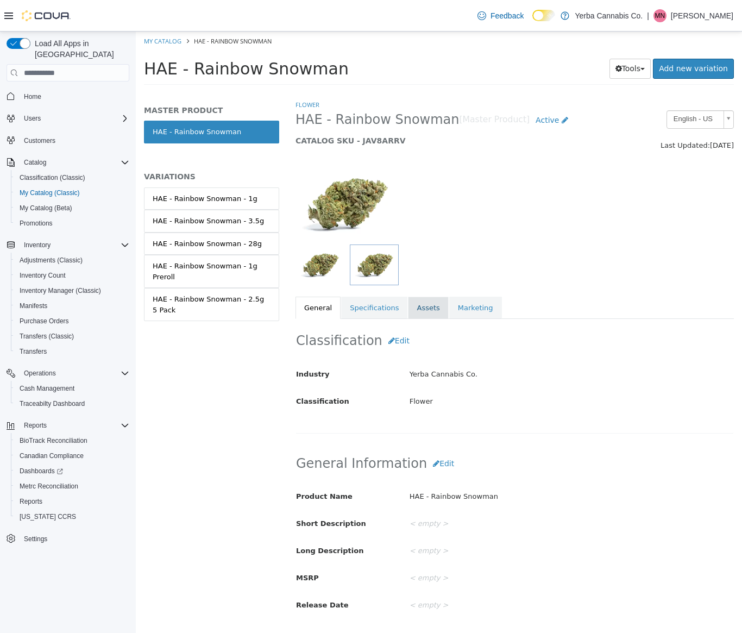
click at [438, 311] on link "Assets" at bounding box center [428, 308] width 40 height 23
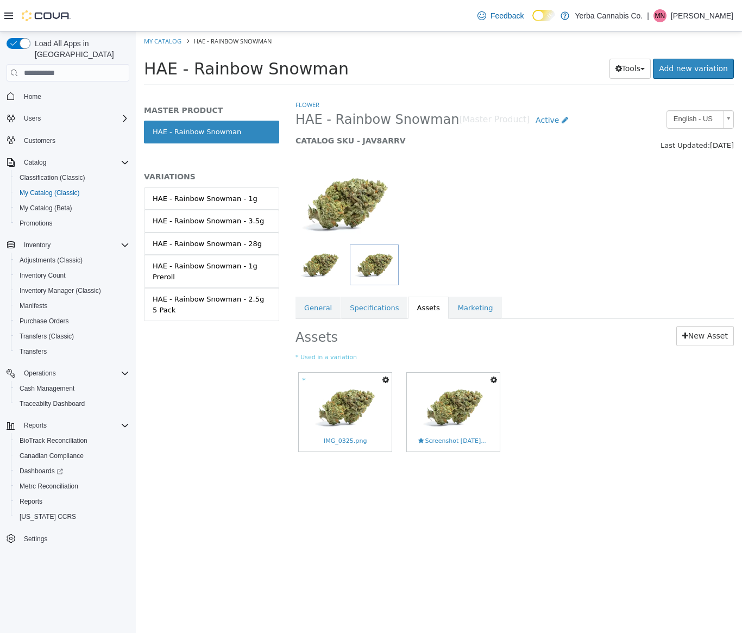
click at [386, 378] on icon "button" at bounding box center [385, 380] width 7 height 8
click at [365, 412] on link "Set As Hero Shot" at bounding box center [345, 413] width 91 height 15
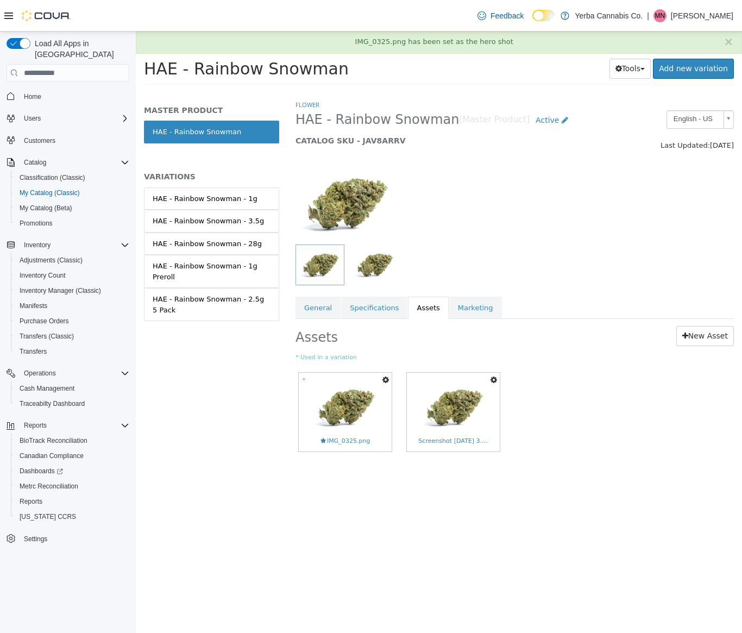
click at [387, 378] on icon "button" at bounding box center [385, 380] width 7 height 8
click at [379, 397] on link "Copy to Variations" at bounding box center [345, 399] width 91 height 15
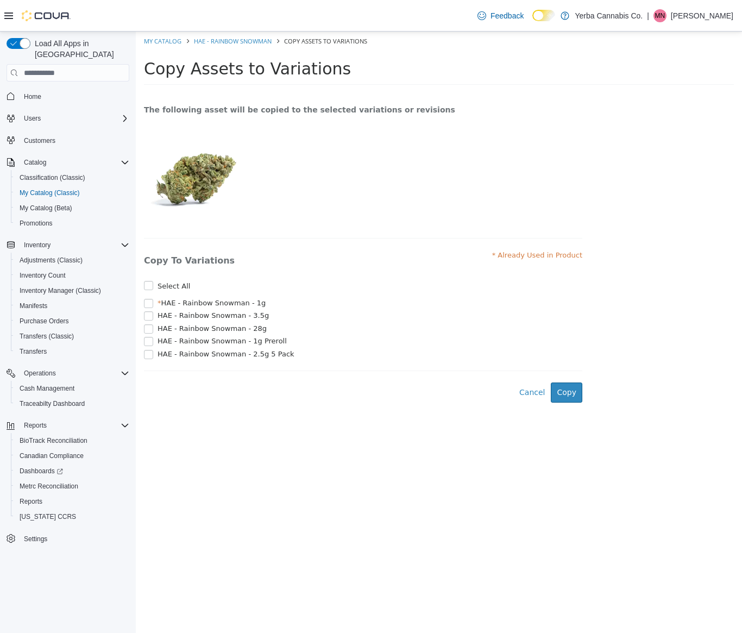
click at [155, 284] on label "Select All" at bounding box center [172, 286] width 35 height 11
click at [582, 392] on div "The following asset will be copied to the selected variations or revisions Copy…" at bounding box center [363, 265] width 455 height 333
click at [562, 393] on button "Copy" at bounding box center [567, 392] width 32 height 20
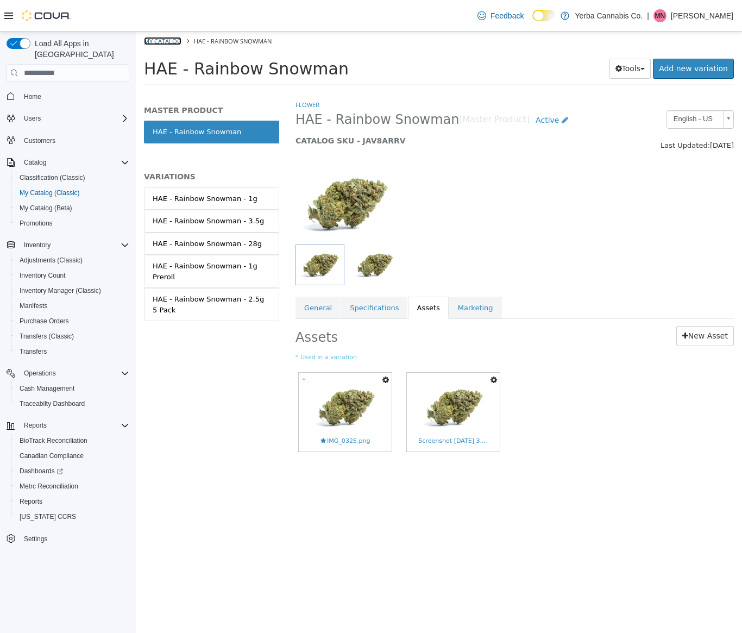
click at [179, 37] on link "My Catalog" at bounding box center [162, 41] width 37 height 8
select select "**********"
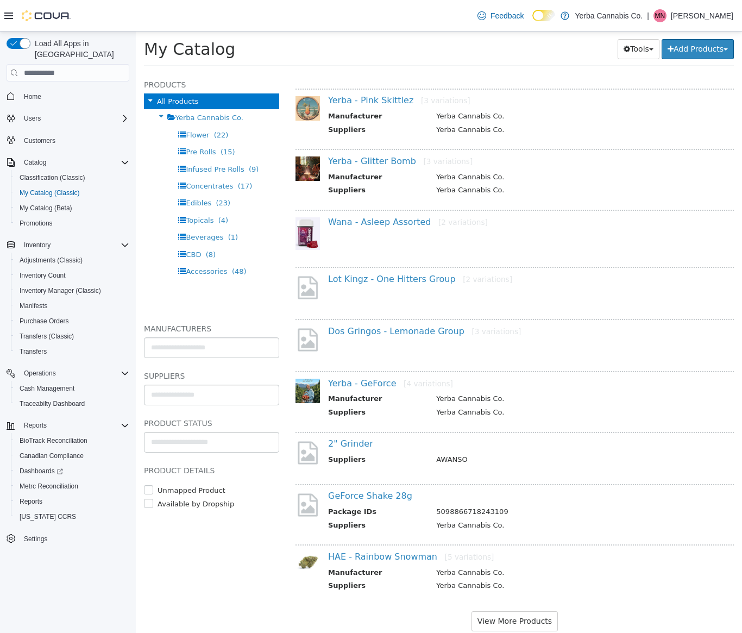
scroll to position [769, 0]
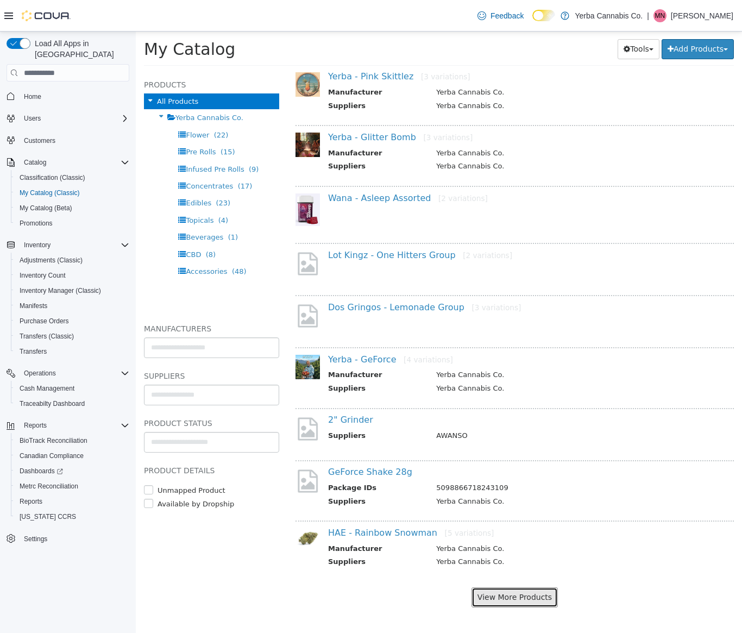
drag, startPoint x: 503, startPoint y: 590, endPoint x: 495, endPoint y: 588, distance: 7.2
click at [502, 590] on button "View More Products" at bounding box center [515, 597] width 86 height 20
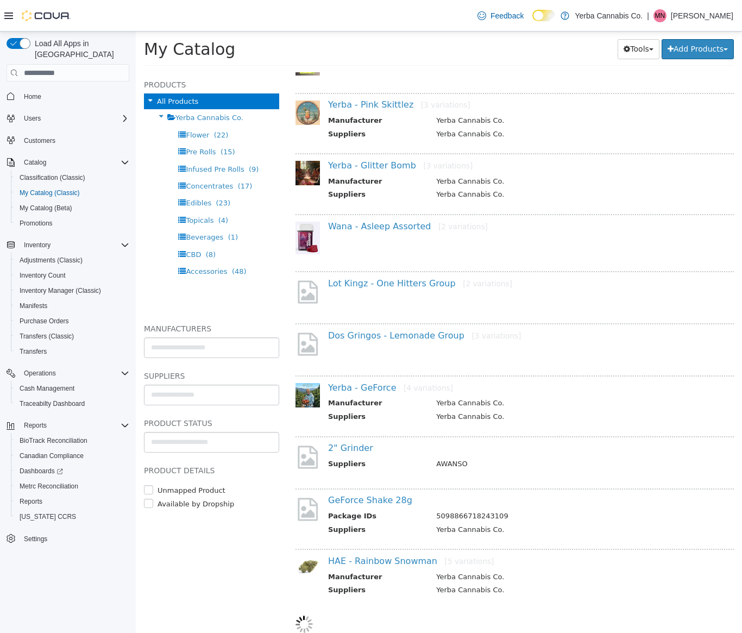
select select "**********"
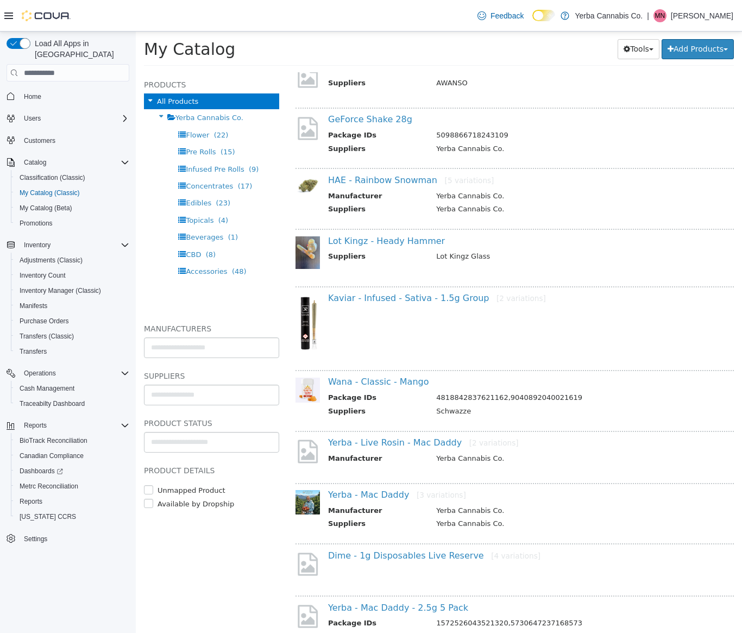
scroll to position [1126, 0]
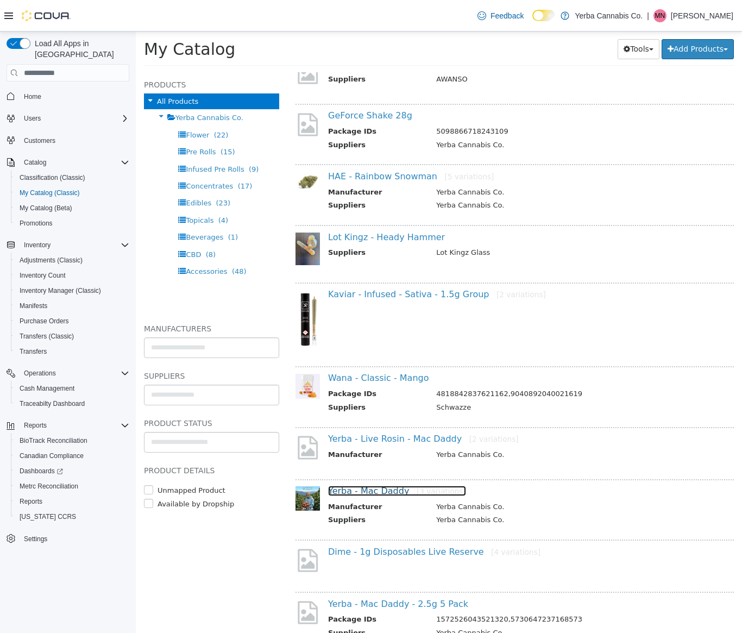
click at [387, 494] on link "Yerba - Mac Daddy [3 variations]" at bounding box center [397, 491] width 138 height 10
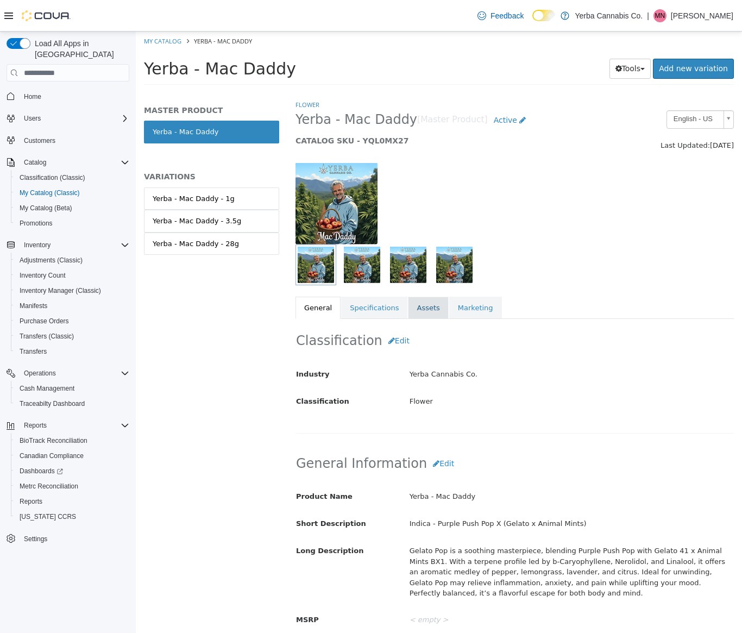
click at [420, 305] on link "Assets" at bounding box center [428, 308] width 40 height 23
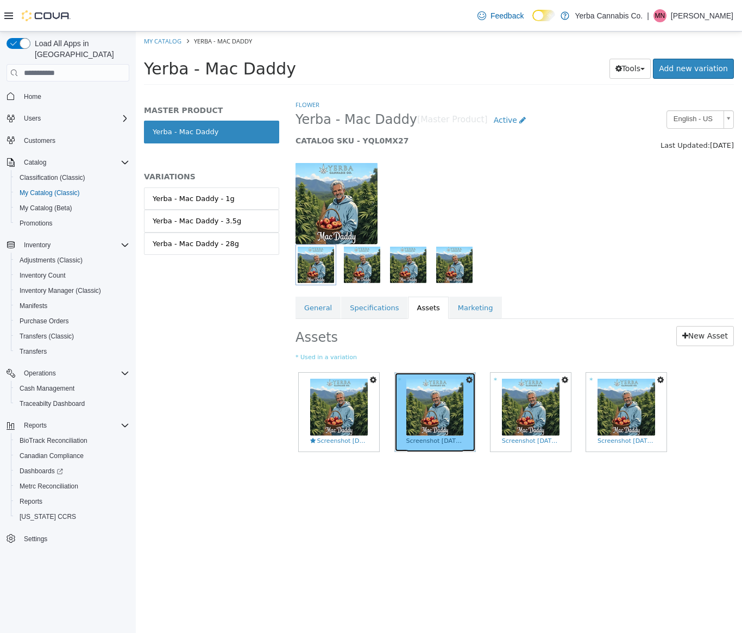
click at [426, 408] on img at bounding box center [435, 407] width 58 height 57
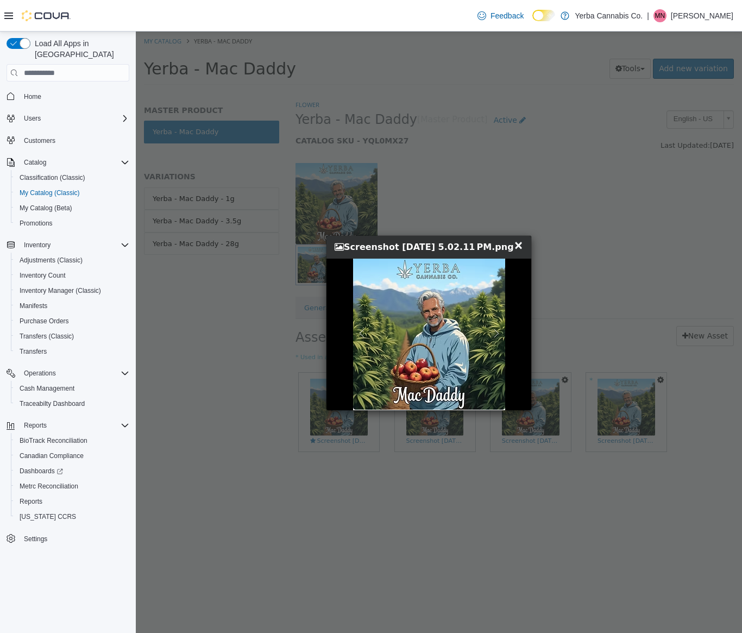
click at [522, 248] on span "×" at bounding box center [519, 244] width 10 height 13
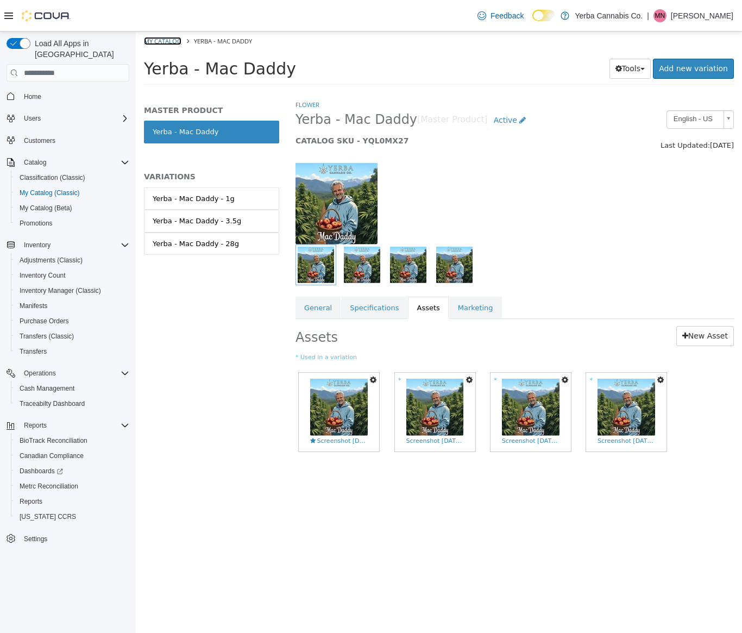
click at [166, 41] on link "My Catalog" at bounding box center [162, 41] width 37 height 8
select select "**********"
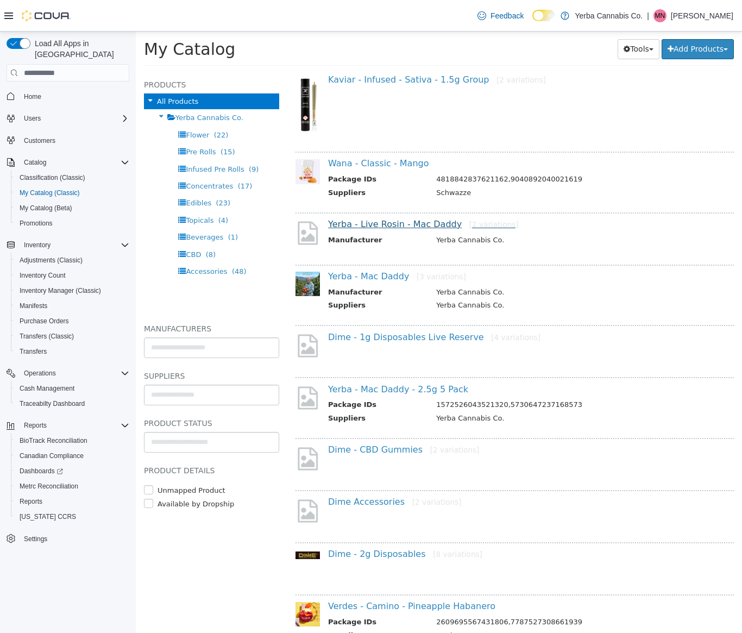
scroll to position [1341, 0]
click at [418, 223] on link "Yerba - Live Rosin - Mac Daddy [2 variations]" at bounding box center [423, 223] width 191 height 10
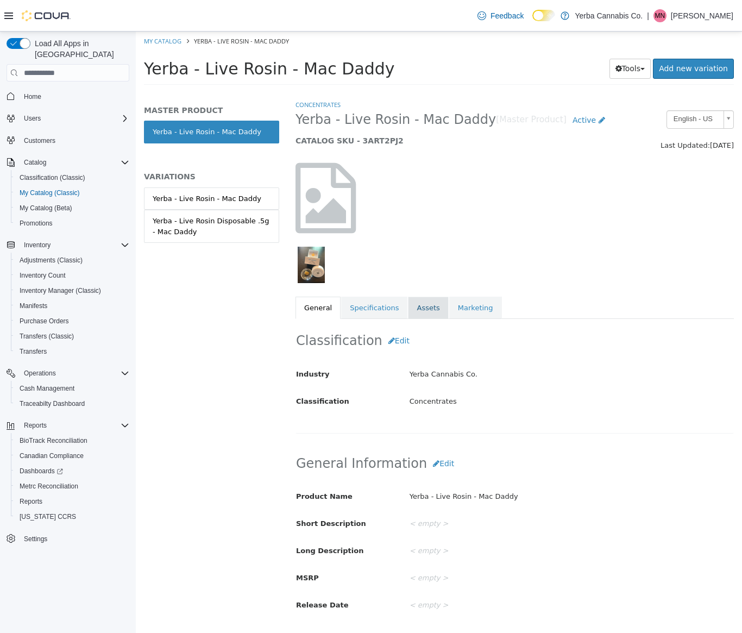
click at [419, 309] on link "Assets" at bounding box center [428, 308] width 40 height 23
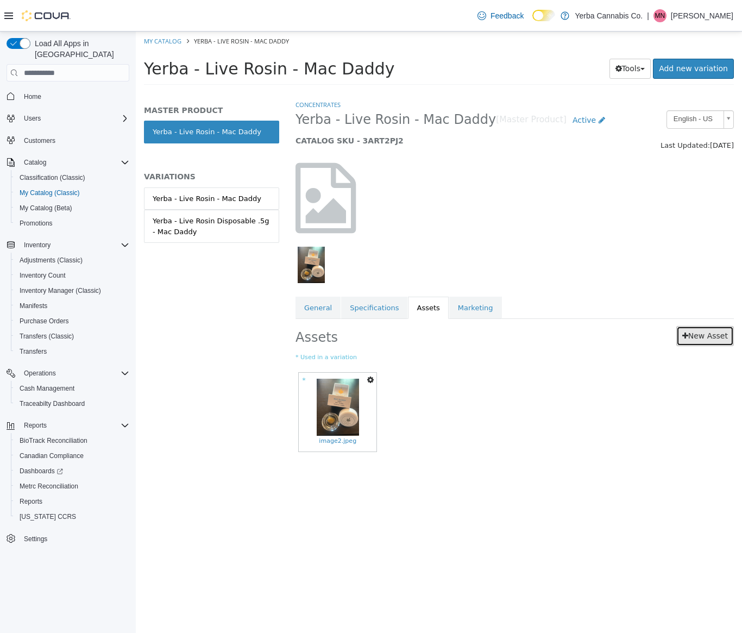
click at [694, 335] on link "New Asset" at bounding box center [705, 336] width 58 height 20
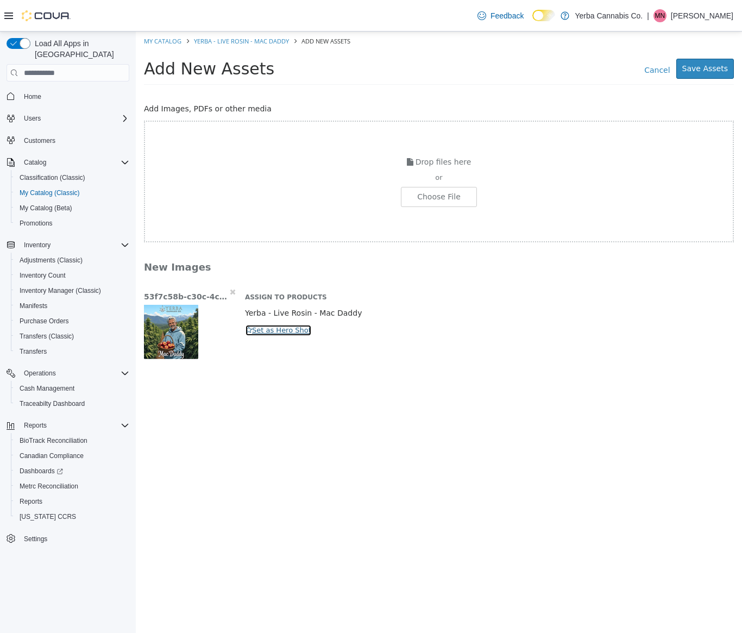
click at [256, 329] on button "Set as Hero Shot" at bounding box center [278, 330] width 67 height 12
click at [688, 73] on button "Save Assets" at bounding box center [705, 69] width 58 height 20
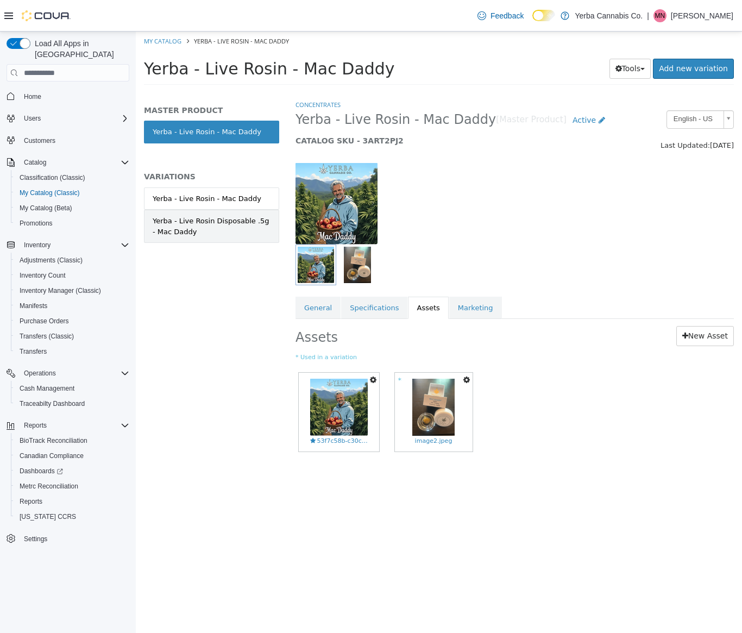
drag, startPoint x: 207, startPoint y: 234, endPoint x: 200, endPoint y: 235, distance: 7.1
click at [207, 234] on div "Yerba - Live Rosin Disposable .5g - Mac Daddy" at bounding box center [212, 226] width 118 height 21
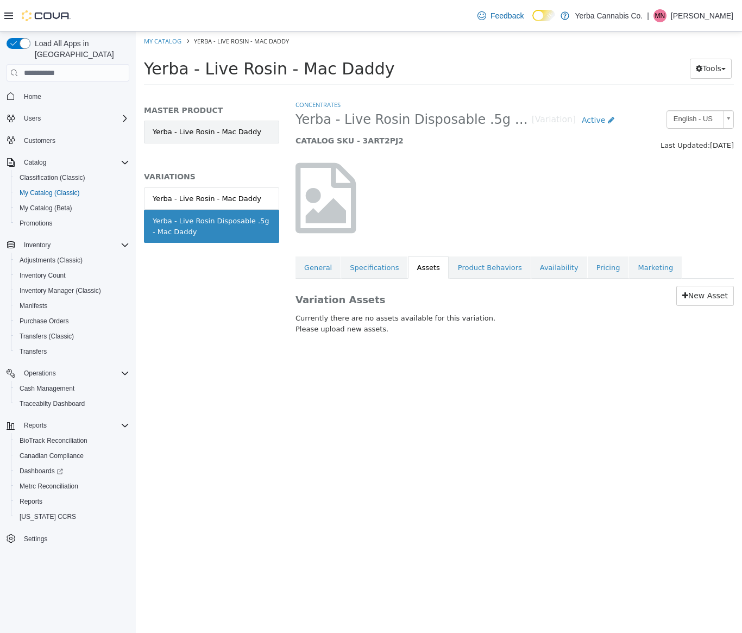
click at [216, 140] on link "Yerba - Live Rosin - Mac Daddy" at bounding box center [211, 132] width 135 height 23
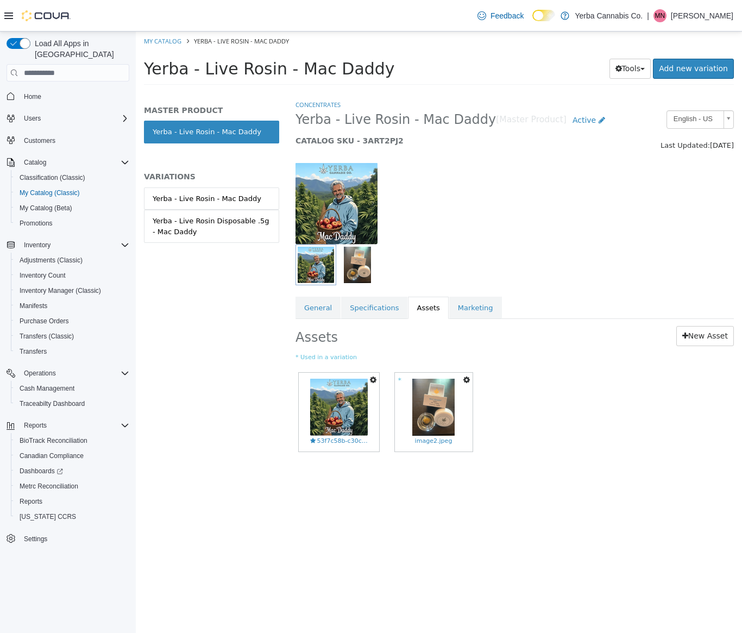
click at [370, 380] on icon "button" at bounding box center [373, 380] width 7 height 8
click at [339, 400] on link "Copy to Variations" at bounding box center [332, 399] width 91 height 15
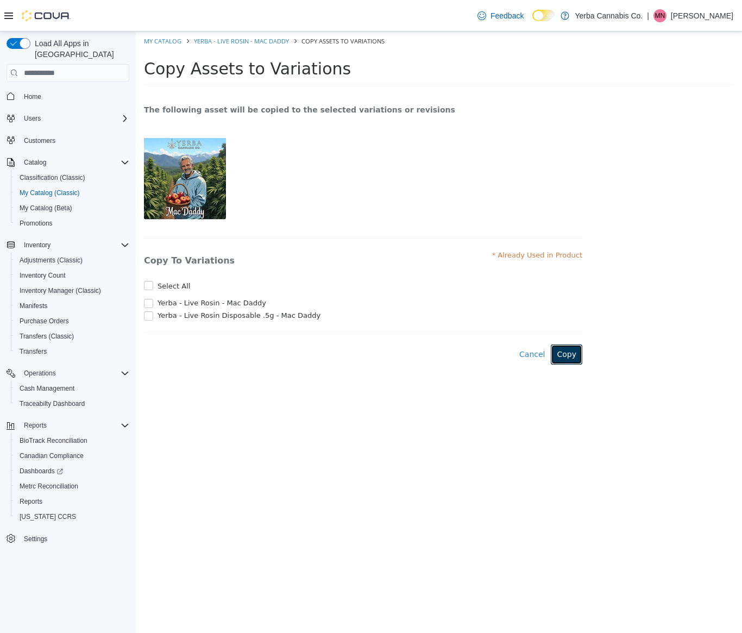
click at [569, 356] on button "Copy" at bounding box center [567, 354] width 32 height 20
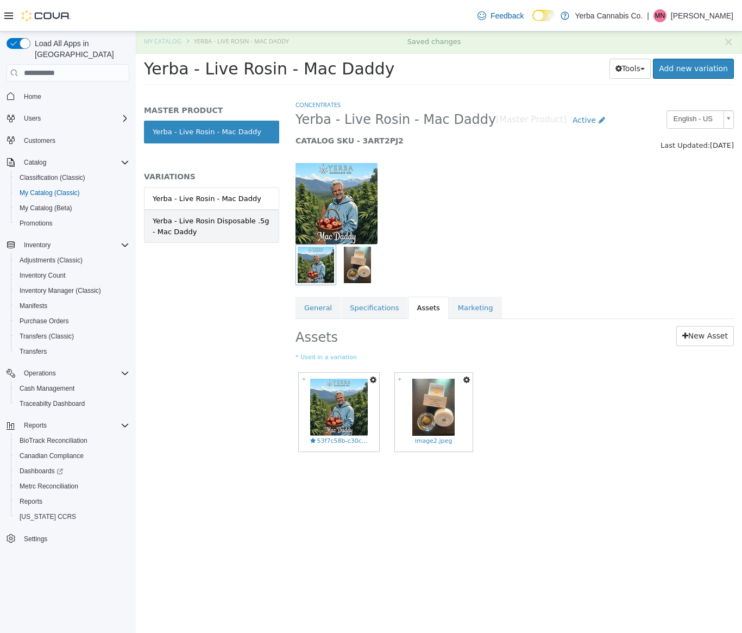
click at [238, 236] on div "Yerba - Live Rosin Disposable .5g - Mac Daddy" at bounding box center [212, 226] width 118 height 21
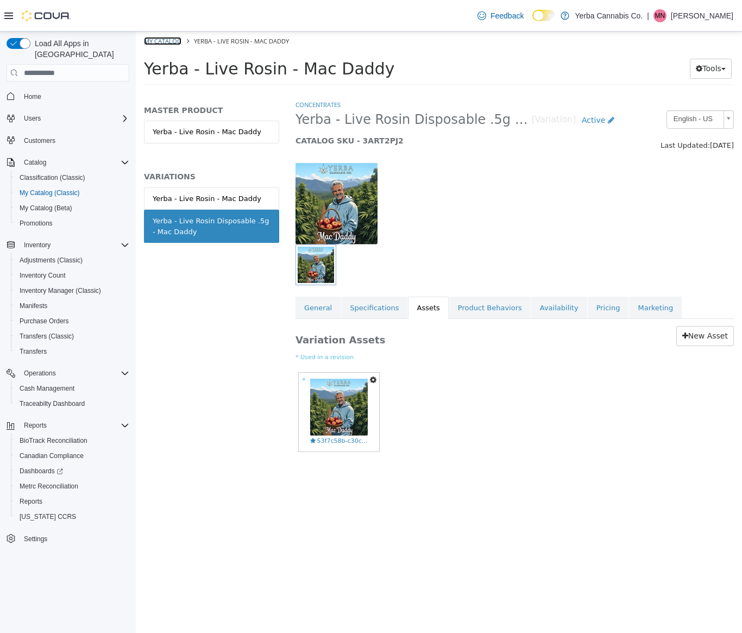
click at [165, 45] on link "My Catalog" at bounding box center [162, 41] width 37 height 8
select select "**********"
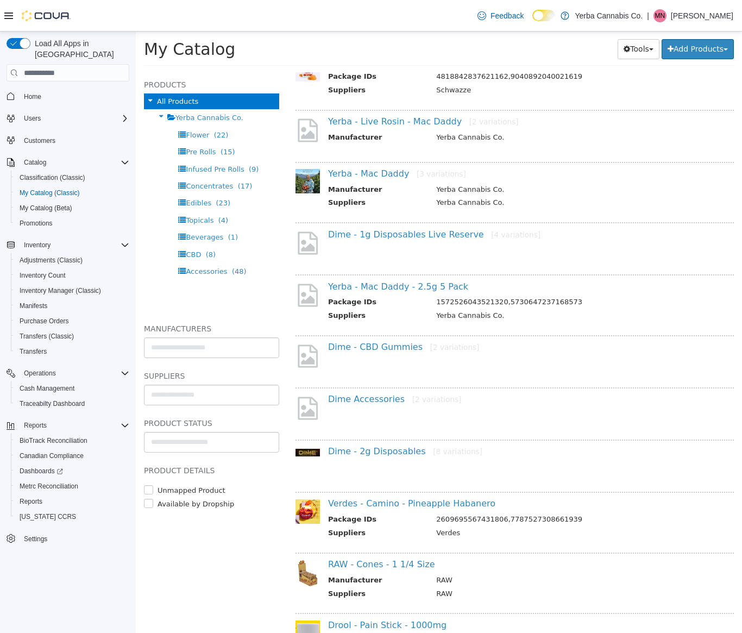
scroll to position [1442, 0]
click at [368, 288] on link "Yerba - Mac Daddy - 2.5g 5 Pack" at bounding box center [398, 287] width 140 height 10
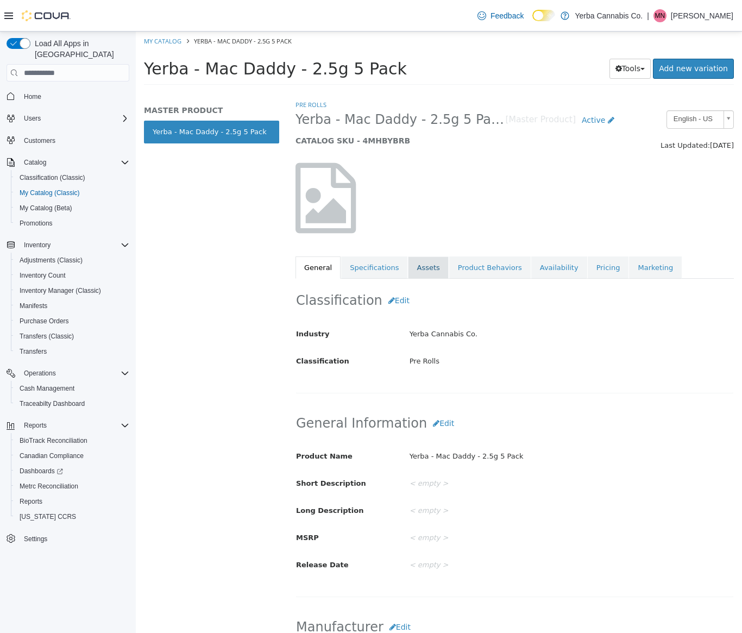
click at [428, 270] on link "Assets" at bounding box center [428, 267] width 40 height 23
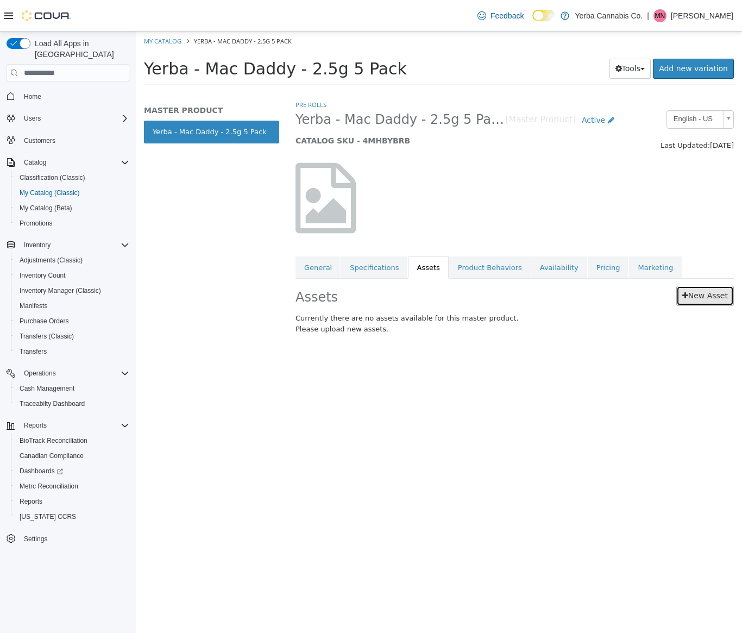
click at [708, 302] on link "New Asset" at bounding box center [705, 296] width 58 height 20
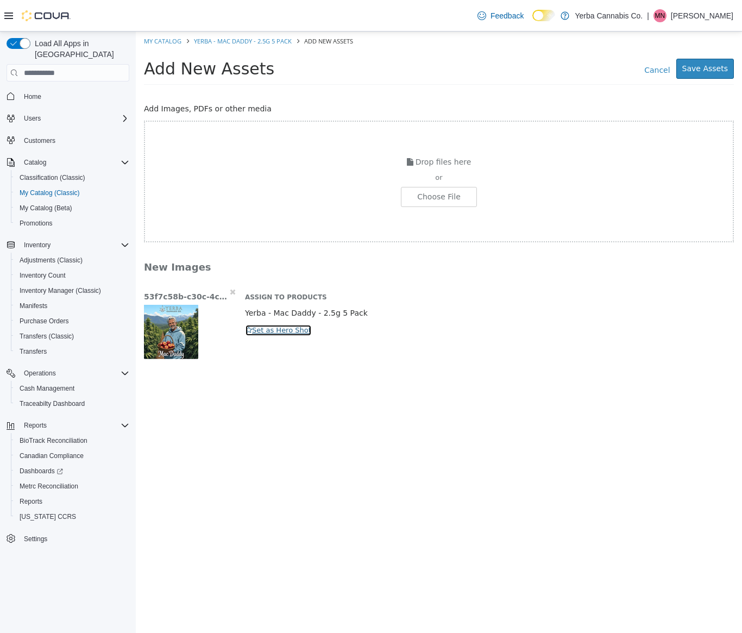
click at [256, 333] on button "Set as Hero Shot" at bounding box center [278, 330] width 67 height 12
click at [689, 69] on button "Save Assets" at bounding box center [705, 69] width 58 height 20
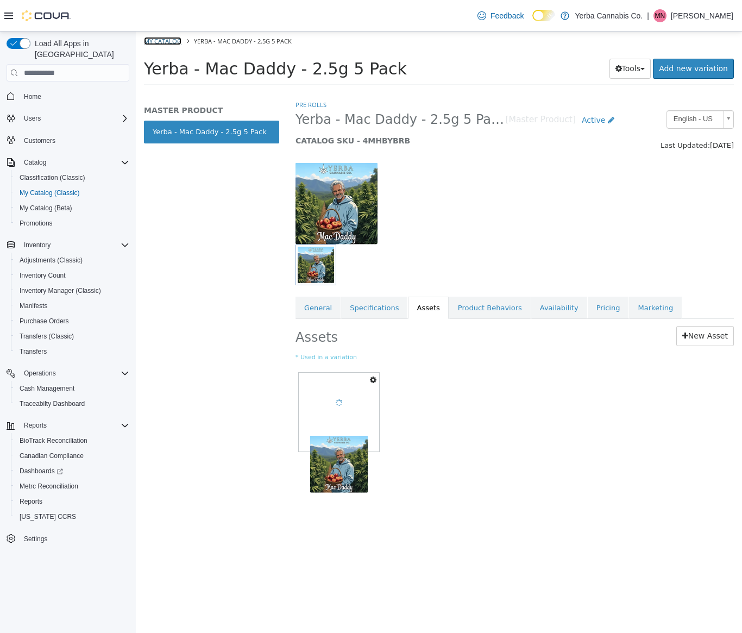
click at [159, 39] on link "My Catalog" at bounding box center [162, 41] width 37 height 8
select select "**********"
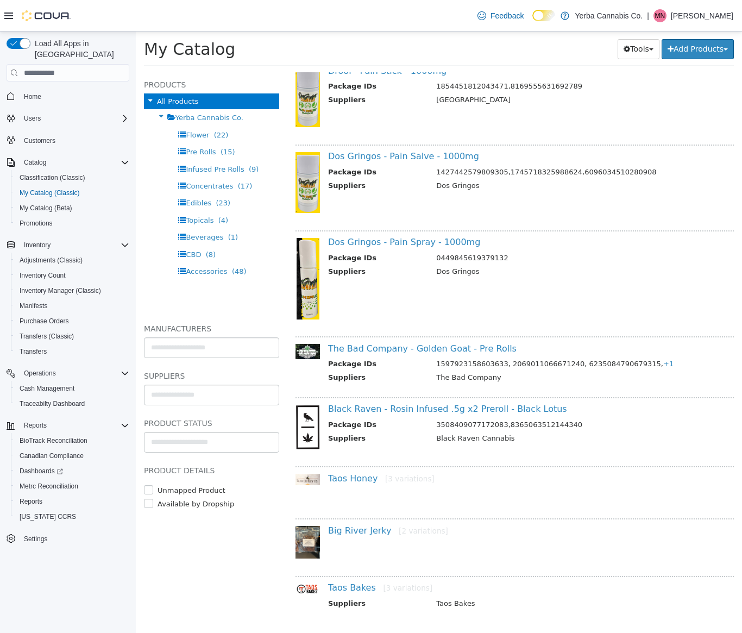
scroll to position [2043, 0]
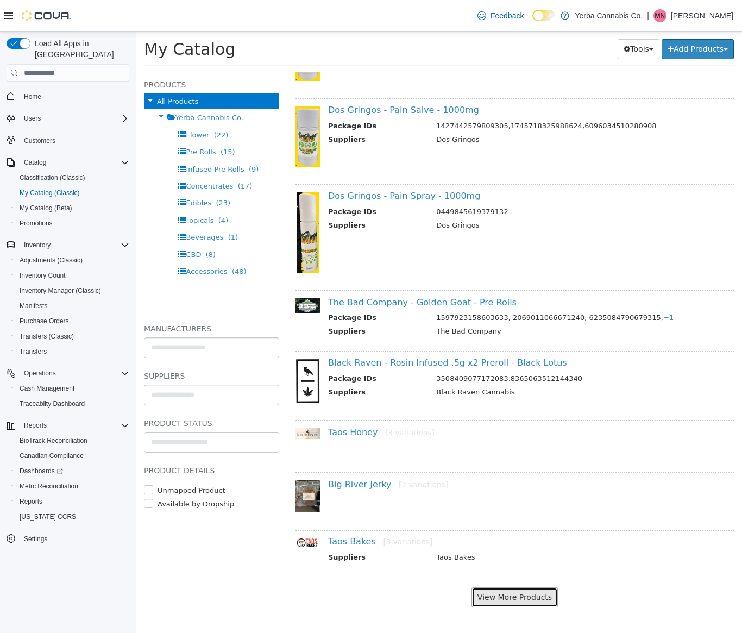
click at [531, 595] on button "View More Products" at bounding box center [515, 597] width 86 height 20
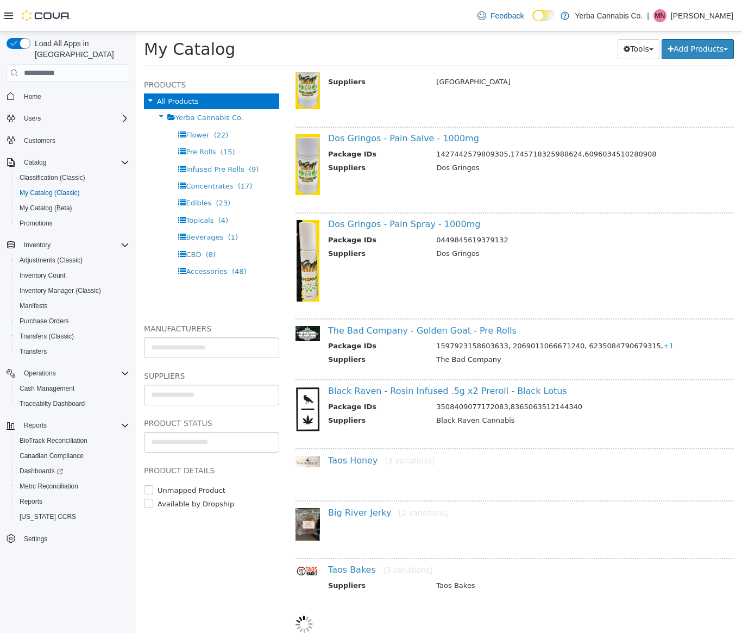
select select "**********"
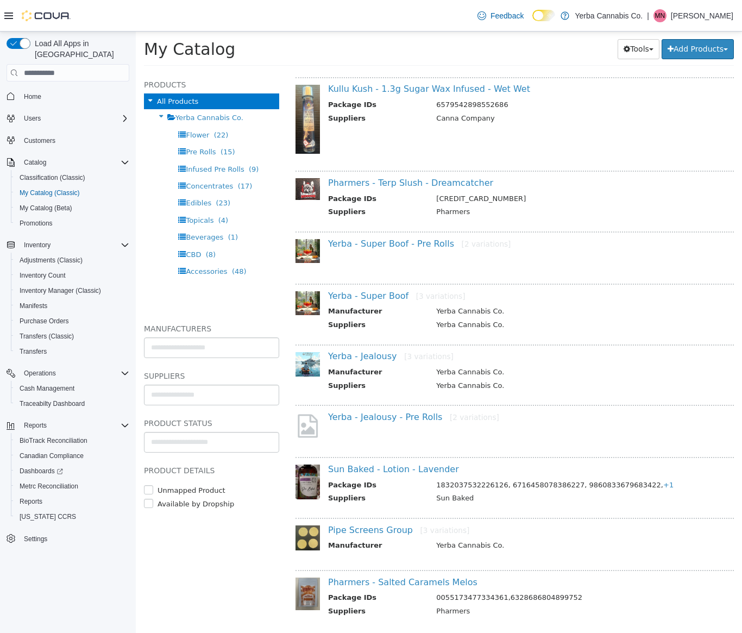
scroll to position [3292, 0]
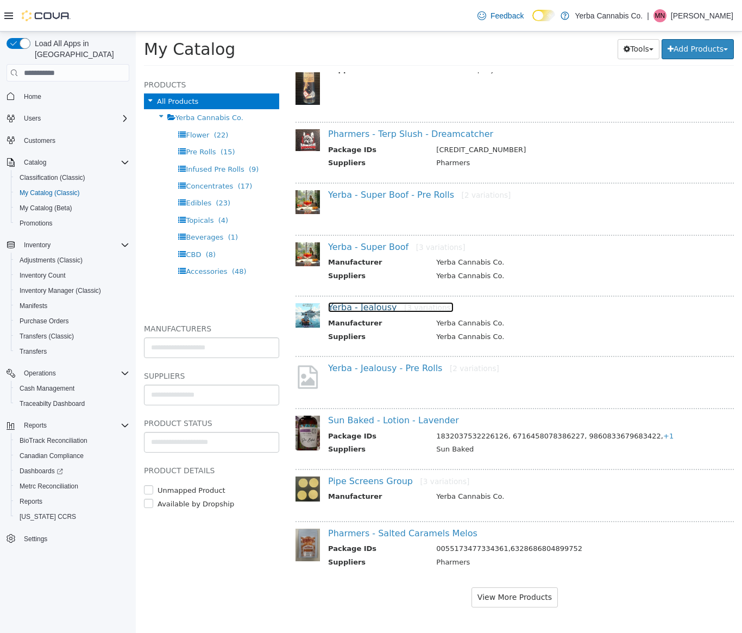
click at [373, 309] on link "Yerba - Jealousy [3 variations]" at bounding box center [390, 307] width 125 height 10
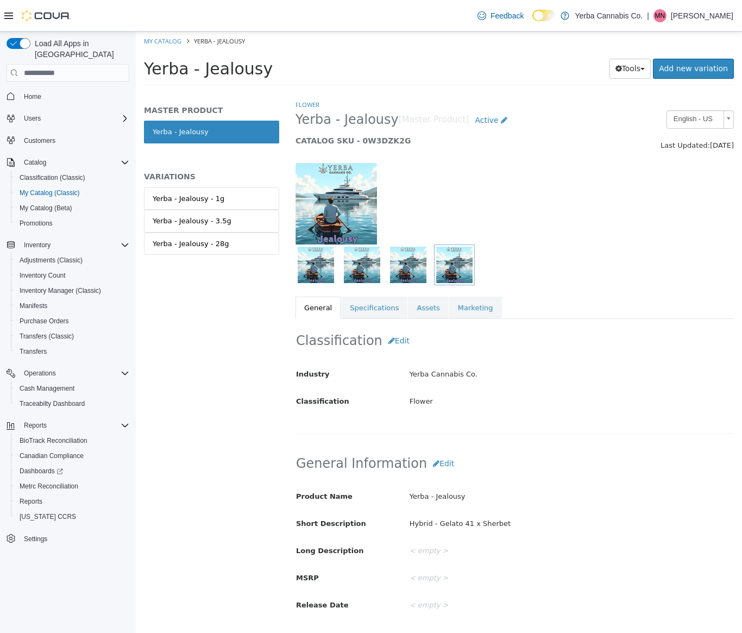
click at [318, 205] on img at bounding box center [336, 203] width 81 height 81
click at [451, 275] on img "button" at bounding box center [454, 265] width 36 height 36
click at [433, 307] on link "Assets" at bounding box center [428, 308] width 40 height 23
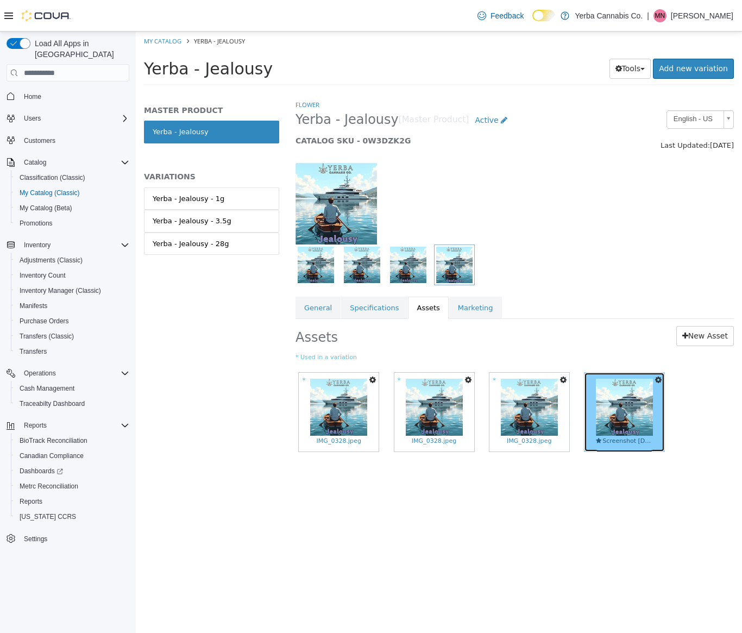
click at [656, 403] on link "Screenshot 2025-06-07 at 6.58.48 AM.png" at bounding box center [625, 412] width 80 height 79
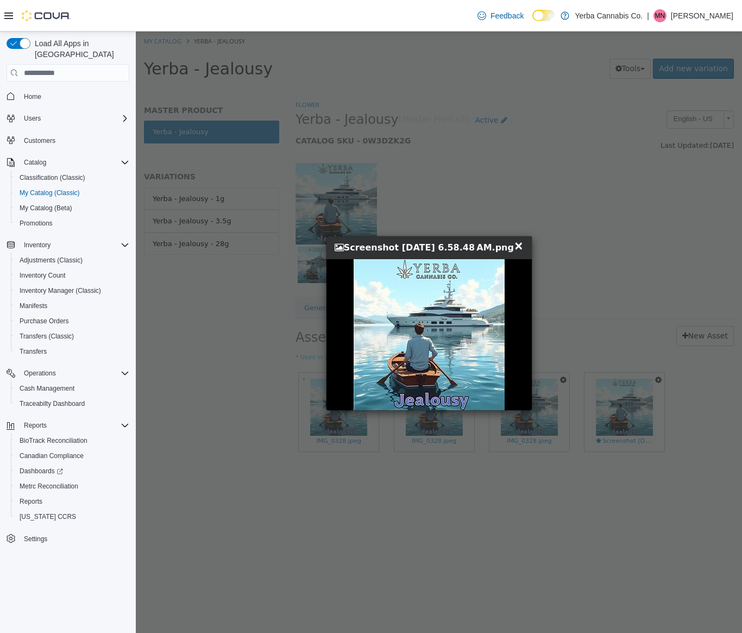
click at [529, 243] on div "× Close Screenshot 2025-06-07 at 6.58.48 AM.png" at bounding box center [428, 247] width 205 height 23
click at [524, 247] on span "×" at bounding box center [519, 245] width 10 height 13
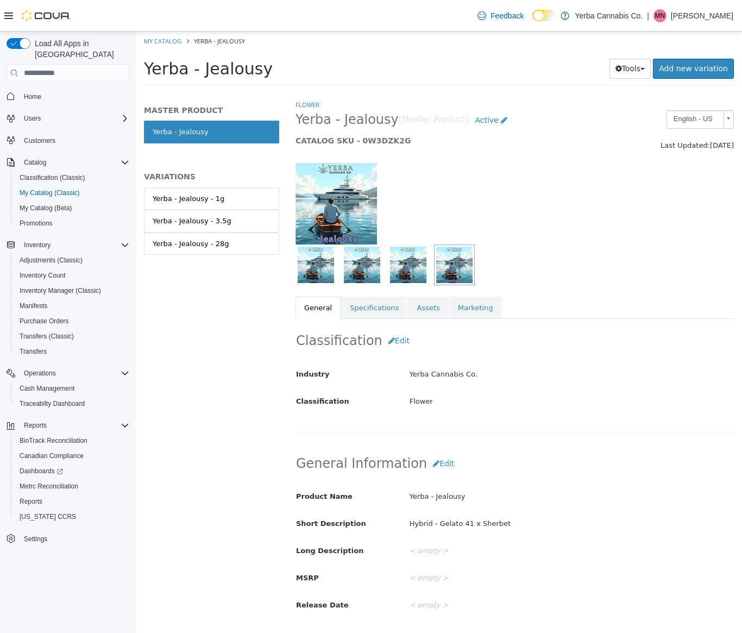
select select "**********"
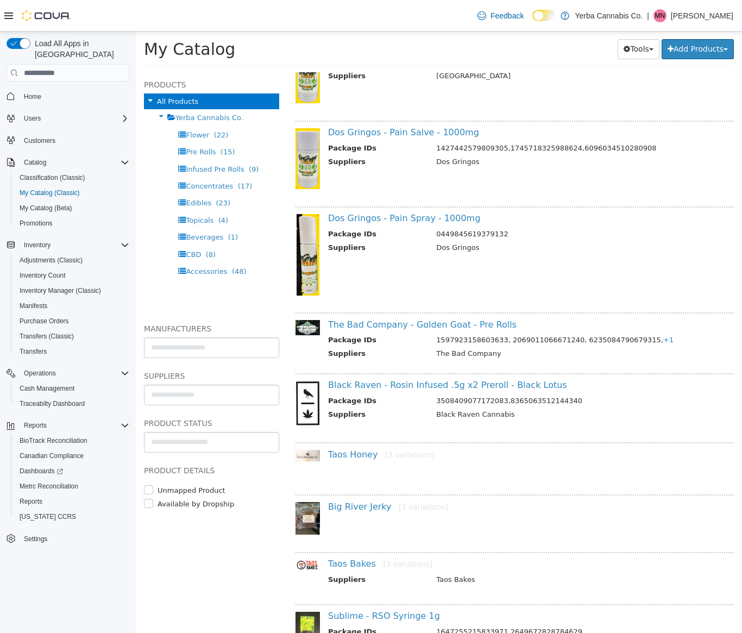
scroll to position [3292, 0]
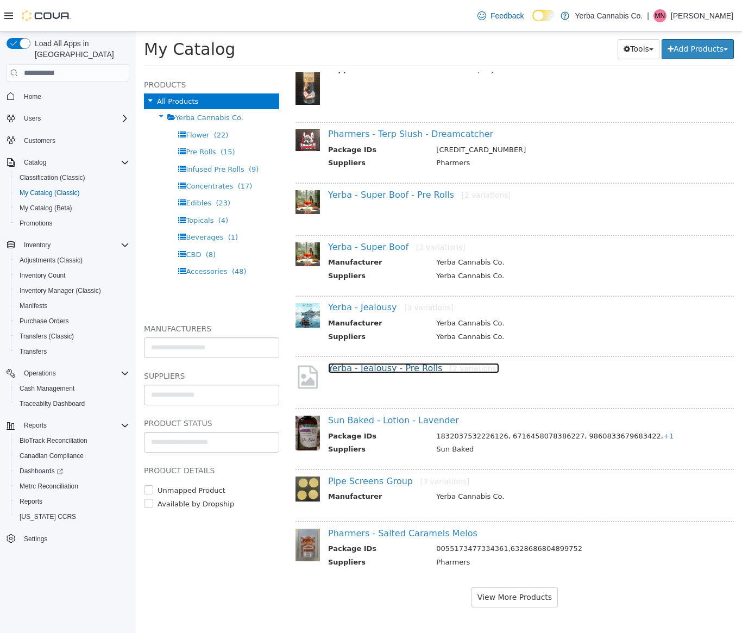
click at [389, 370] on link "Yerba - Jealousy - Pre Rolls [2 variations]" at bounding box center [413, 368] width 171 height 10
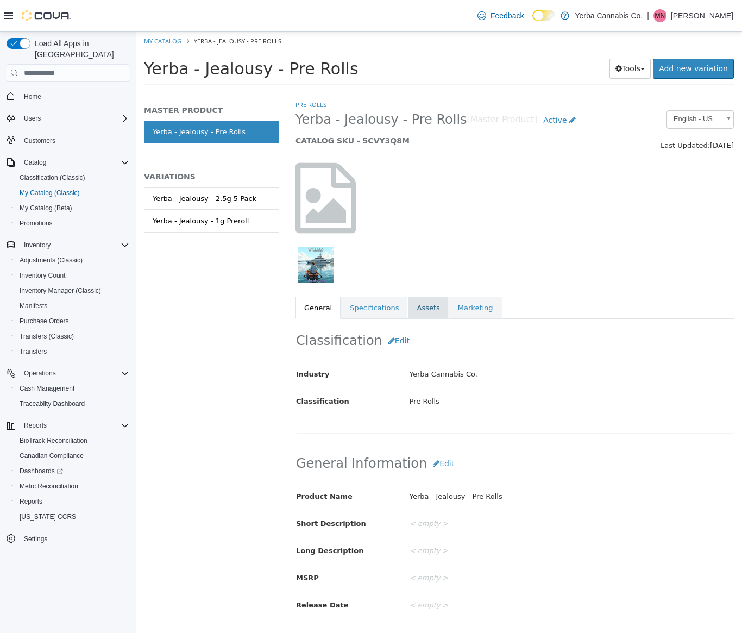
click at [414, 313] on link "Assets" at bounding box center [428, 308] width 40 height 23
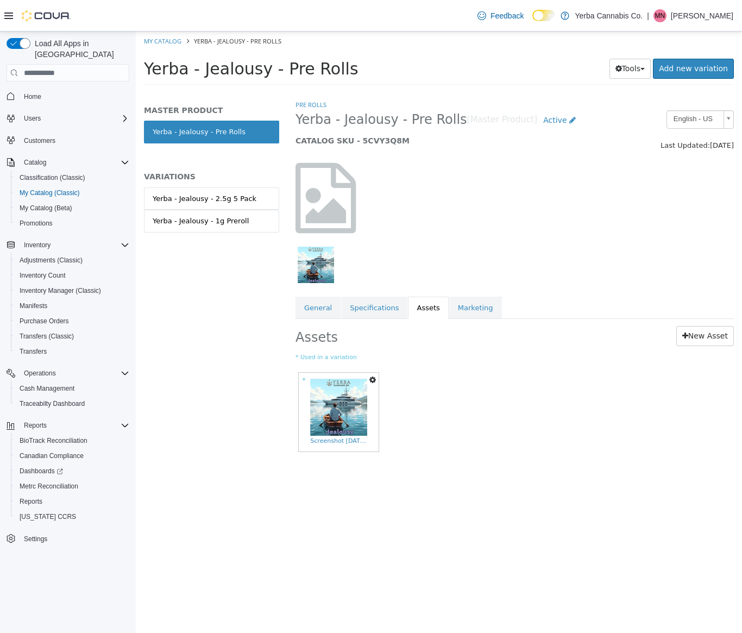
click at [369, 382] on icon "button" at bounding box center [372, 380] width 7 height 8
click at [355, 413] on link "Set As Hero Shot" at bounding box center [332, 413] width 91 height 15
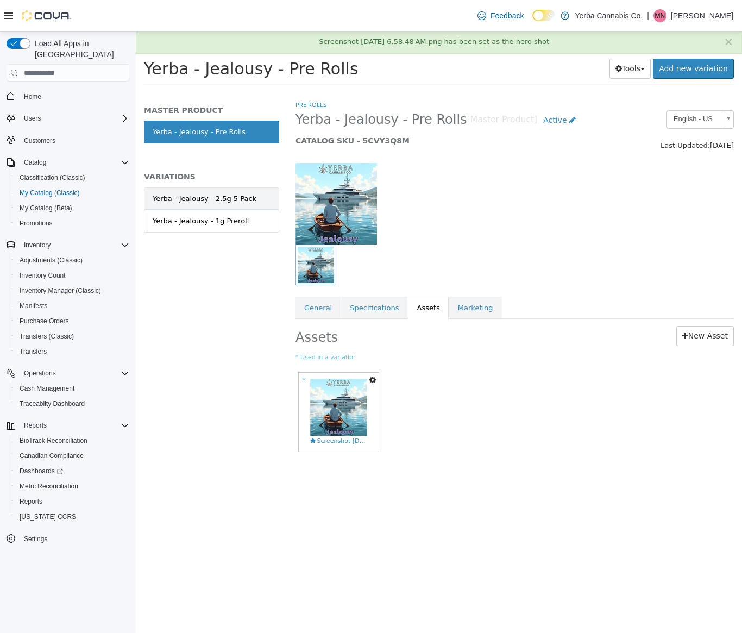
click at [202, 194] on div "Yerba - Jealousy - 2.5g 5 Pack" at bounding box center [205, 198] width 104 height 11
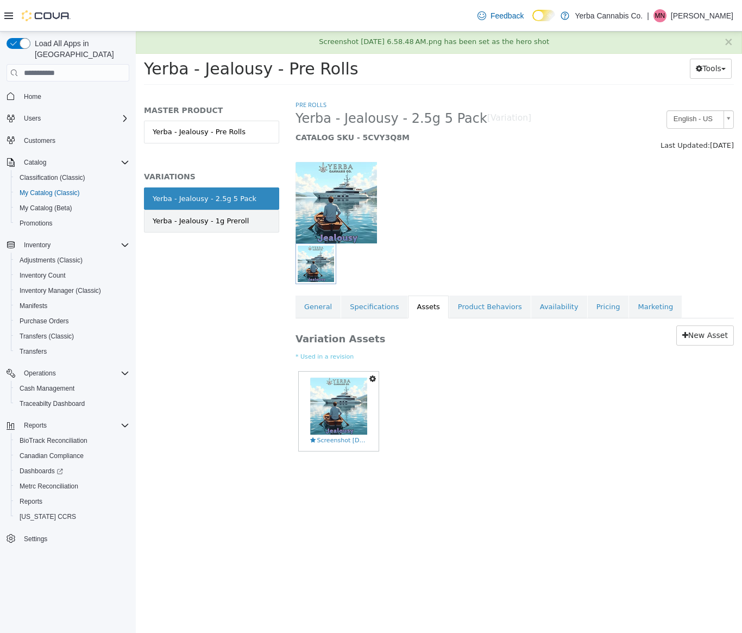
click at [204, 222] on div "Yerba - Jealousy - 1g Preroll" at bounding box center [201, 221] width 96 height 11
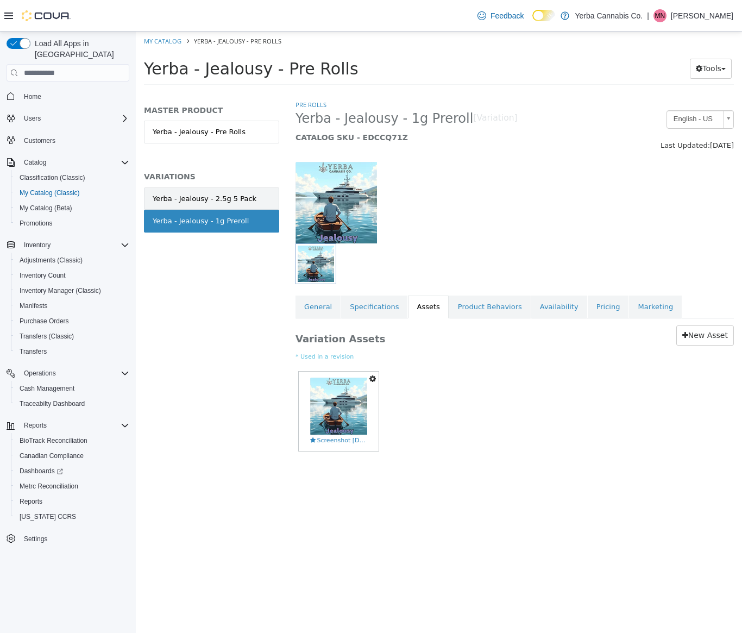
click at [209, 201] on div "Yerba - Jealousy - 2.5g 5 Pack" at bounding box center [205, 198] width 104 height 11
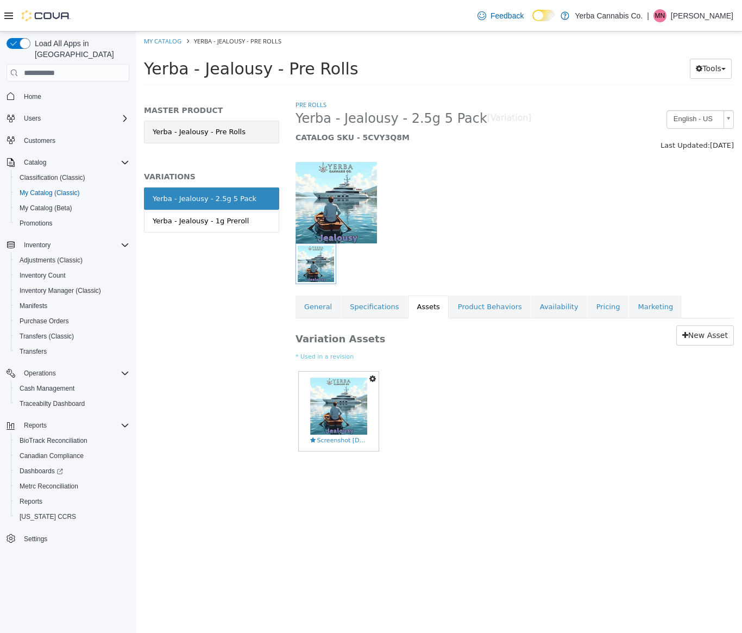
click at [204, 136] on link "Yerba - Jealousy - Pre Rolls" at bounding box center [211, 132] width 135 height 23
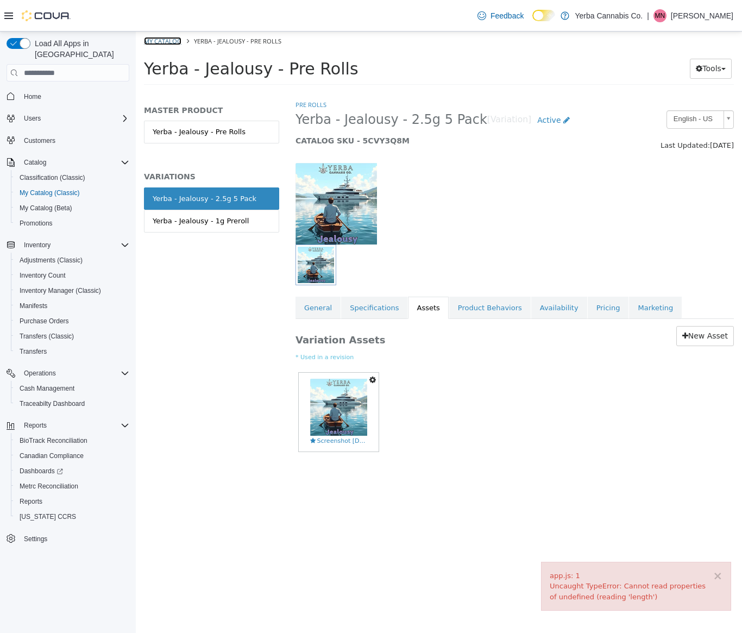
click at [154, 41] on link "My Catalog" at bounding box center [162, 41] width 37 height 8
select select "**********"
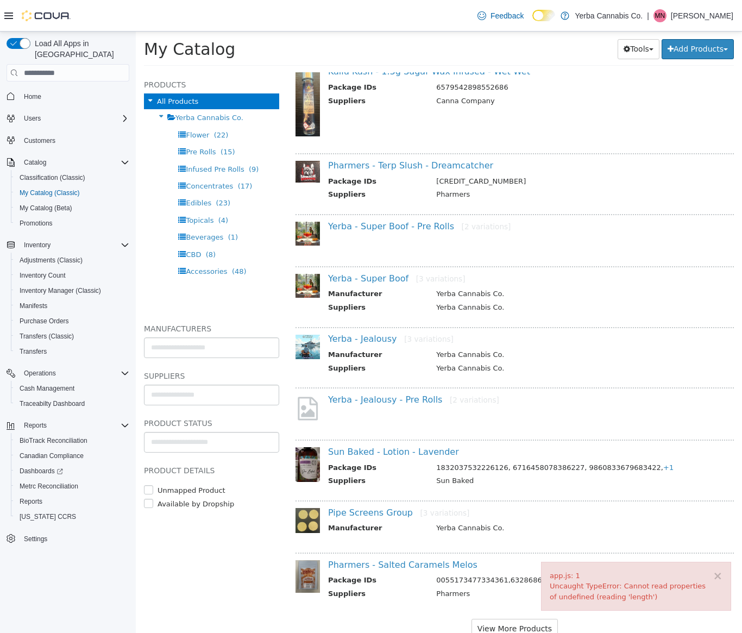
scroll to position [3292, 0]
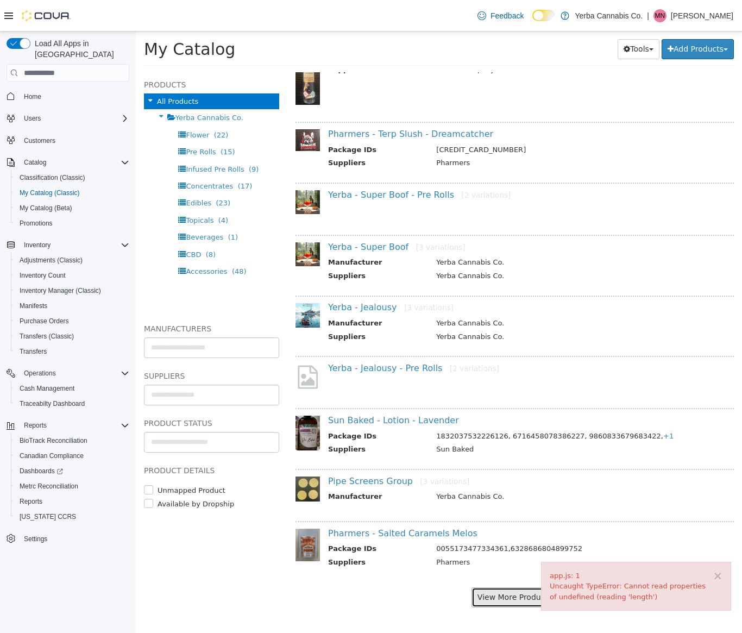
click at [496, 600] on button "View More Products" at bounding box center [515, 597] width 86 height 20
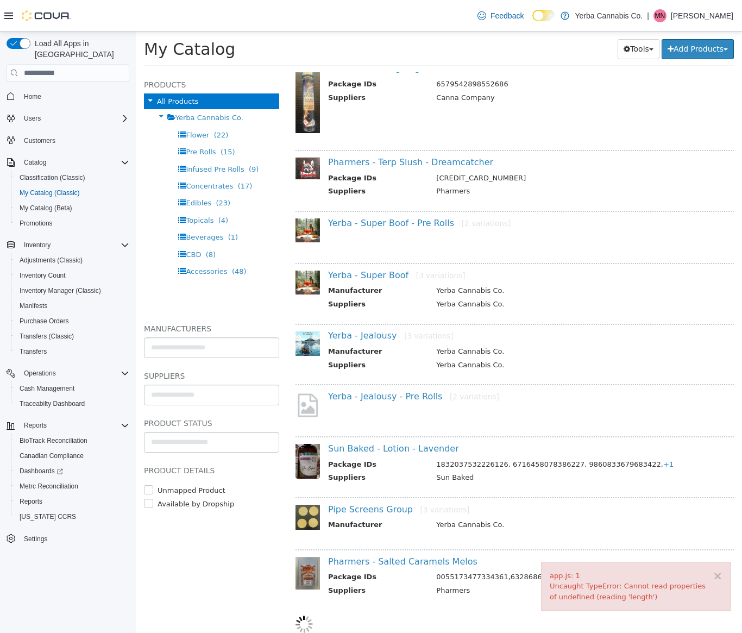
select select "**********"
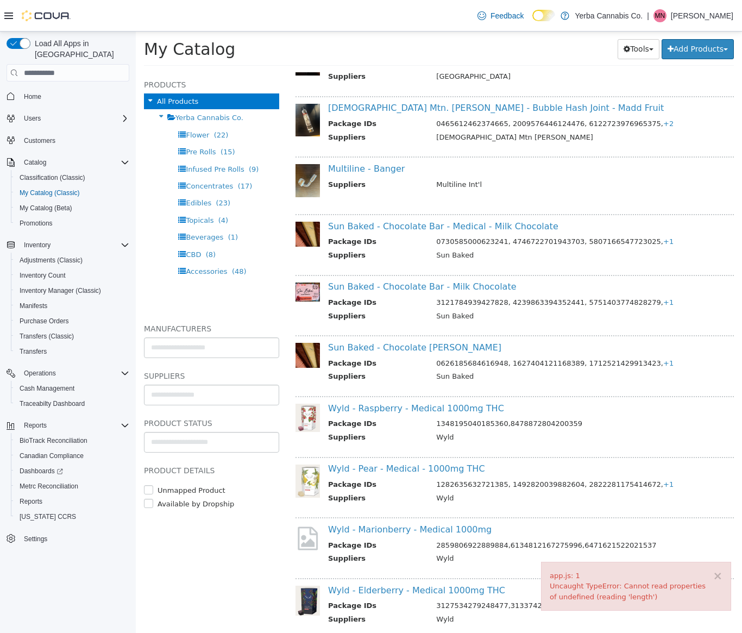
scroll to position [4437, 0]
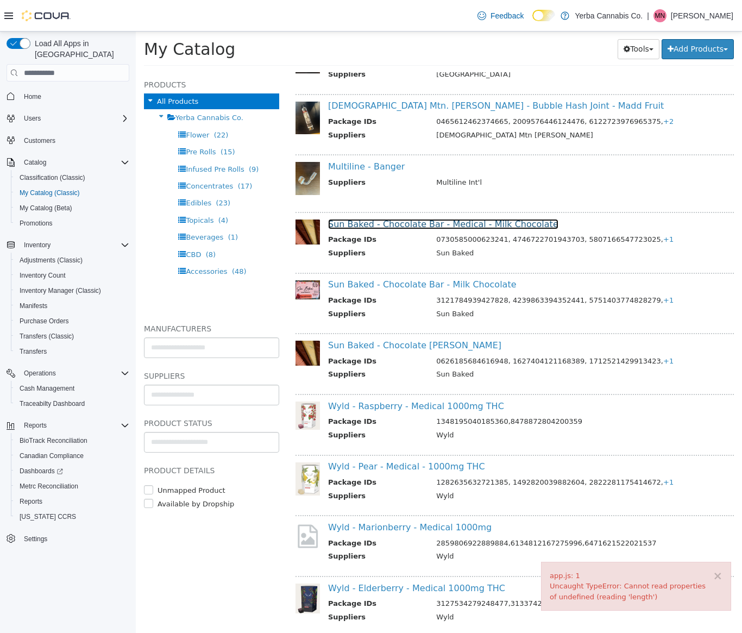
click at [446, 223] on link "Sun Baked - Chocolate Bar - Medical - Milk Chocolate" at bounding box center [443, 224] width 230 height 10
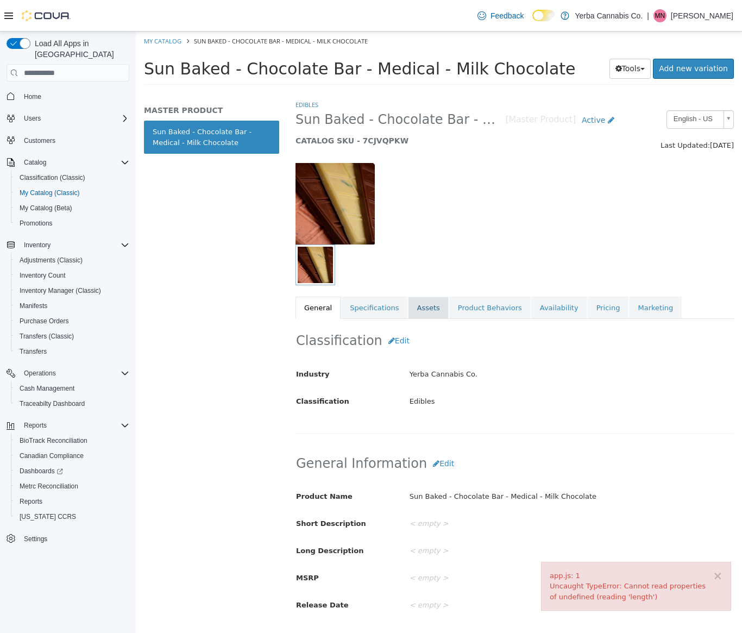
click at [432, 308] on link "Assets" at bounding box center [428, 308] width 40 height 23
select select "**********"
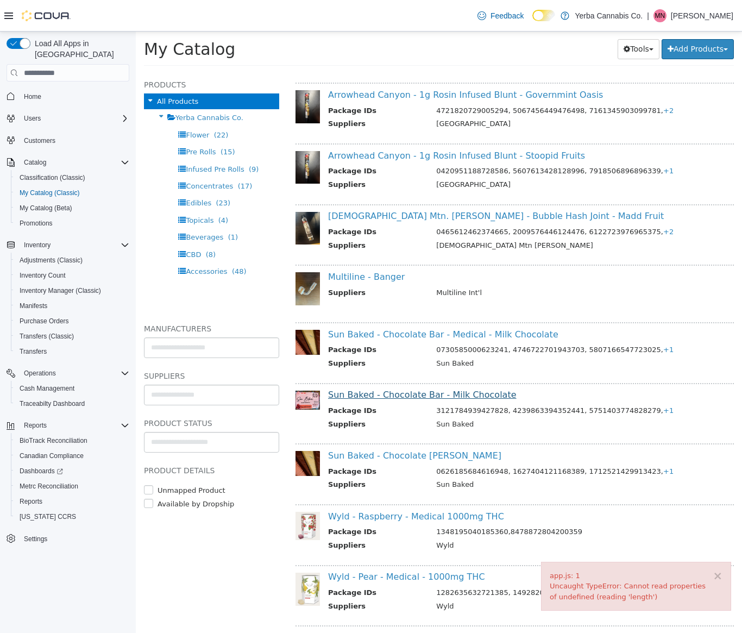
scroll to position [4331, 0]
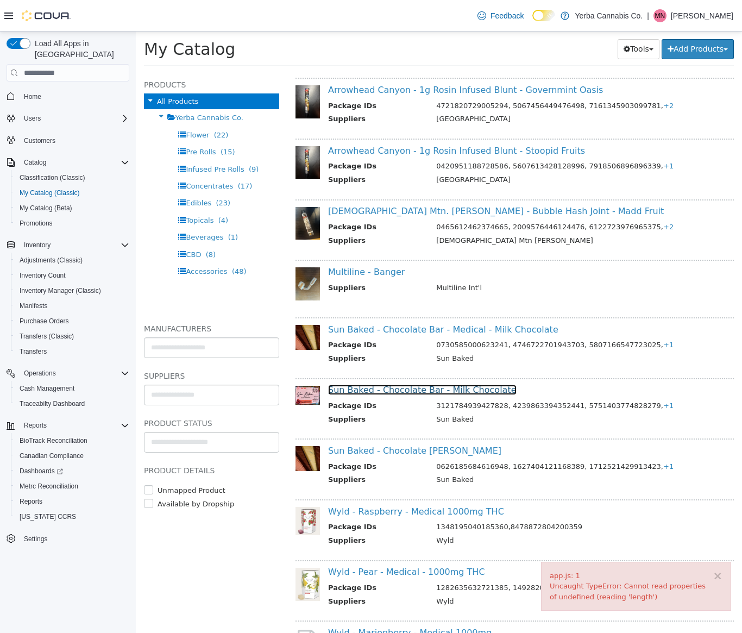
click at [430, 387] on link "Sun Baked - Chocolate Bar - Milk Chocolate" at bounding box center [422, 390] width 189 height 10
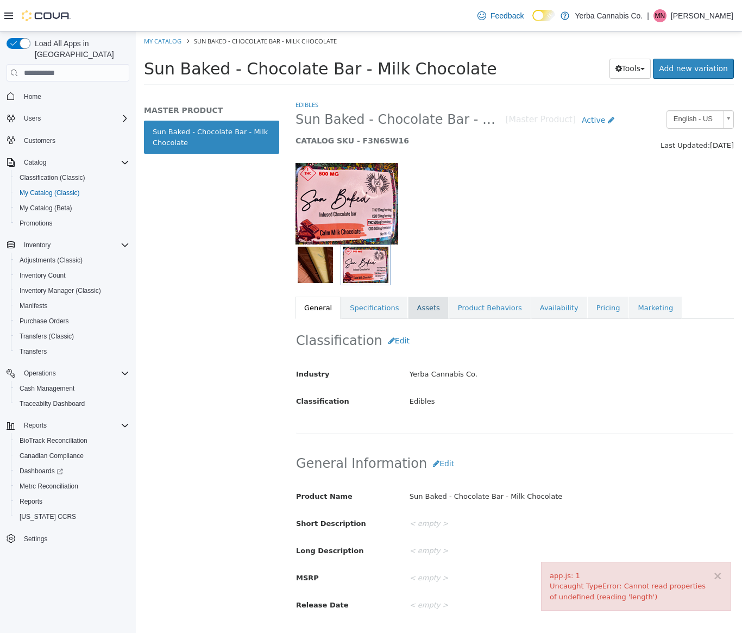
click at [425, 311] on link "Assets" at bounding box center [428, 308] width 40 height 23
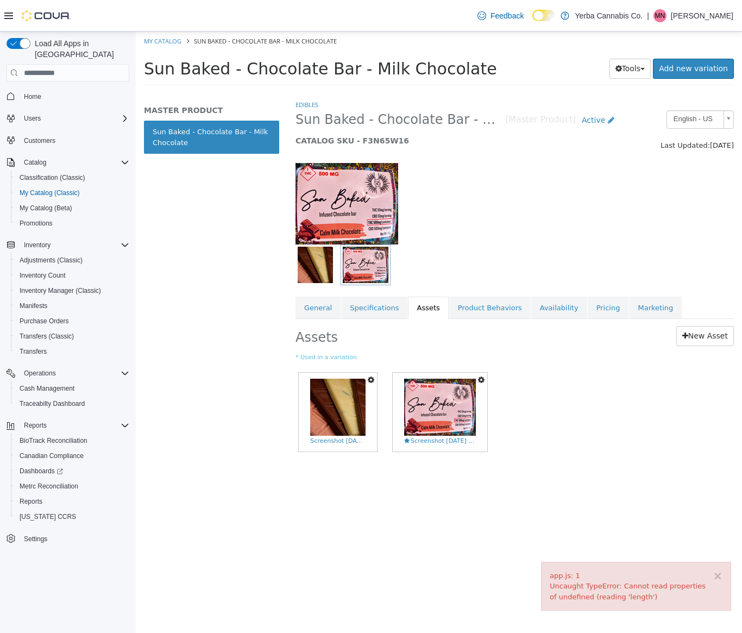
click at [368, 381] on icon "button" at bounding box center [371, 380] width 7 height 8
click at [359, 395] on link "Set As Hero Shot" at bounding box center [334, 399] width 86 height 15
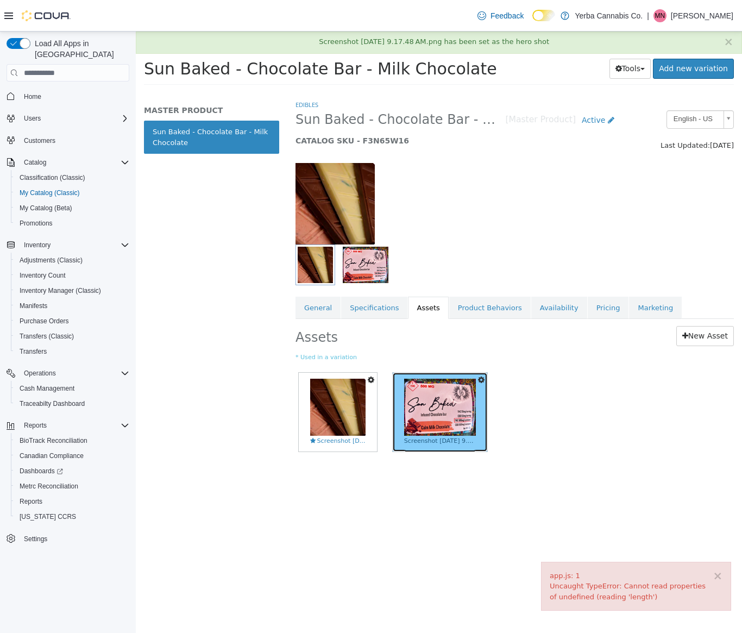
click at [414, 403] on img at bounding box center [440, 407] width 72 height 57
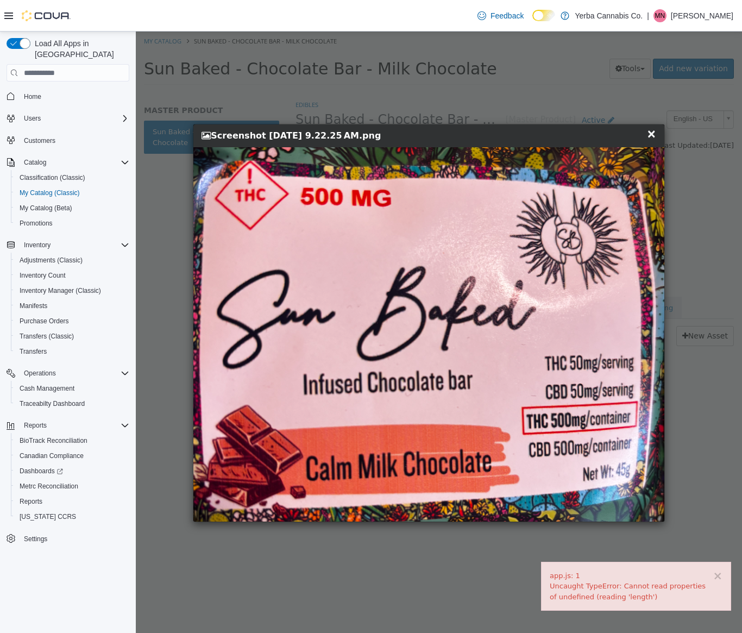
click at [382, 331] on img at bounding box center [428, 334] width 471 height 374
click at [659, 131] on div "× Close Screenshot 2025-04-12 at 9.22.25 AM.png" at bounding box center [428, 135] width 471 height 23
click at [654, 136] on span "×" at bounding box center [652, 133] width 10 height 13
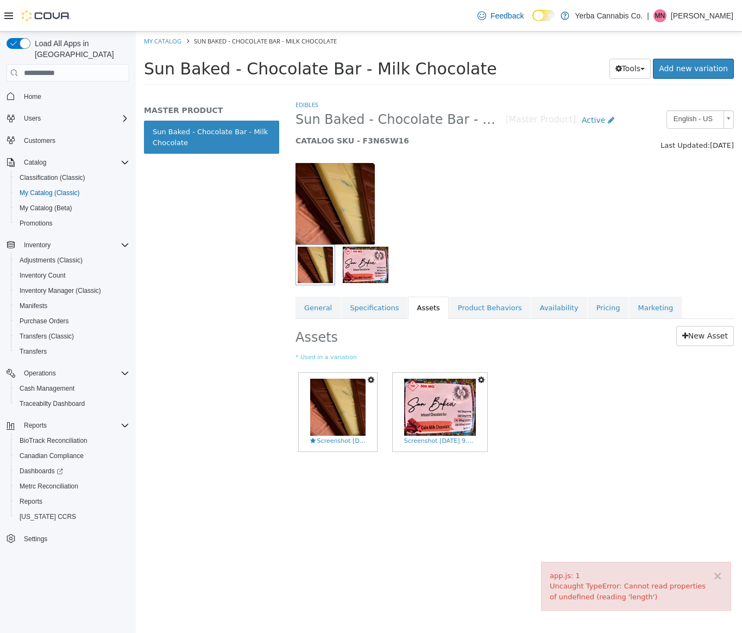
drag, startPoint x: 483, startPoint y: 382, endPoint x: 481, endPoint y: 391, distance: 9.6
click at [483, 382] on icon "button" at bounding box center [481, 380] width 7 height 8
click at [437, 442] on link "Delete" at bounding box center [444, 443] width 86 height 15
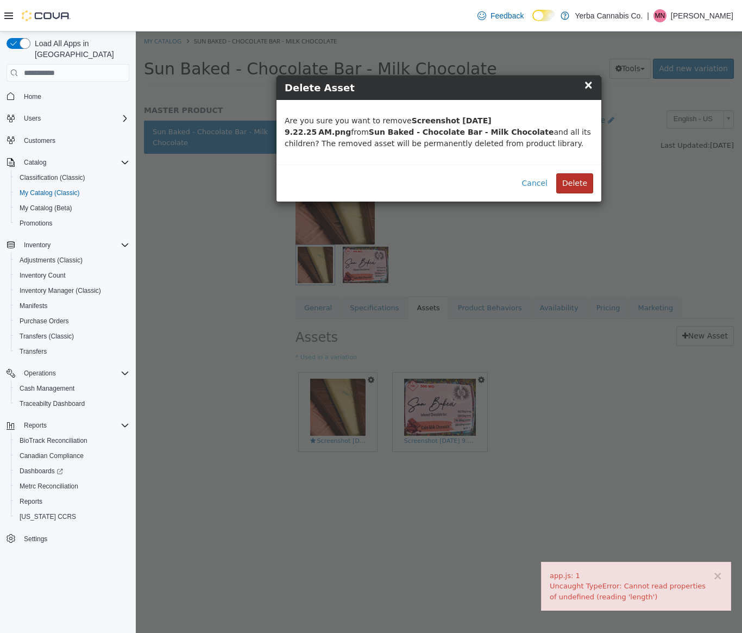
click at [589, 188] on button "Delete" at bounding box center [574, 183] width 37 height 20
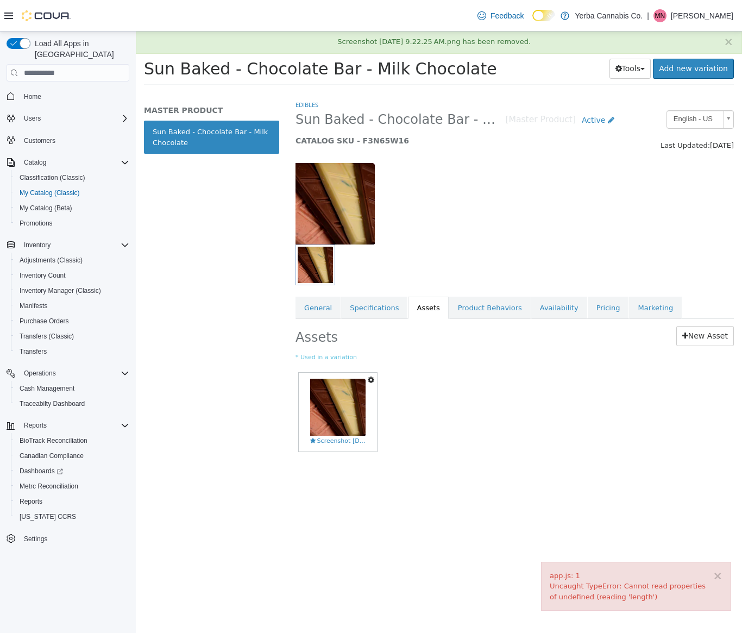
click at [145, 45] on div "× Screenshot 2025-04-12 at 9.22.25 AM.png has been removed." at bounding box center [439, 43] width 606 height 22
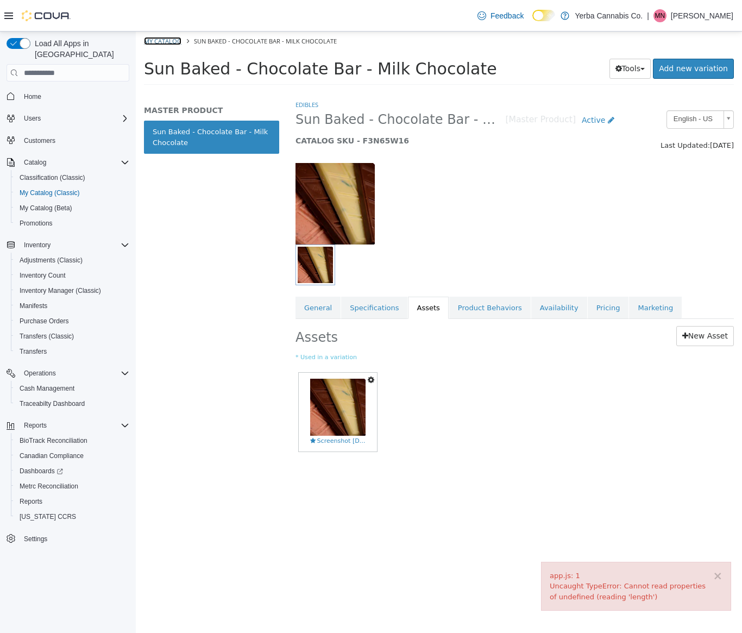
click at [163, 41] on link "My Catalog" at bounding box center [162, 41] width 37 height 8
select select "**********"
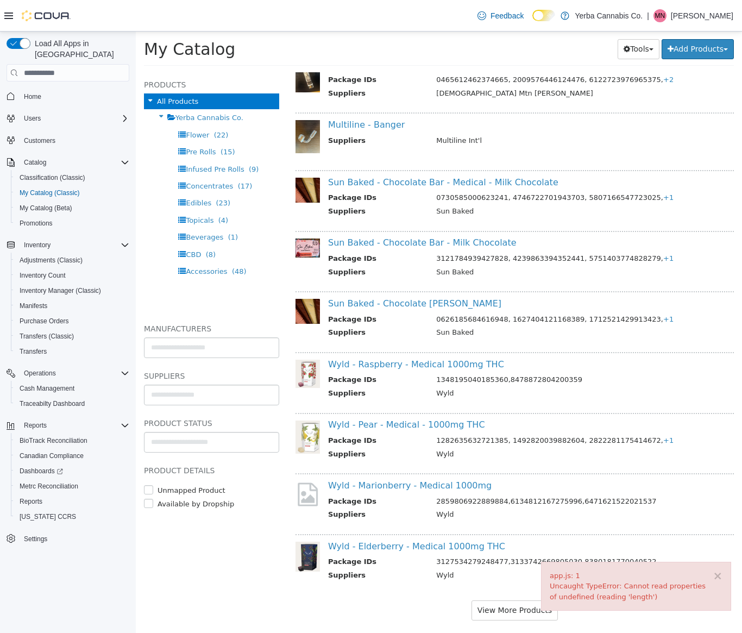
scroll to position [4478, 0]
click at [423, 186] on link "Sun Baked - Chocolate Bar - Medical - Milk Chocolate" at bounding box center [443, 183] width 230 height 10
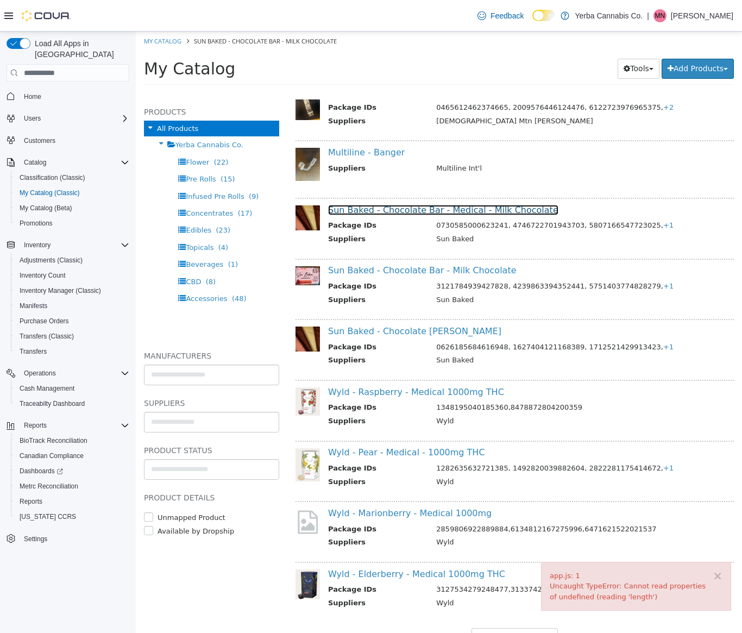
scroll to position [4477, 0]
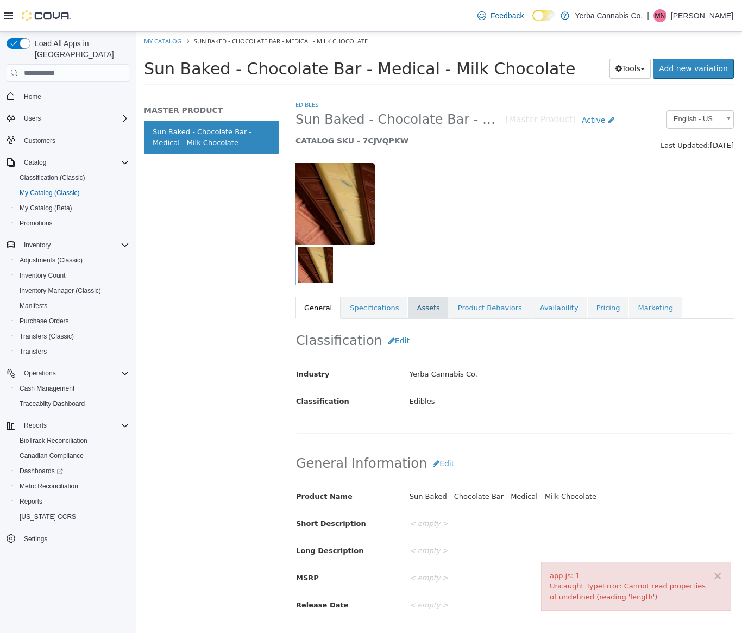
click at [419, 305] on link "Assets" at bounding box center [428, 308] width 40 height 23
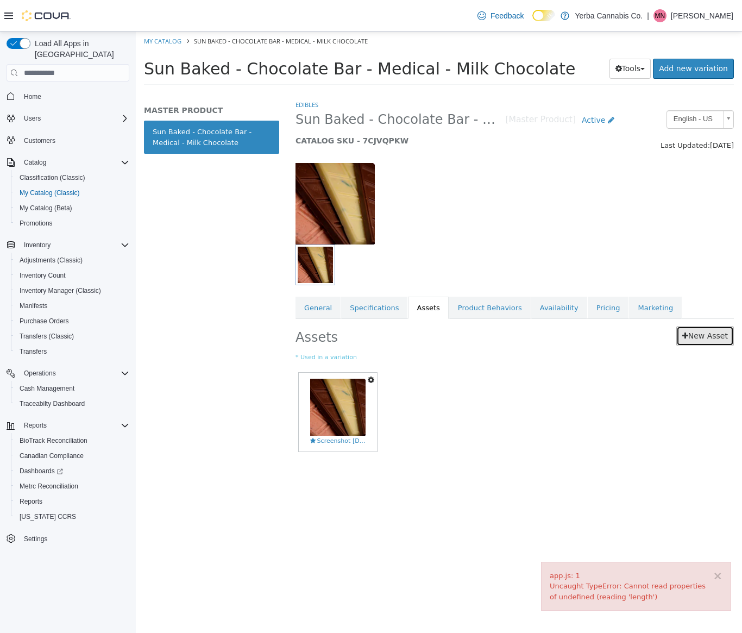
click at [683, 341] on link "New Asset" at bounding box center [705, 336] width 58 height 20
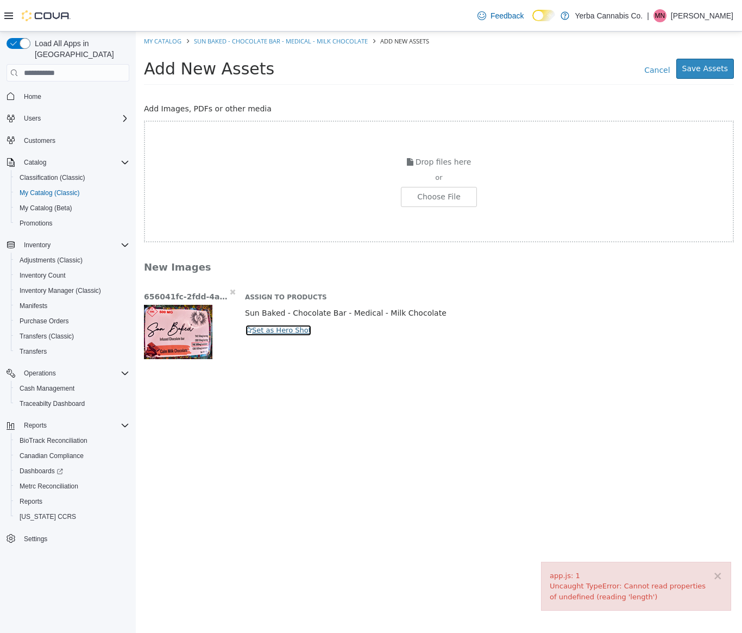
click at [292, 331] on button "Set as Hero Shot" at bounding box center [278, 330] width 67 height 12
click at [703, 70] on button "Save Assets" at bounding box center [705, 69] width 58 height 20
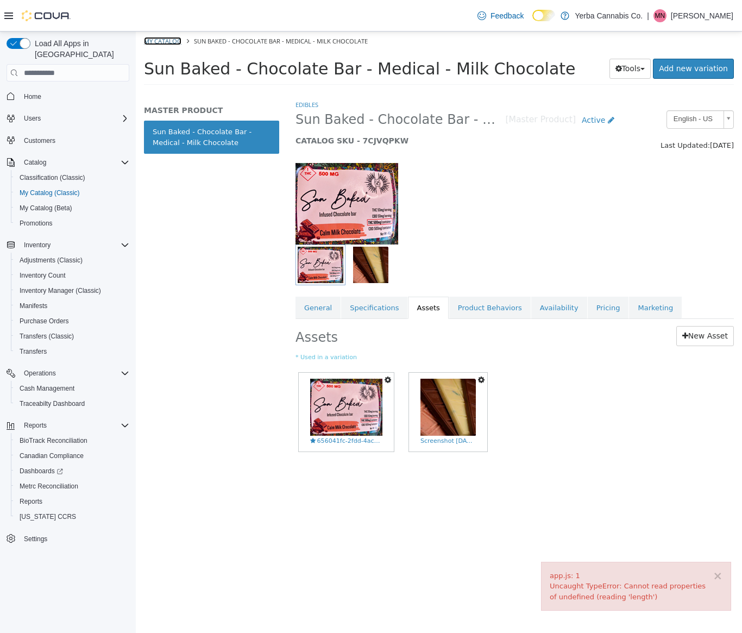
click at [167, 43] on link "My Catalog" at bounding box center [162, 41] width 37 height 8
select select "**********"
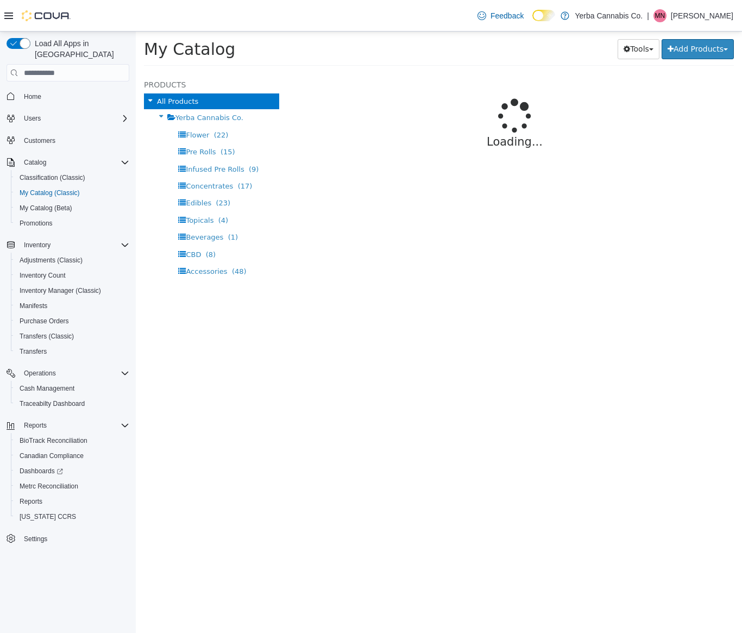
select select "**********"
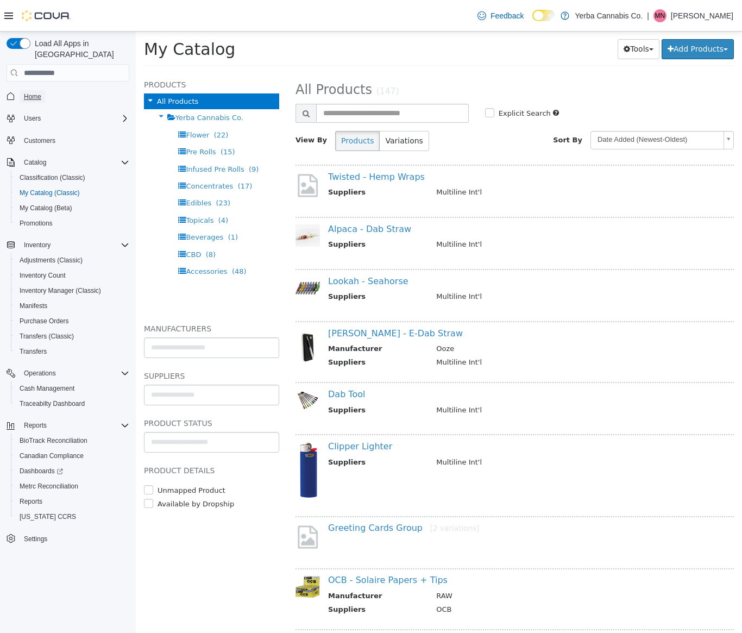
click at [34, 91] on span "Home" at bounding box center [32, 96] width 17 height 13
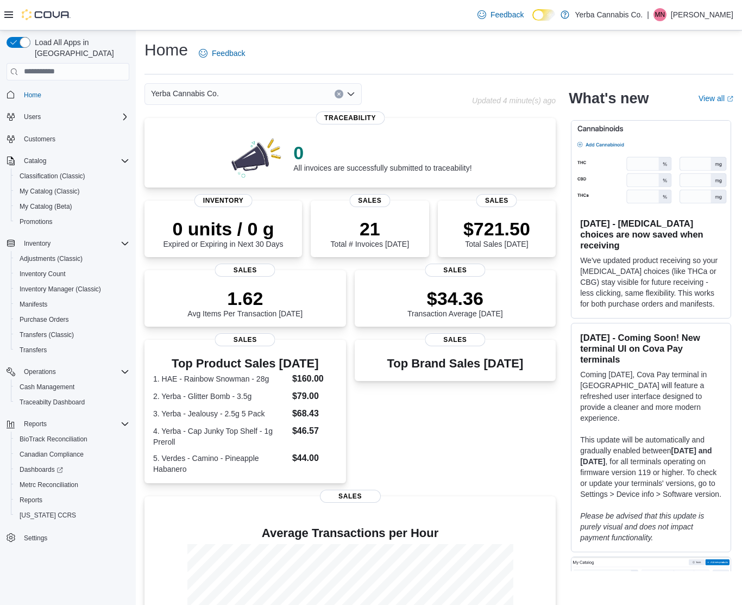
scroll to position [121, 0]
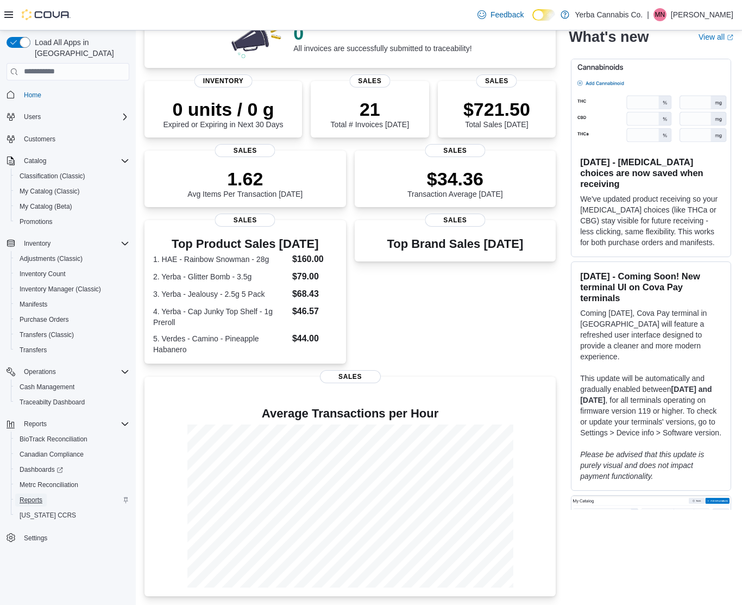
click at [28, 495] on span "Reports" at bounding box center [31, 499] width 23 height 9
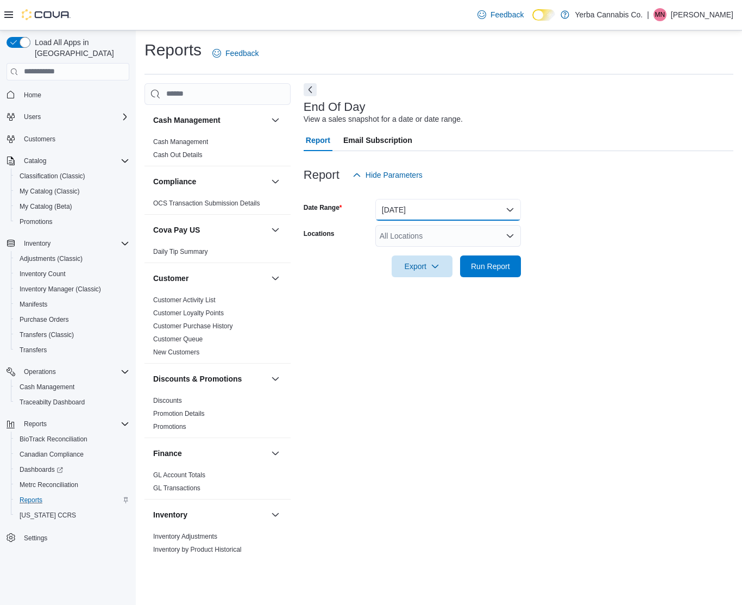
click at [467, 212] on button "[DATE]" at bounding box center [448, 210] width 146 height 22
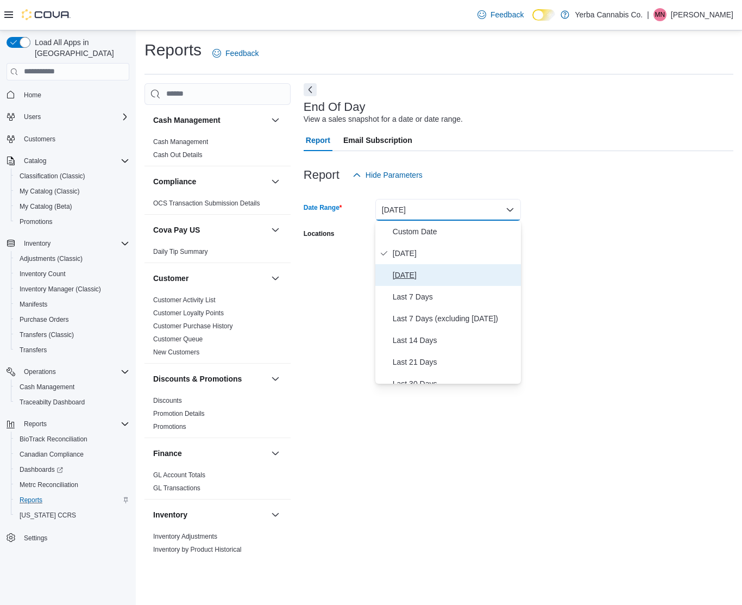
drag, startPoint x: 466, startPoint y: 283, endPoint x: 485, endPoint y: 281, distance: 18.5
click at [466, 283] on button "[DATE]" at bounding box center [448, 275] width 146 height 22
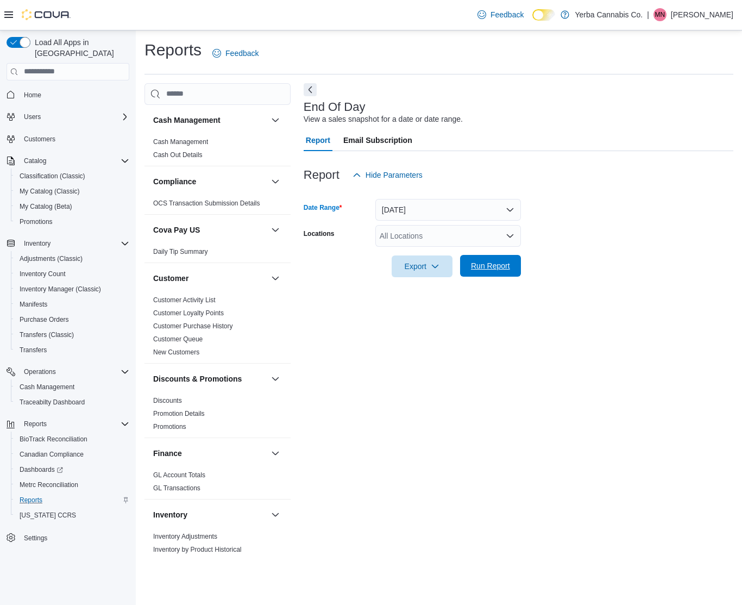
click at [491, 266] on span "Run Report" at bounding box center [490, 265] width 39 height 11
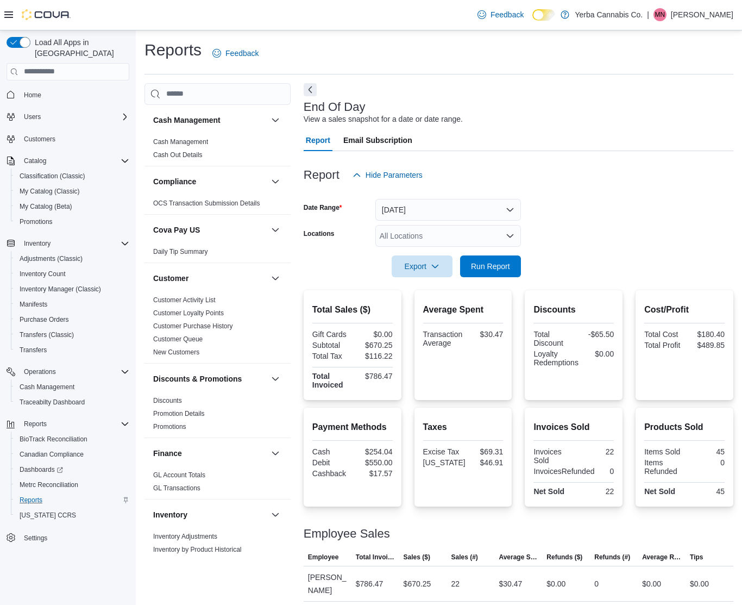
scroll to position [5, 0]
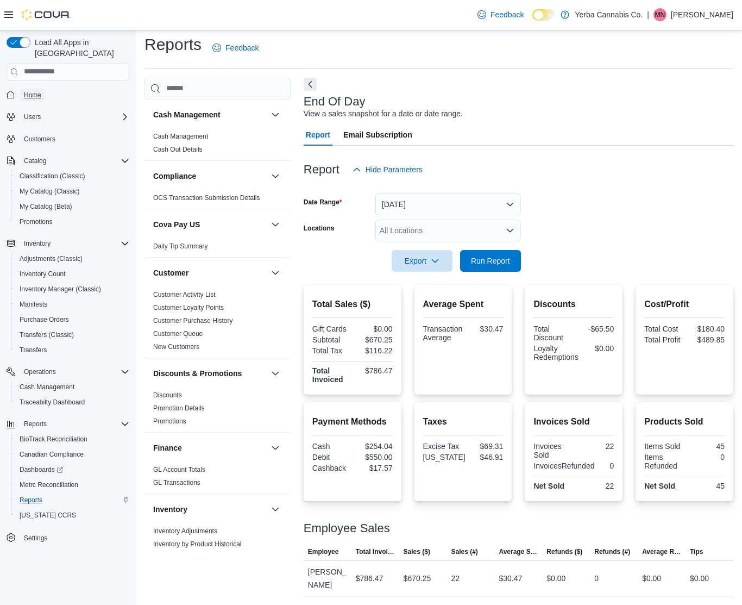
click at [32, 91] on span "Home" at bounding box center [32, 95] width 17 height 9
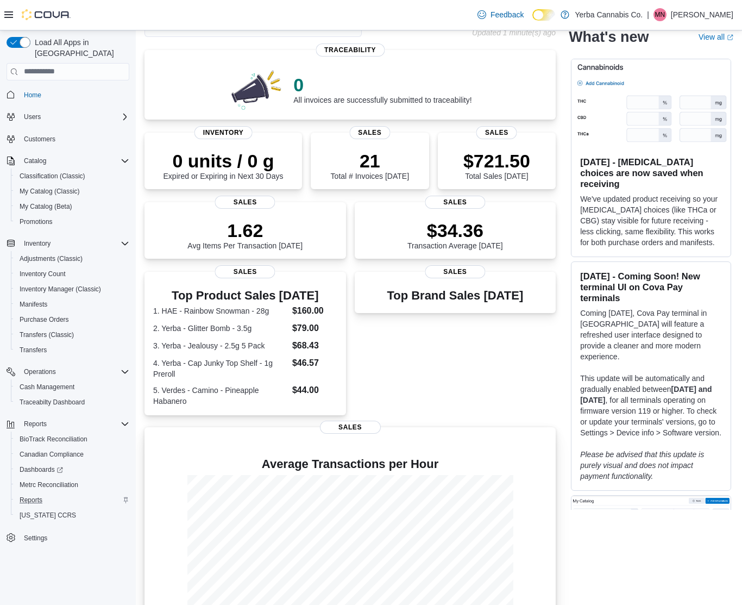
scroll to position [121, 0]
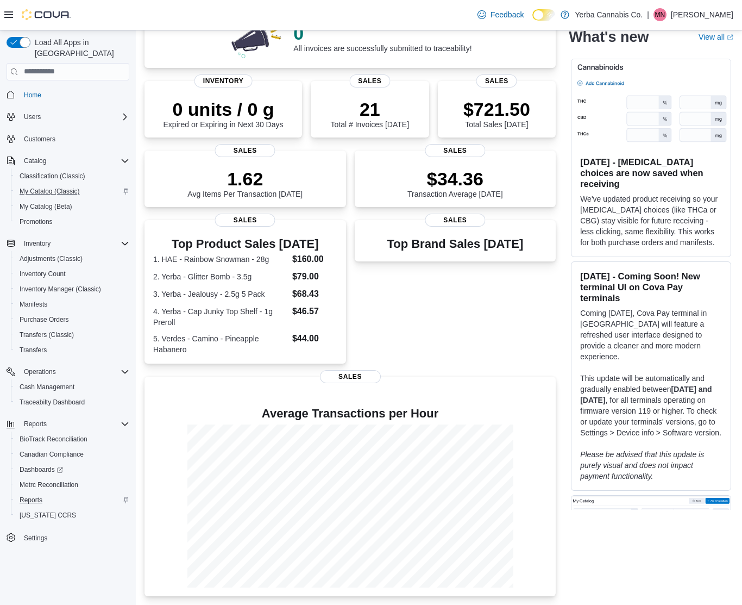
click at [89, 185] on div "My Catalog (Classic)" at bounding box center [72, 191] width 114 height 13
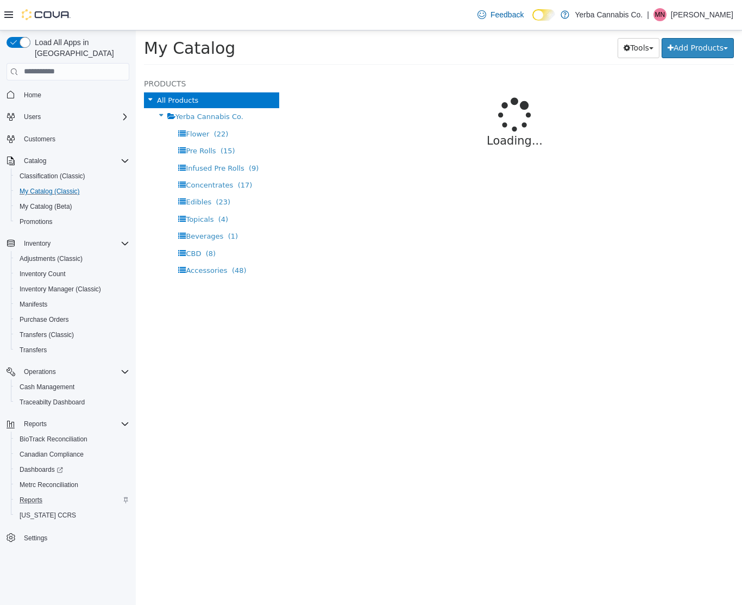
select select "**********"
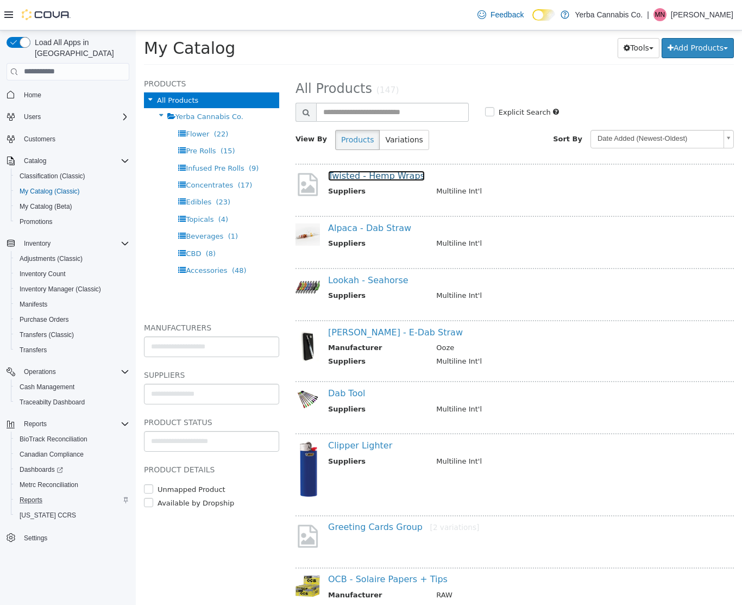
click at [363, 178] on link "Twisted - Hemp Wraps" at bounding box center [376, 175] width 97 height 10
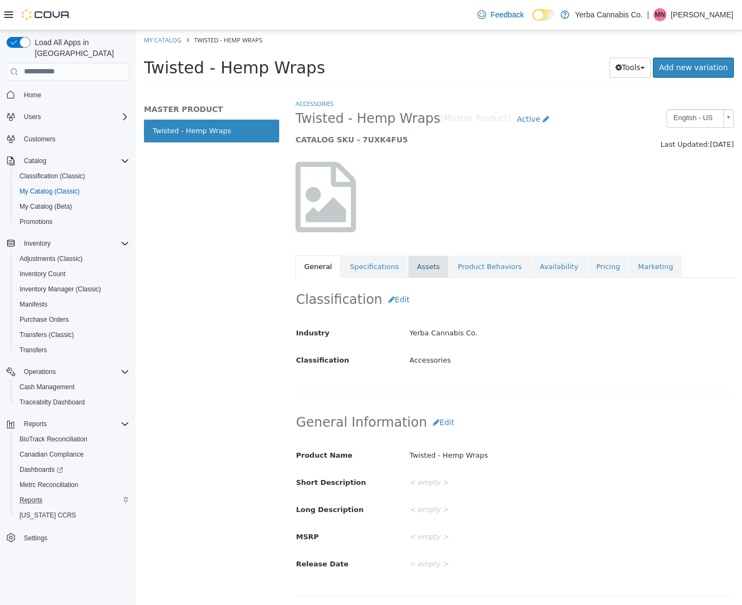
click at [428, 269] on link "Assets" at bounding box center [428, 266] width 40 height 23
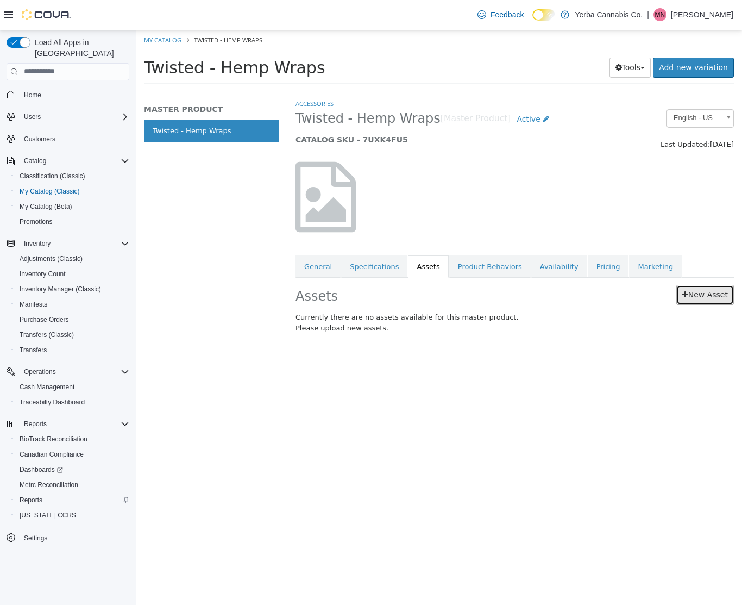
click at [686, 295] on icon at bounding box center [685, 294] width 6 height 8
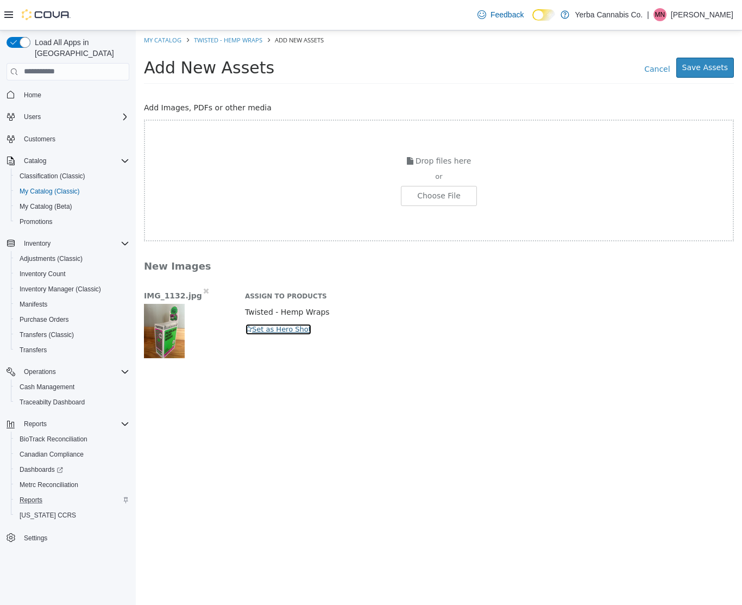
click at [277, 328] on button "Set as Hero Shot" at bounding box center [278, 329] width 67 height 12
click at [689, 63] on button "Save Assets" at bounding box center [705, 67] width 58 height 20
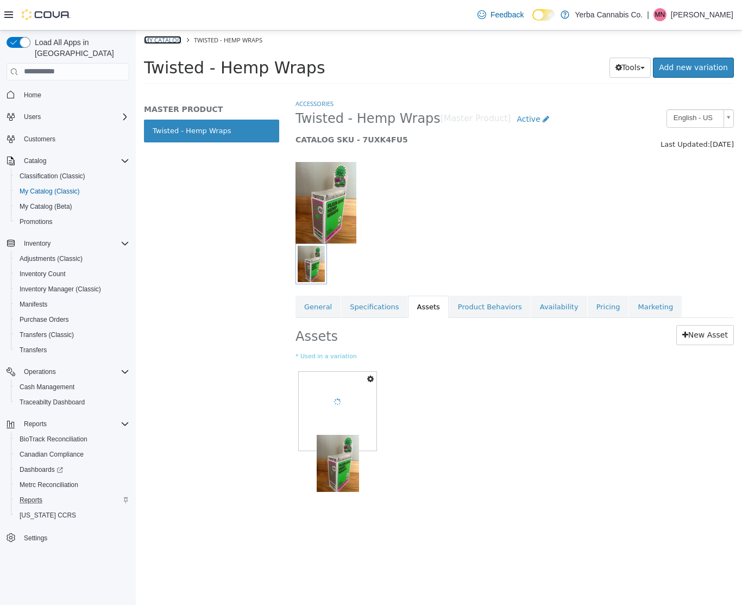
click at [153, 38] on link "My Catalog" at bounding box center [162, 39] width 37 height 8
select select "**********"
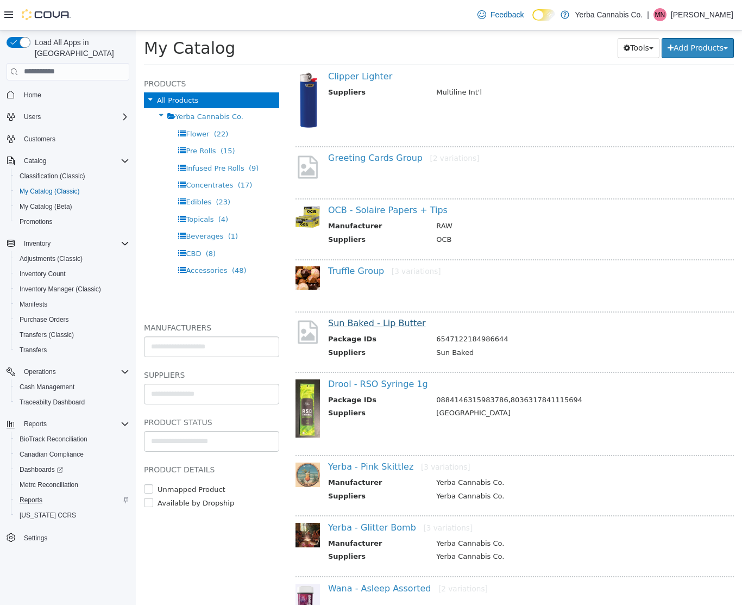
scroll to position [370, 0]
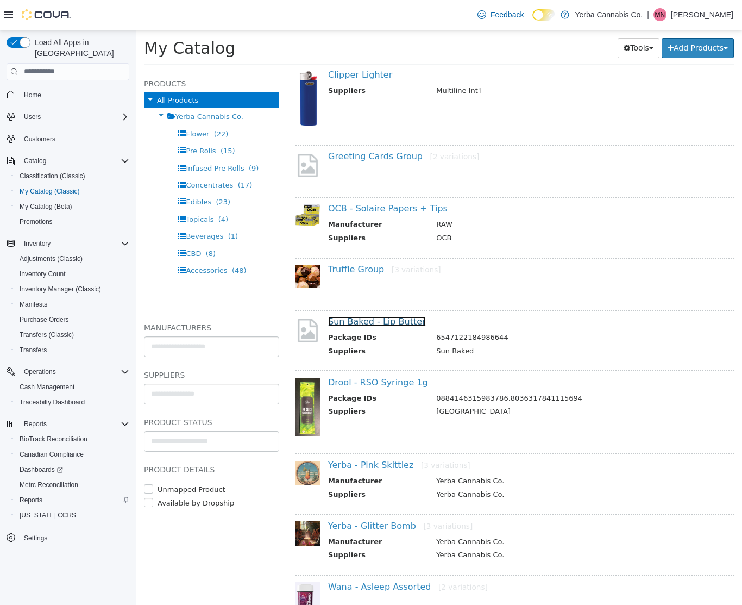
click at [397, 323] on link "Sun Baked - Lip Butter" at bounding box center [377, 321] width 98 height 10
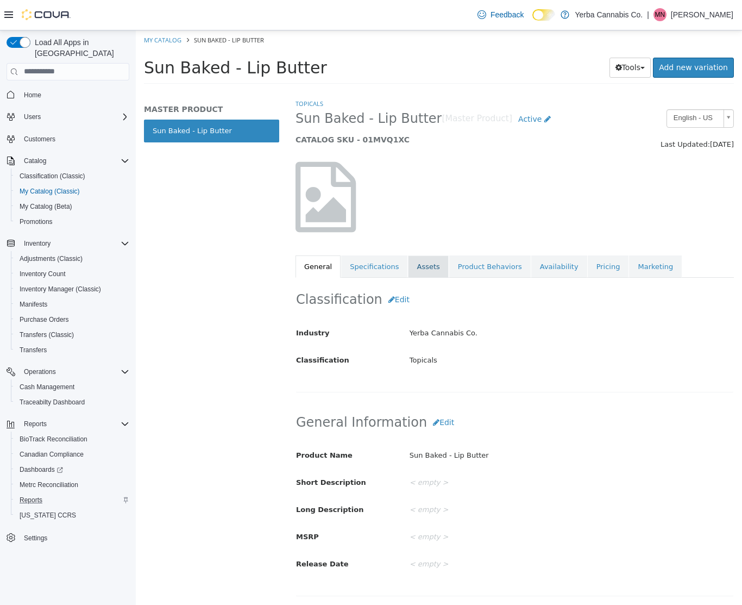
click at [438, 262] on link "Assets" at bounding box center [428, 266] width 40 height 23
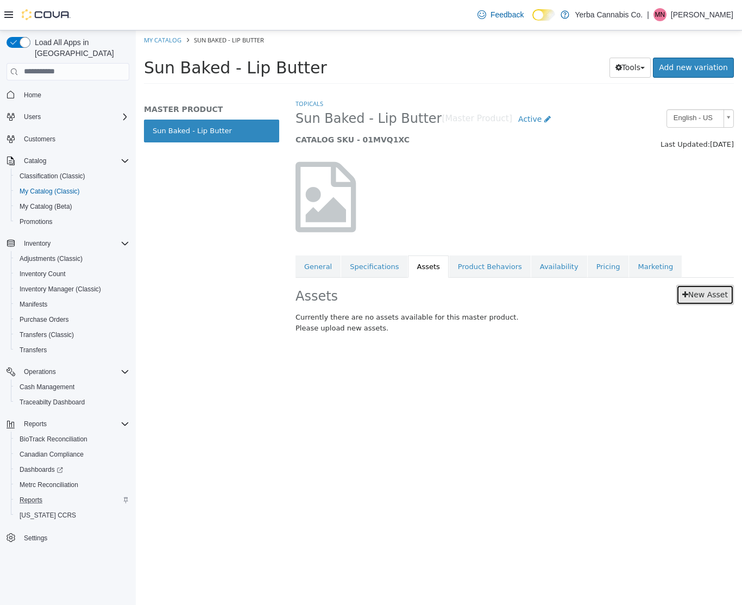
click at [696, 295] on link "New Asset" at bounding box center [705, 294] width 58 height 20
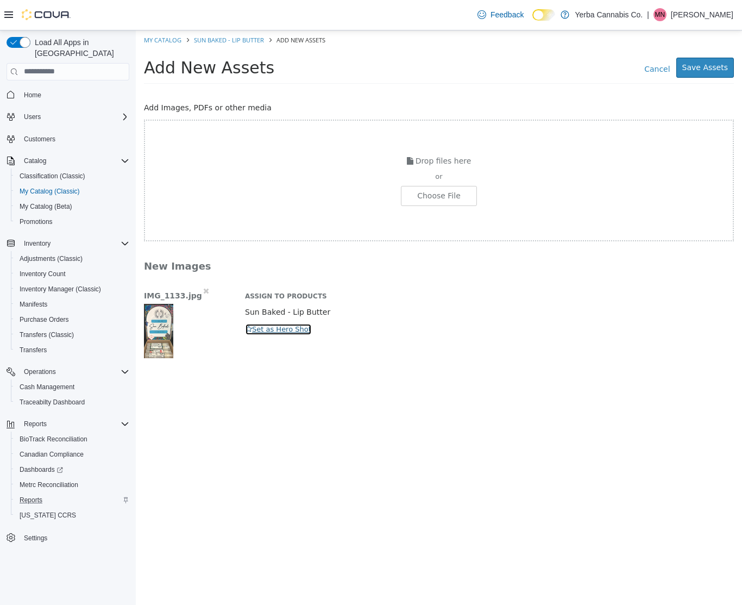
click at [270, 333] on button "Set as Hero Shot" at bounding box center [278, 329] width 67 height 12
click at [688, 61] on button "Save Assets" at bounding box center [705, 67] width 58 height 20
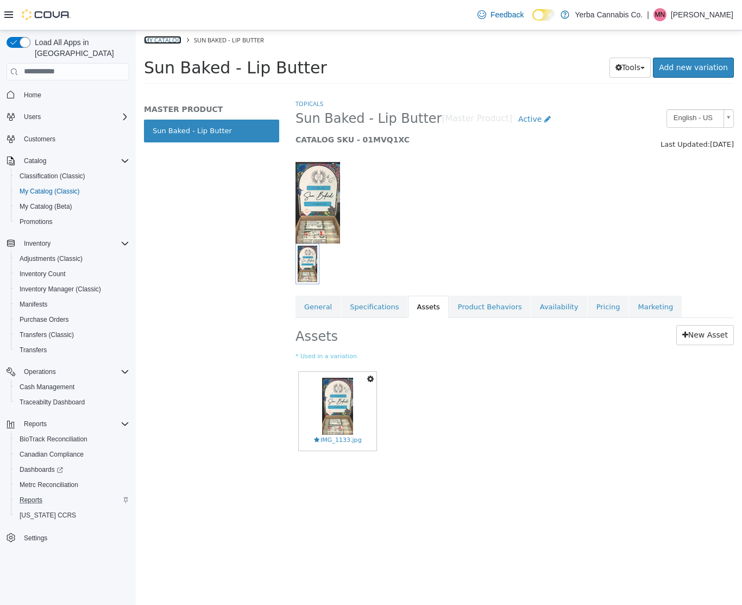
click at [155, 41] on link "My Catalog" at bounding box center [162, 39] width 37 height 8
select select "**********"
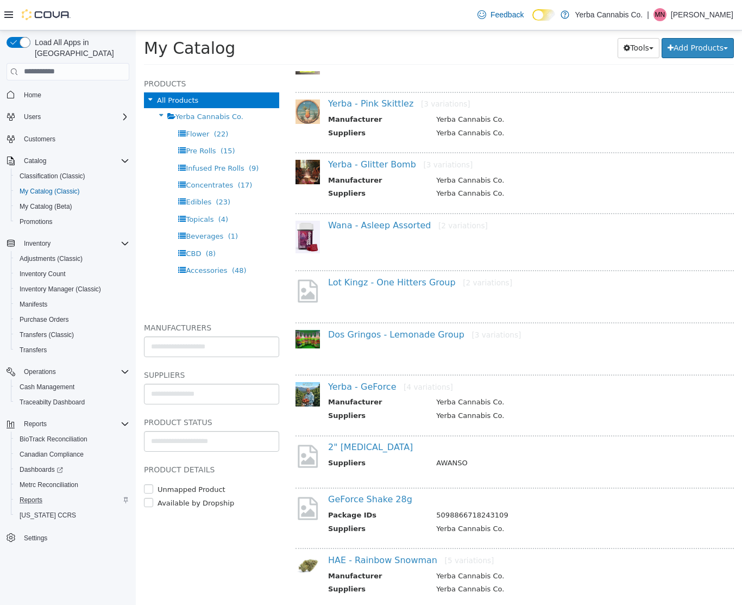
scroll to position [737, 0]
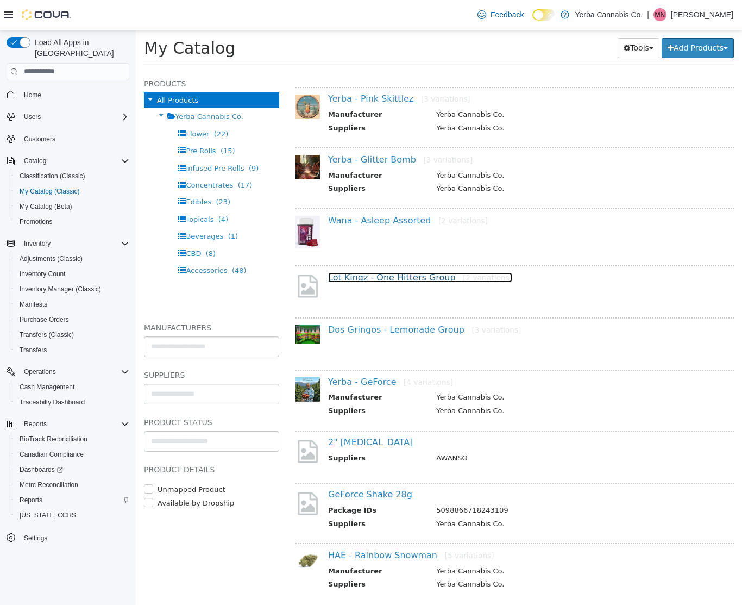
click at [359, 278] on link "Lot Kingz - One Hitters Group [2 variations]" at bounding box center [420, 277] width 184 height 10
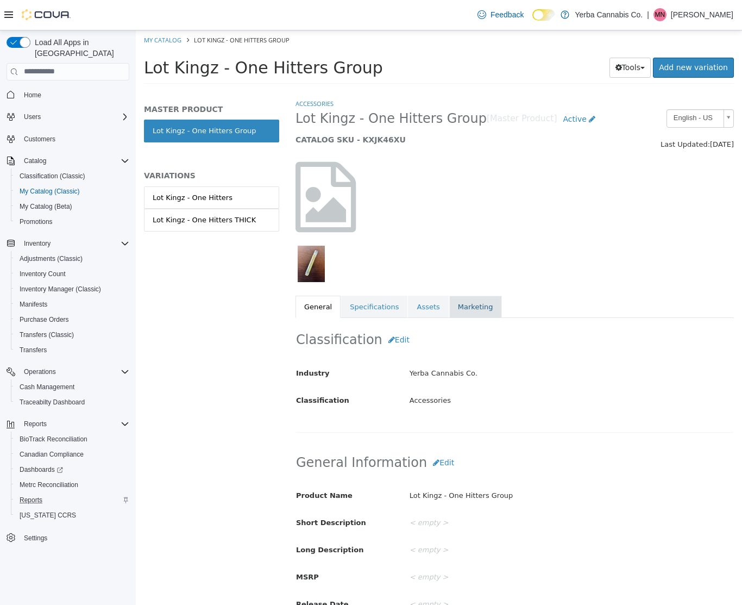
click at [449, 306] on link "Marketing" at bounding box center [475, 306] width 53 height 23
click at [422, 309] on link "Assets" at bounding box center [428, 306] width 40 height 23
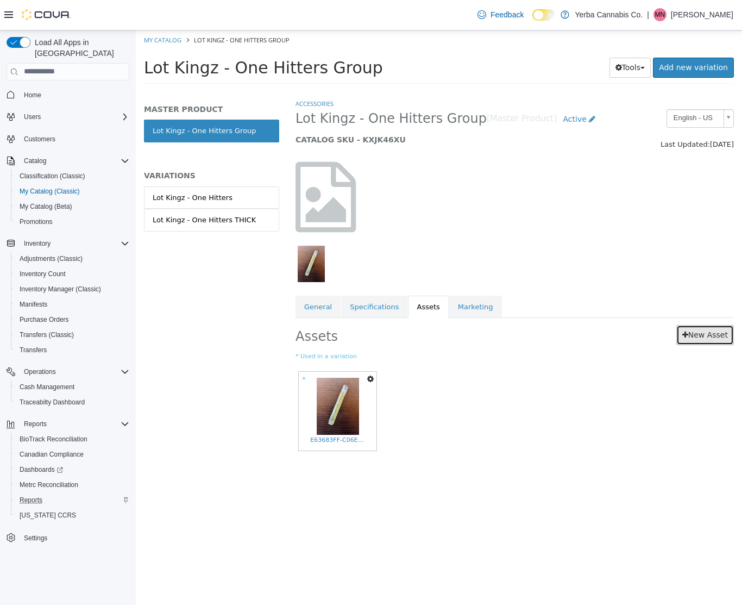
click at [726, 332] on link "New Asset" at bounding box center [705, 334] width 58 height 20
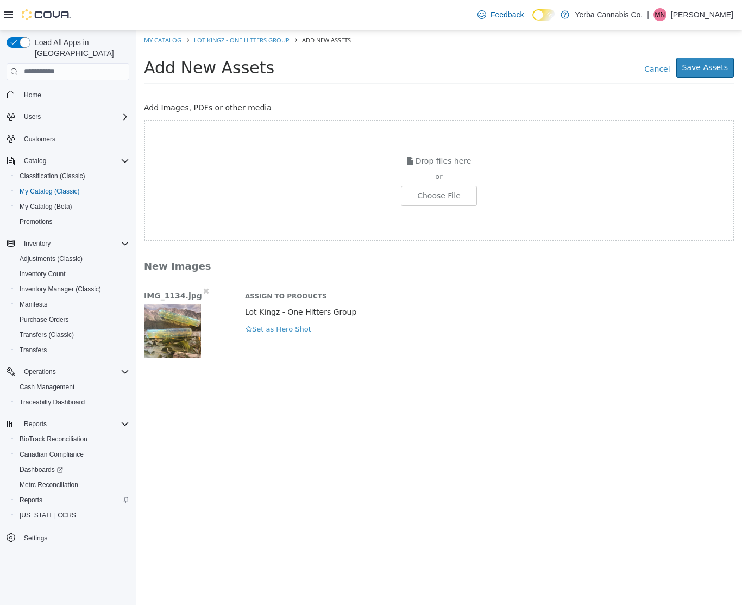
click at [264, 334] on div "IMG_1134.jpg Assign to Products Lot Kingz - One Hitters Group Hero Shot Set as …" at bounding box center [439, 321] width 606 height 73
click at [265, 326] on button "Set as Hero Shot" at bounding box center [278, 329] width 67 height 12
click at [708, 62] on button "Save Assets" at bounding box center [705, 67] width 58 height 20
